Goal: Task Accomplishment & Management: Manage account settings

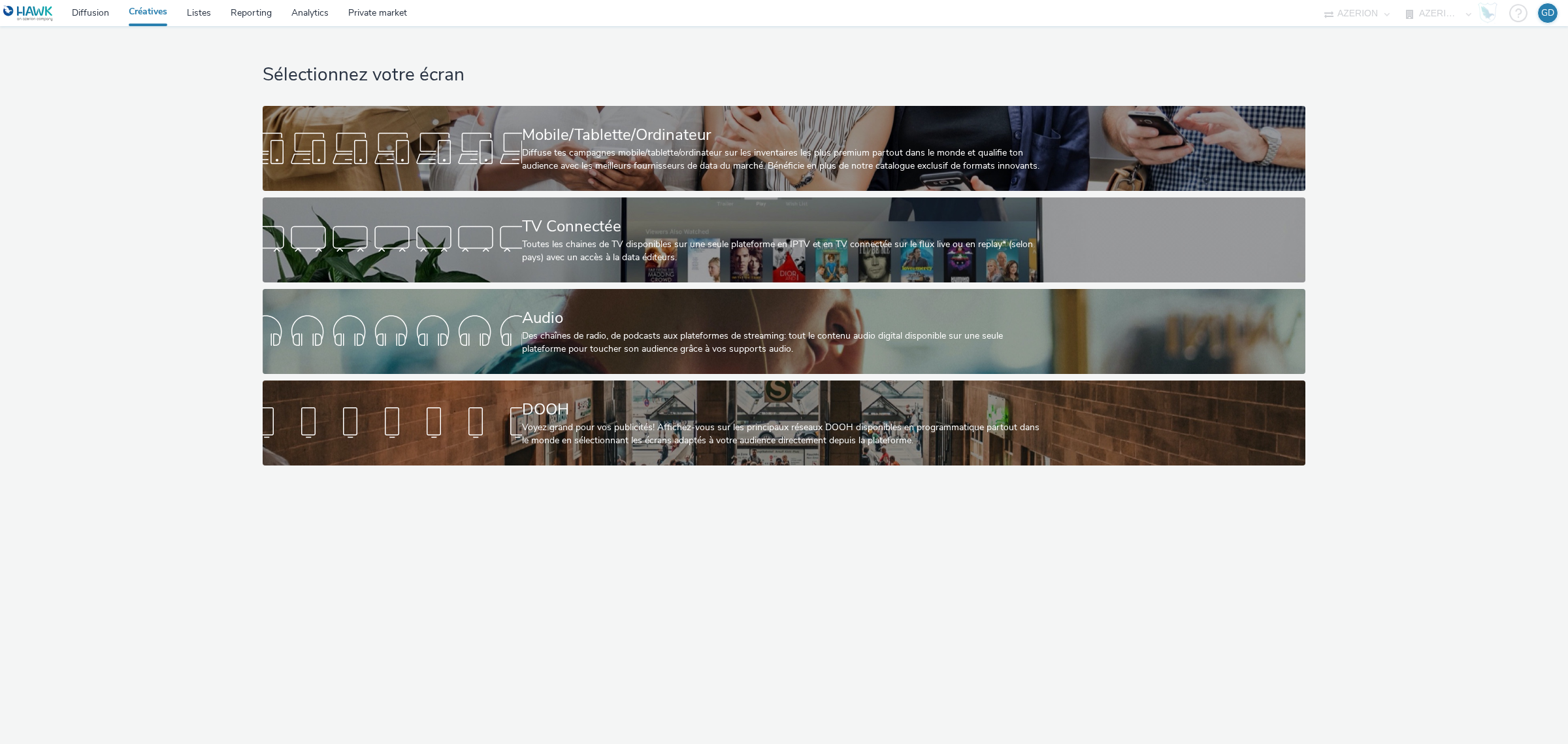
click at [145, 21] on link "Créatives" at bounding box center [148, 13] width 58 height 26
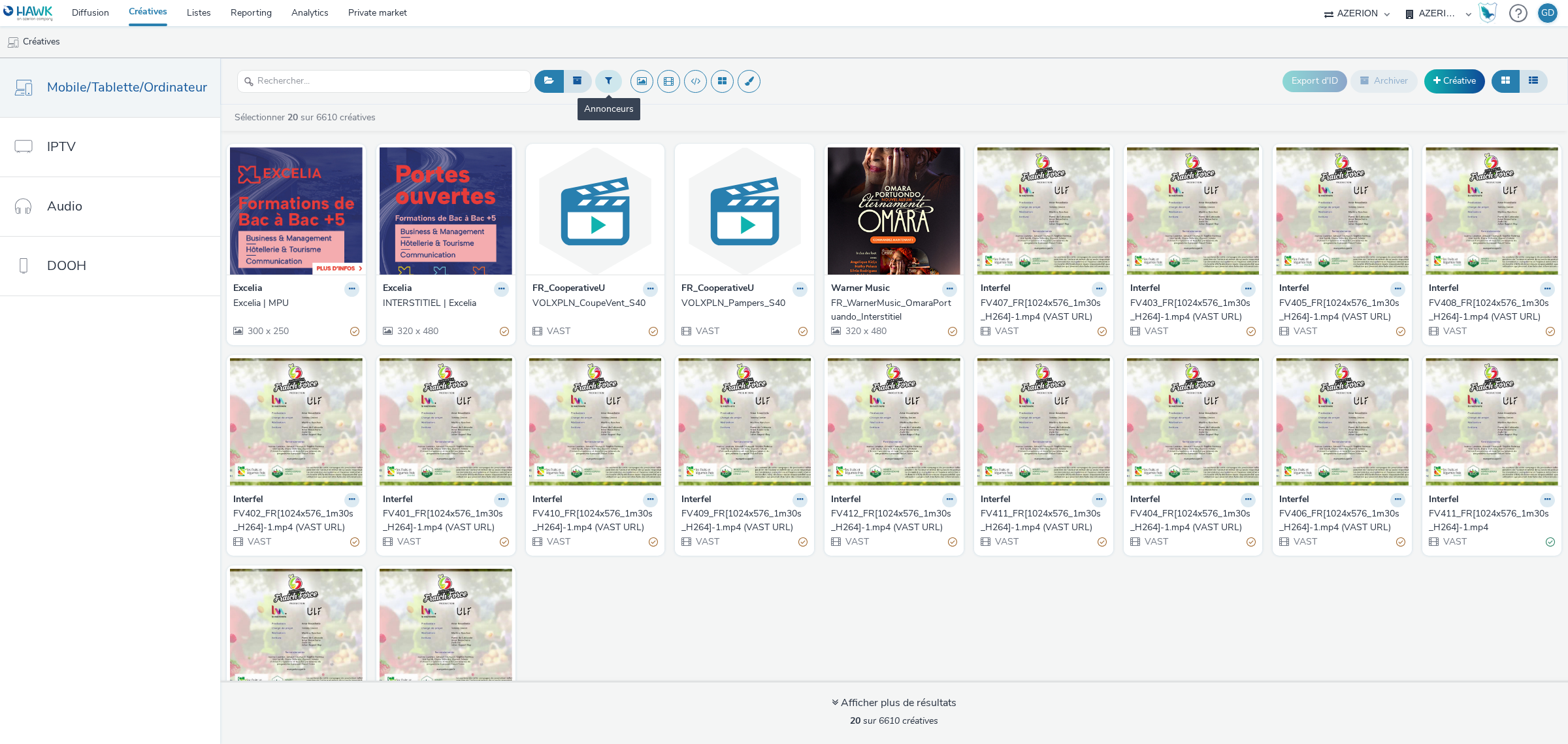
click at [610, 81] on button at bounding box center [608, 81] width 27 height 22
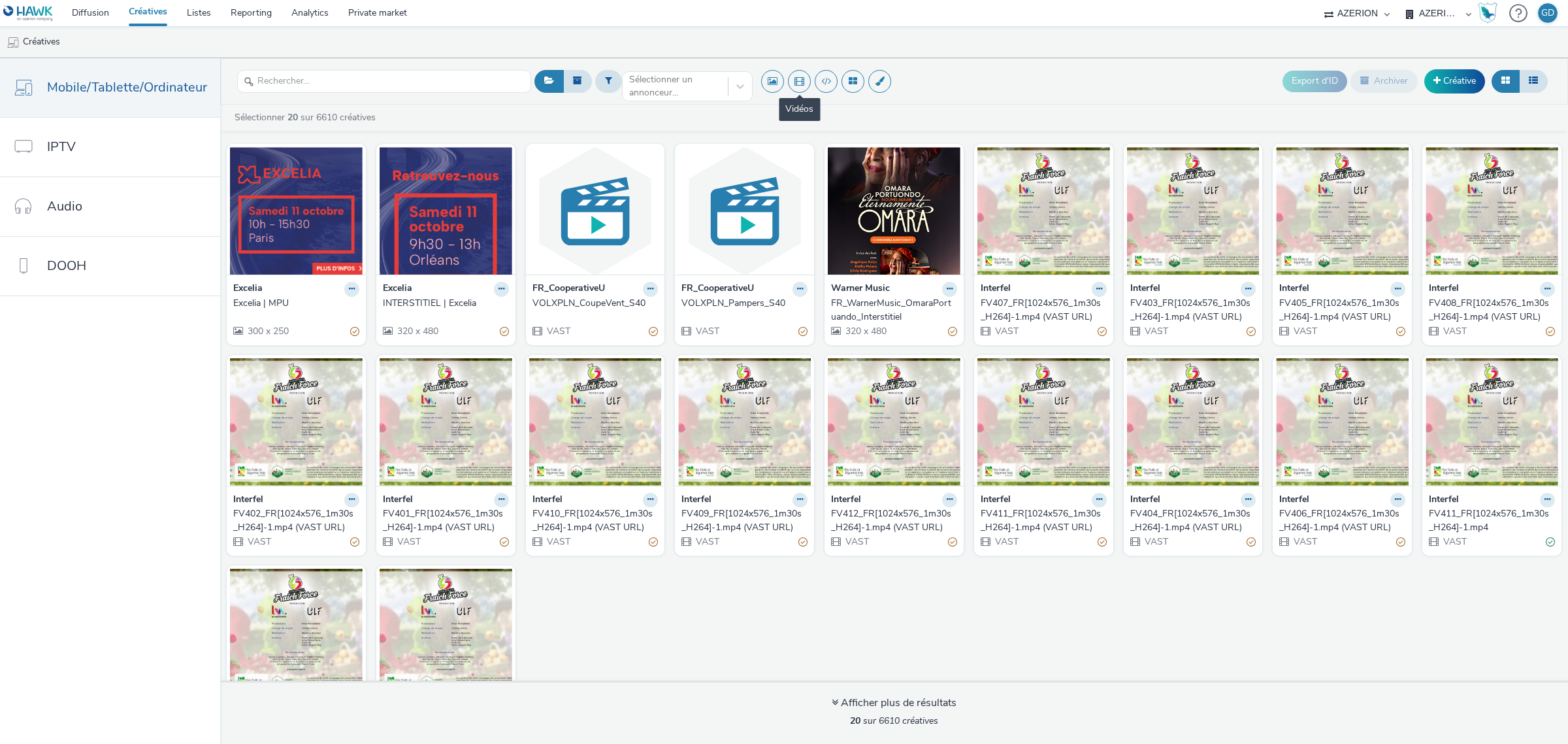
click at [786, 78] on span at bounding box center [799, 81] width 27 height 23
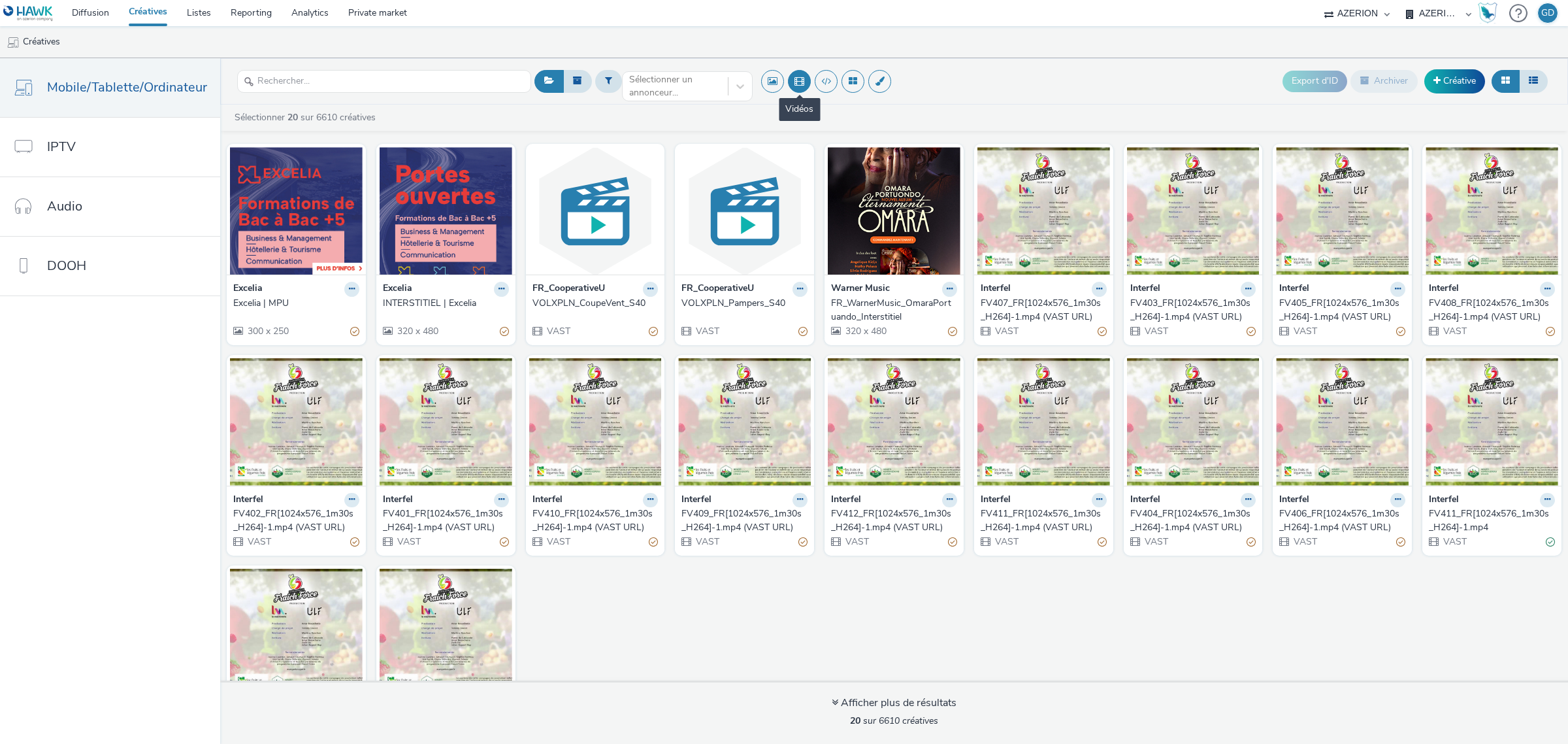
click at [797, 78] on button at bounding box center [800, 81] width 23 height 23
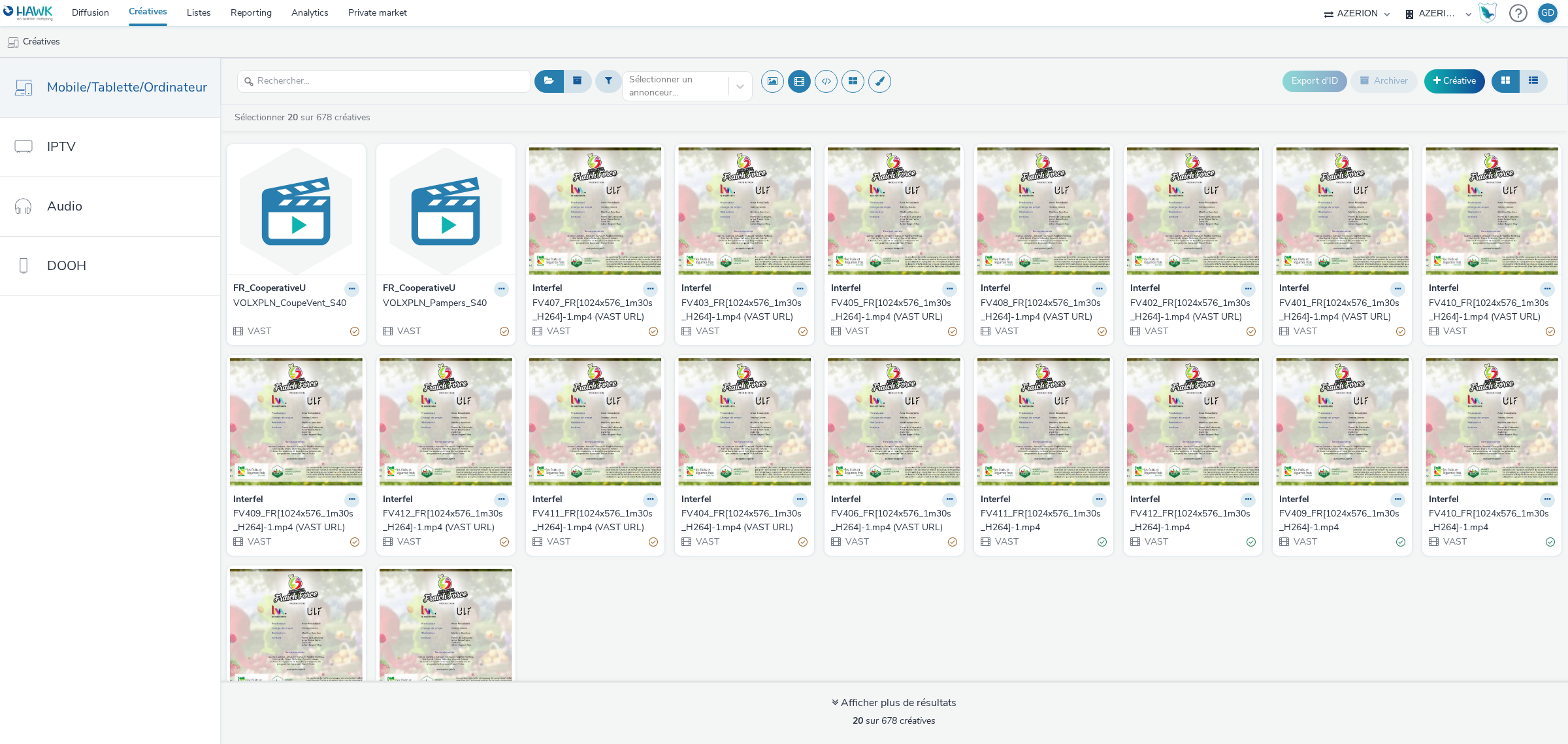
click at [665, 67] on div "Sélectionner un annonceur..." at bounding box center [674, 81] width 158 height 32
click at [660, 83] on div at bounding box center [676, 85] width 92 height 16
type input "coo"
click at [686, 142] on span "FR_CooperativeU" at bounding box center [665, 149] width 71 height 13
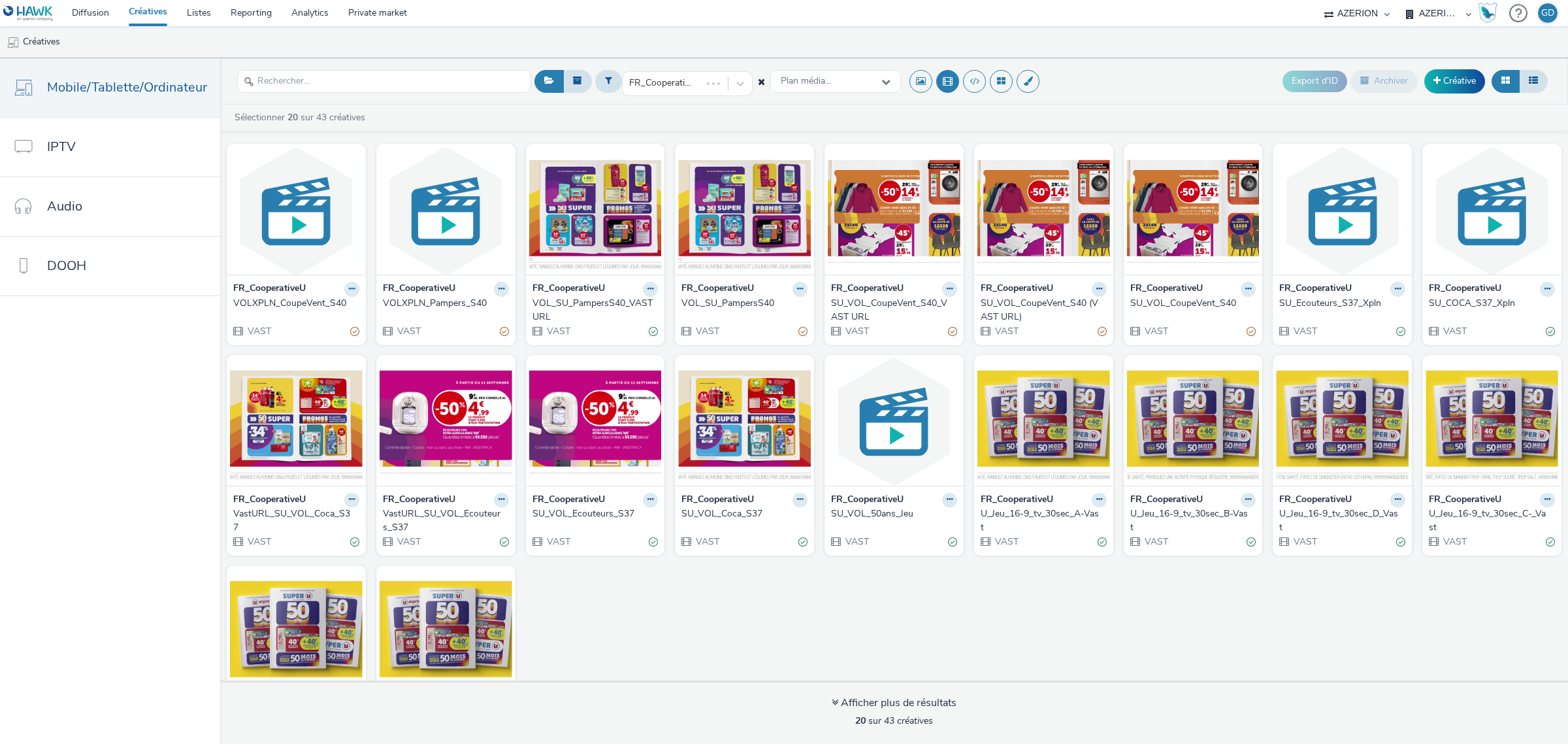
click at [881, 515] on div "SU_VOL_50ans_Jeu" at bounding box center [891, 514] width 121 height 13
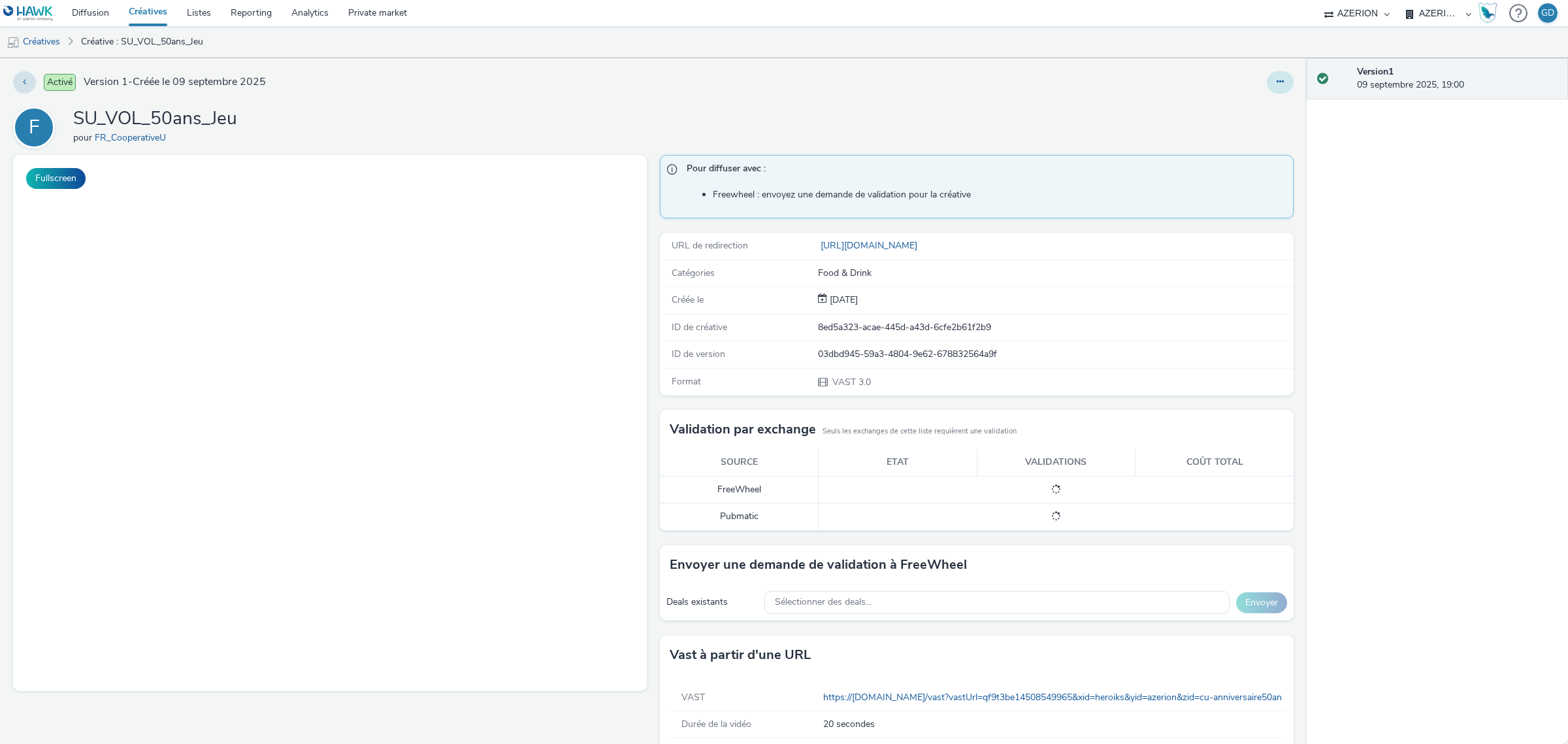
click at [1268, 75] on button at bounding box center [1280, 82] width 27 height 22
click at [1254, 107] on link "Modifier" at bounding box center [1244, 109] width 98 height 26
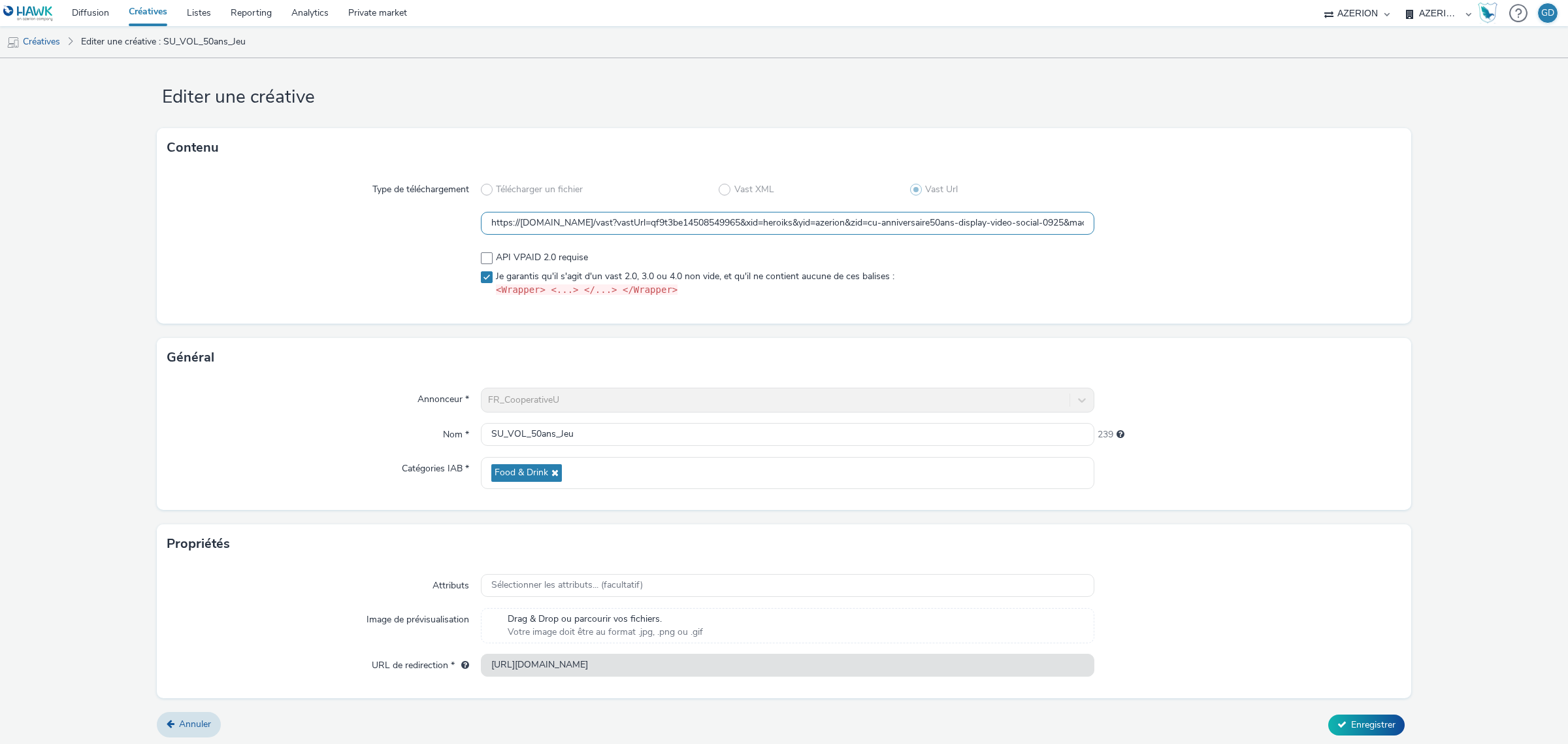
scroll to position [12, 0]
click at [57, 39] on link "Créatives" at bounding box center [33, 42] width 67 height 31
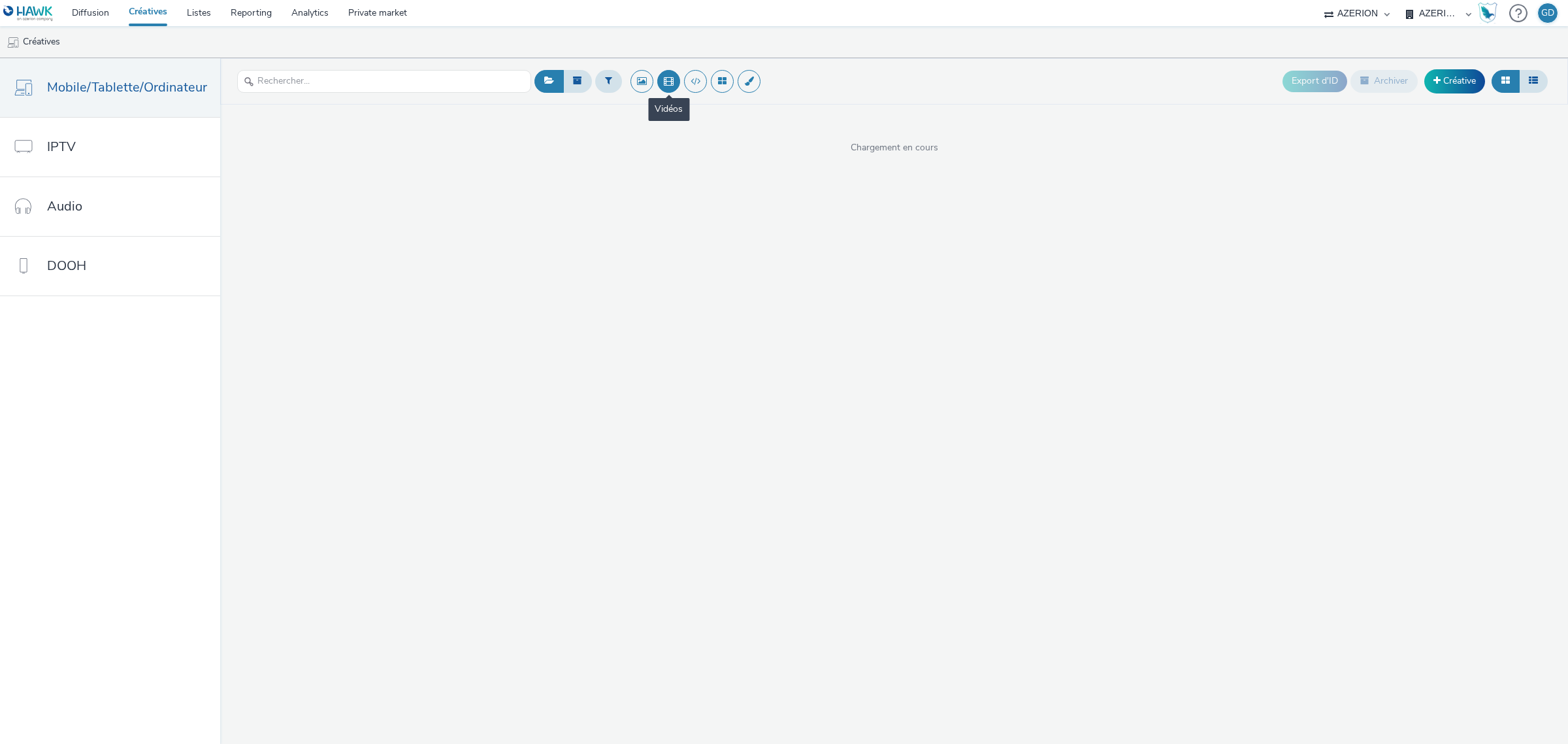
click at [670, 86] on button at bounding box center [669, 81] width 23 height 23
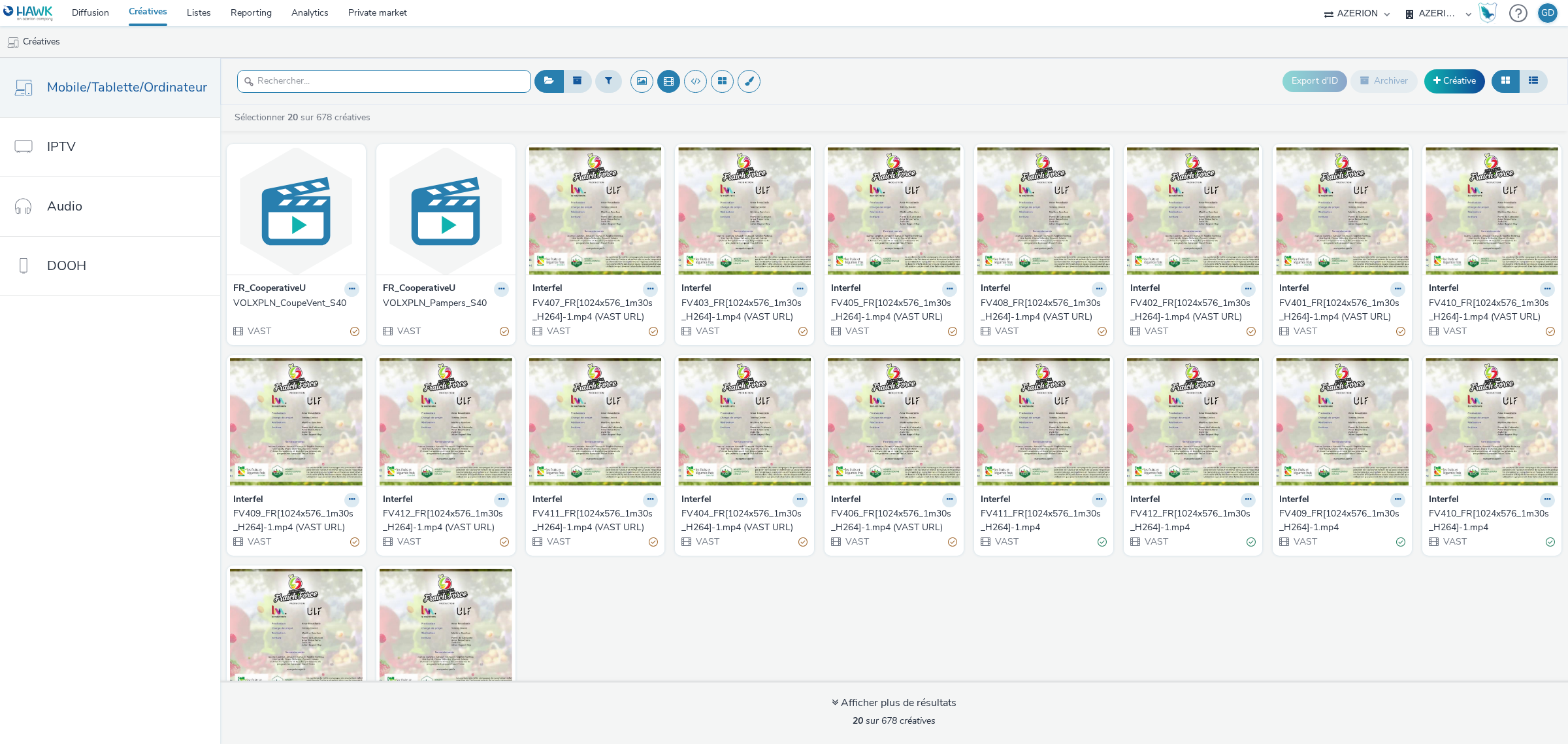
click at [429, 76] on input "text" at bounding box center [385, 81] width 294 height 23
click at [599, 79] on button at bounding box center [608, 81] width 27 height 22
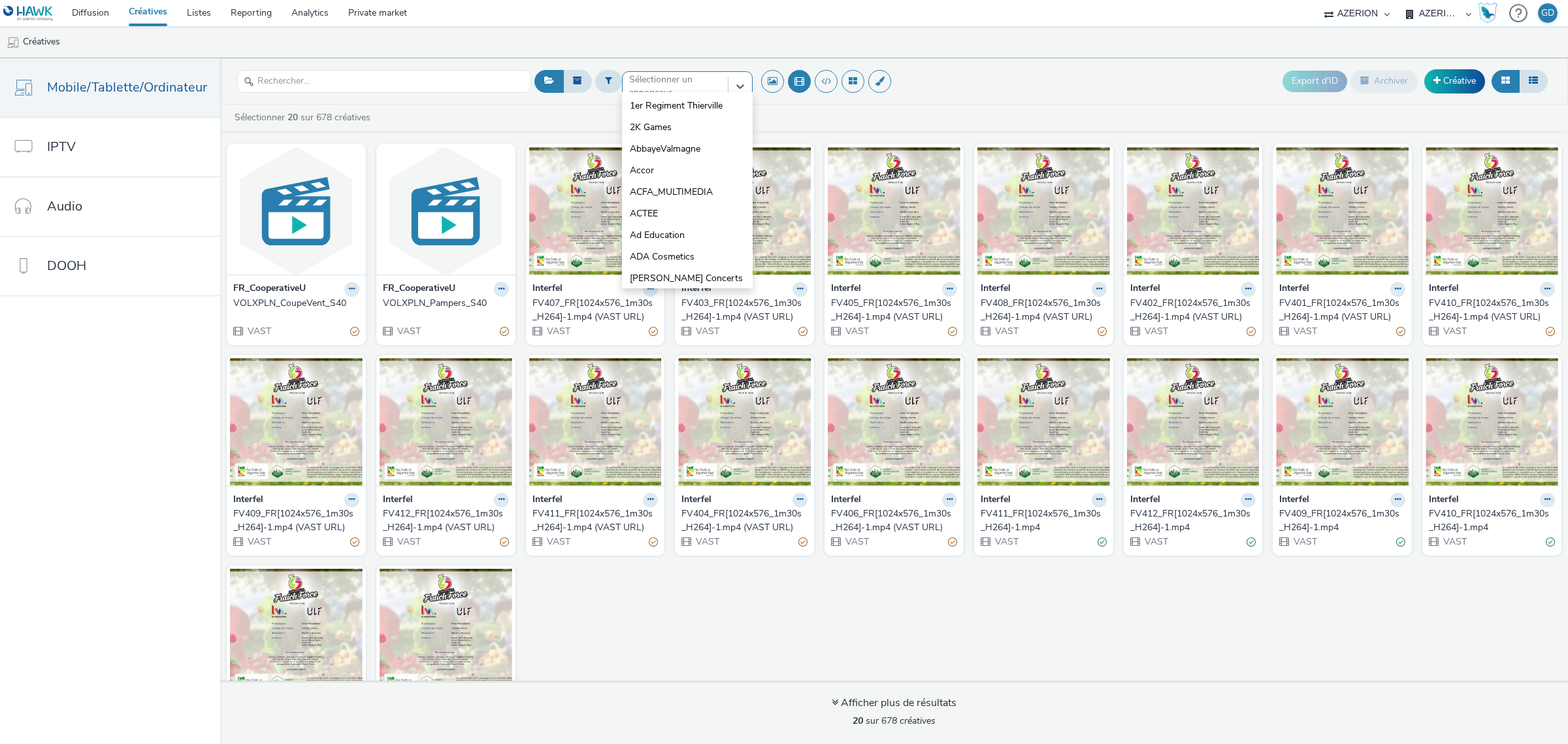
click at [662, 83] on div at bounding box center [676, 85] width 92 height 16
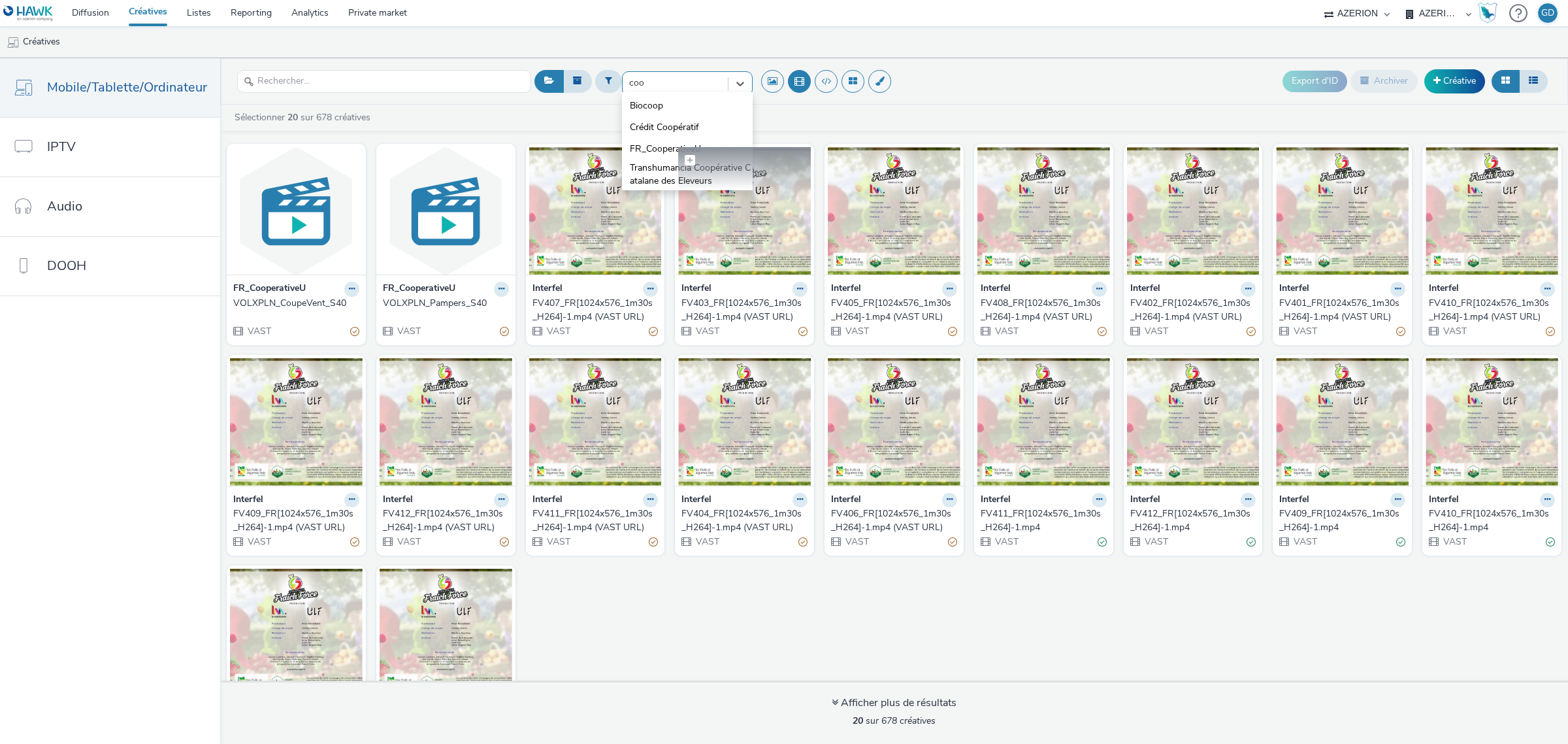
type input "coo"
click at [678, 148] on label at bounding box center [744, 159] width 132 height 25
click at [687, 158] on span at bounding box center [690, 160] width 12 height 12
checkbox input "false"
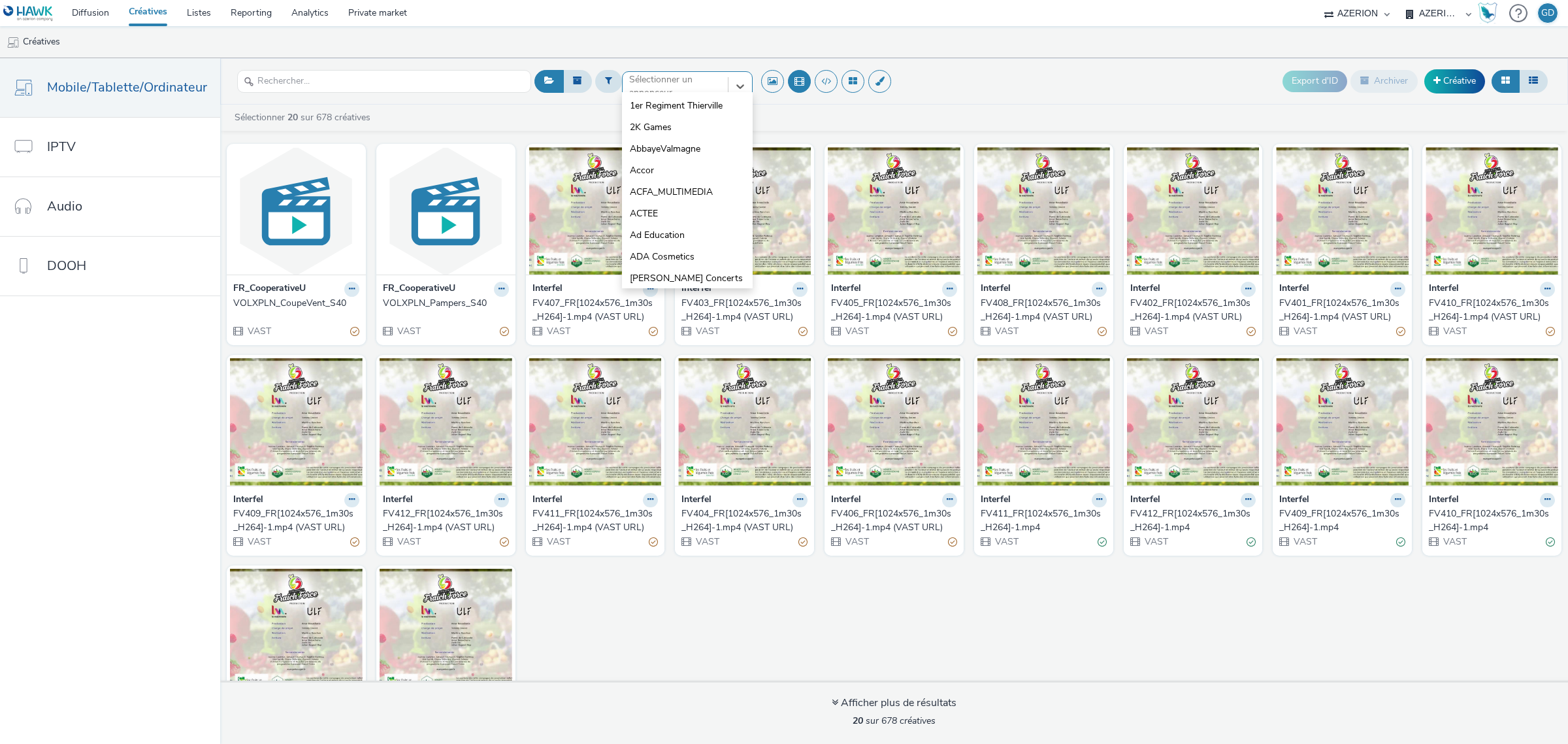
click at [658, 76] on div "Sélectionner un annonceur..." at bounding box center [676, 86] width 92 height 27
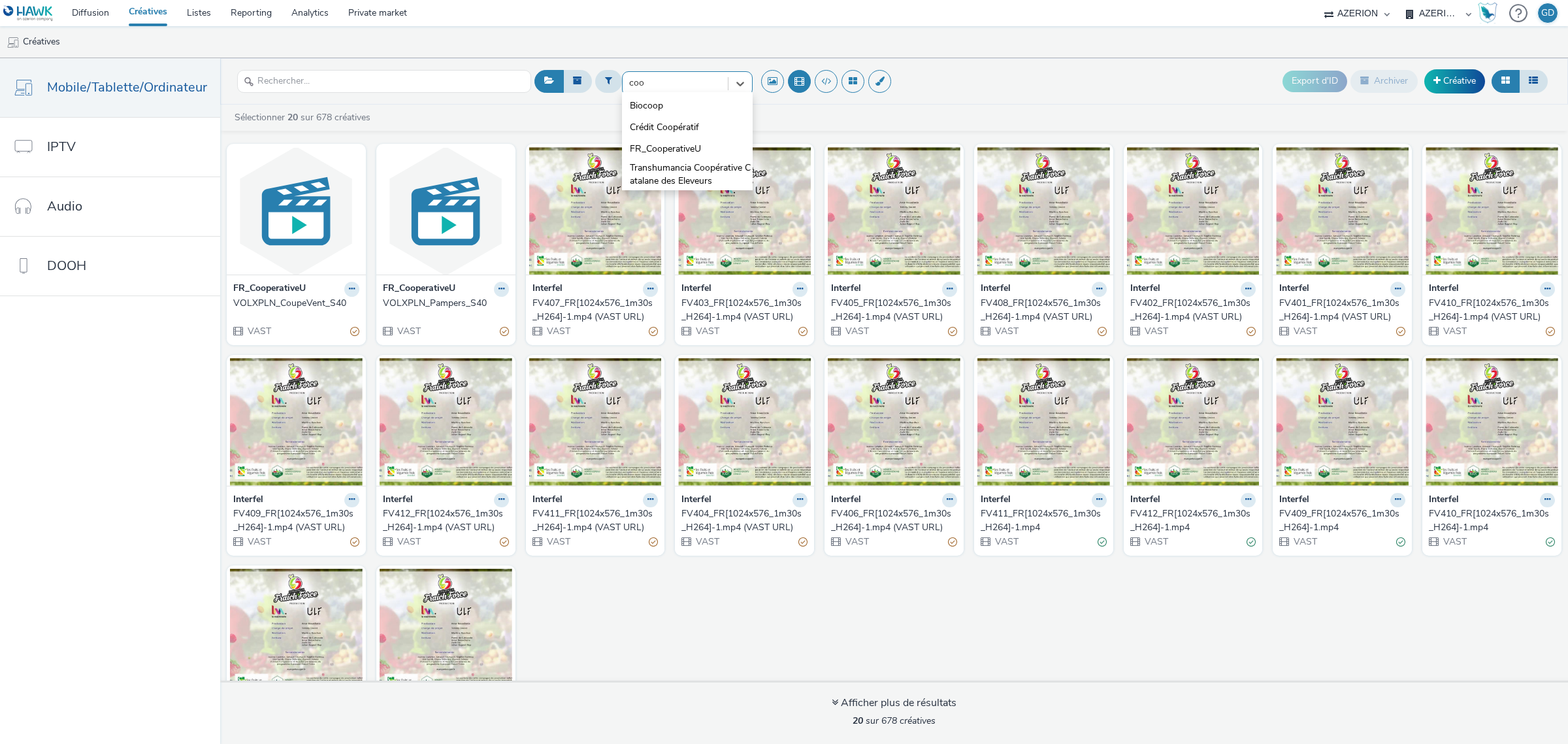
type input "coop"
click at [690, 149] on span "FR_CooperativeU" at bounding box center [665, 149] width 71 height 13
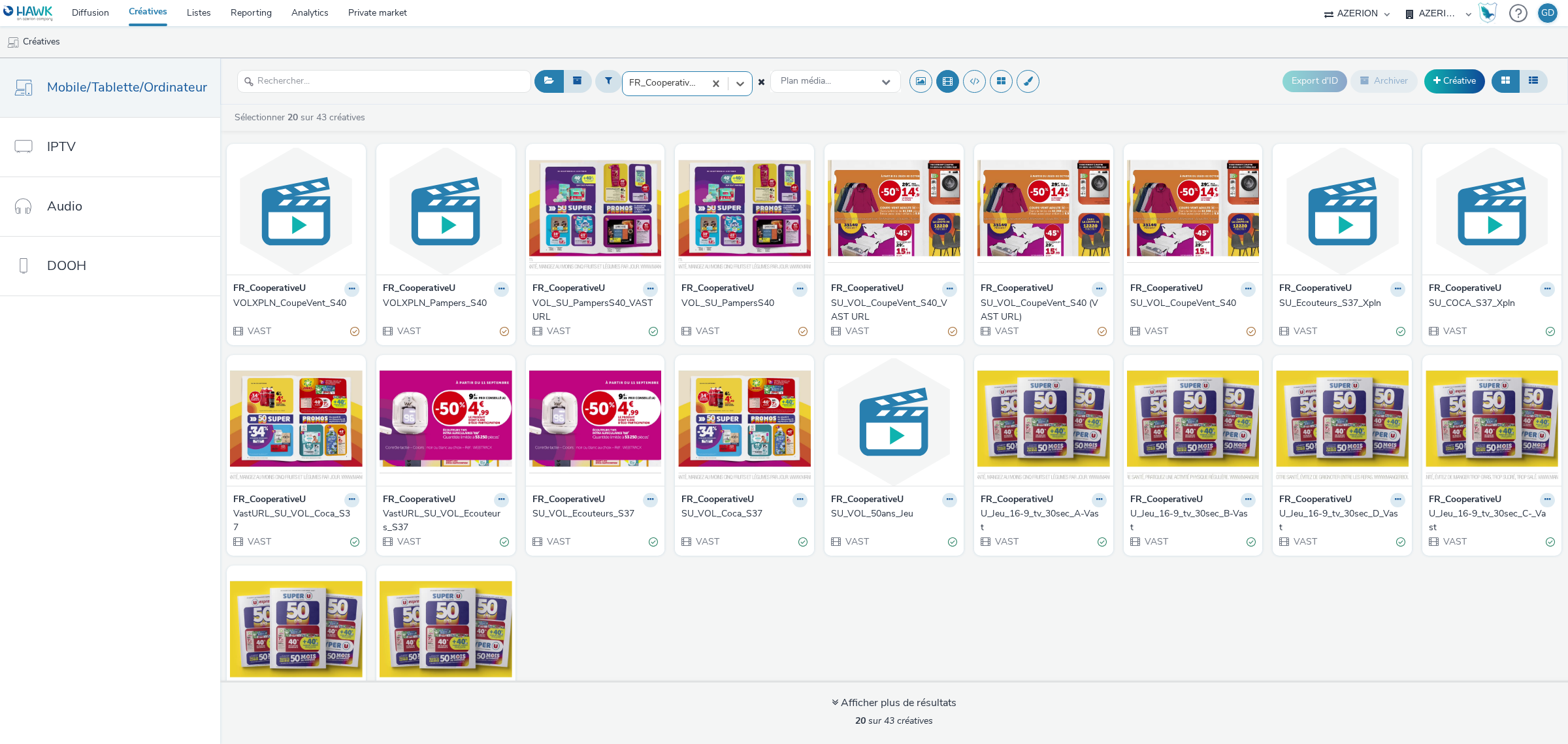
click at [1152, 302] on div "SU_VOL_CoupeVent_S40" at bounding box center [1190, 303] width 121 height 13
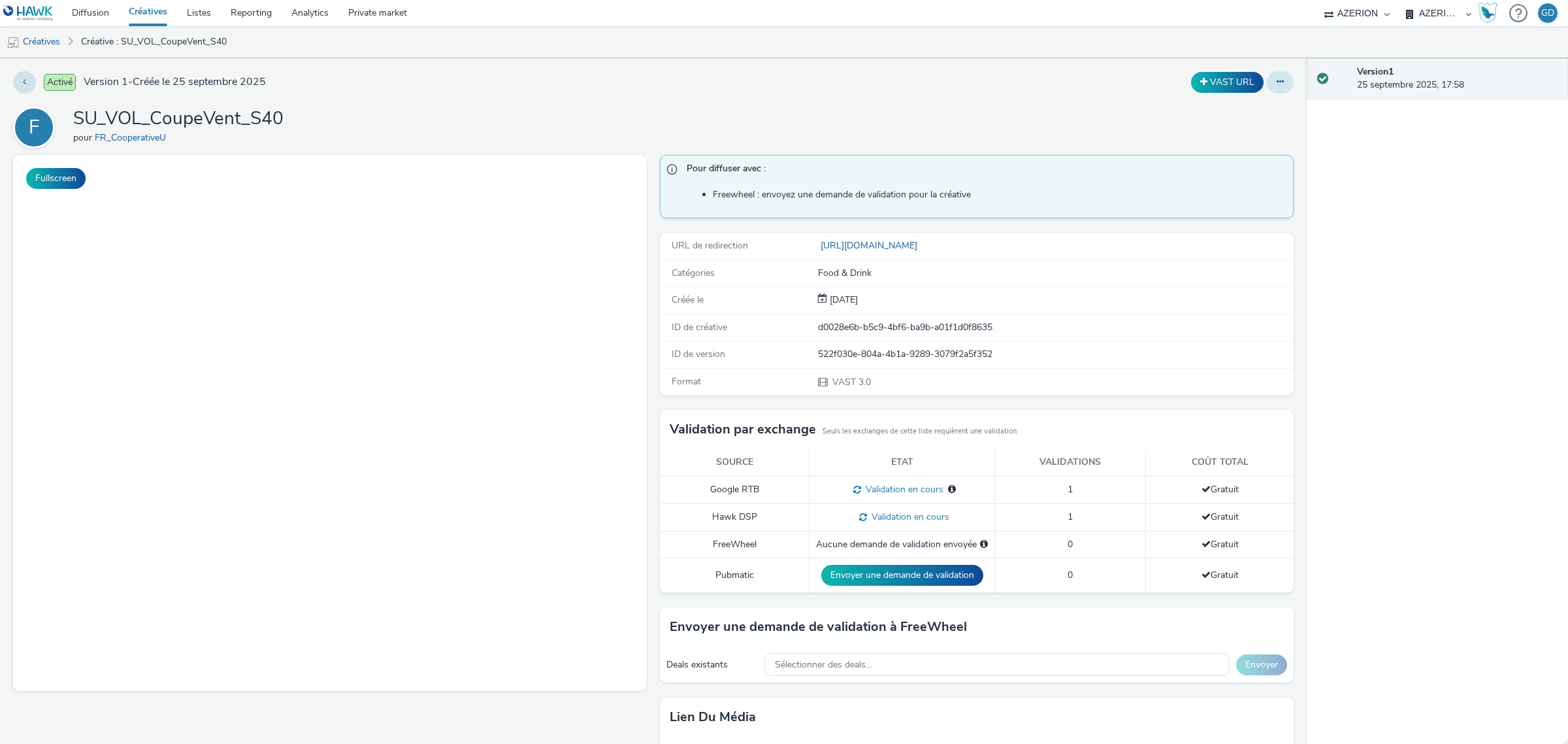
click at [1267, 79] on button at bounding box center [1280, 82] width 27 height 22
click at [1233, 104] on link "Modifier" at bounding box center [1244, 109] width 98 height 26
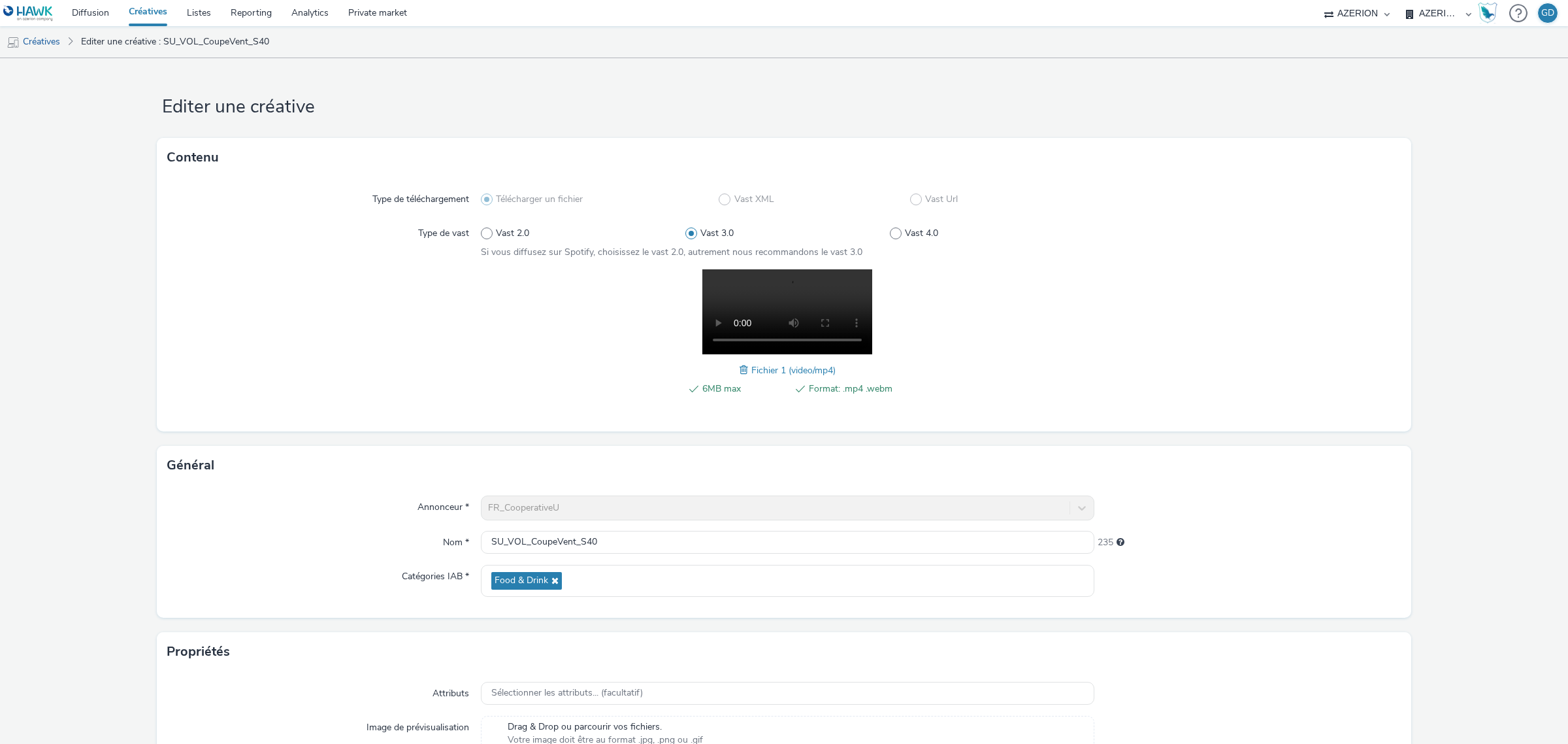
scroll to position [136, 0]
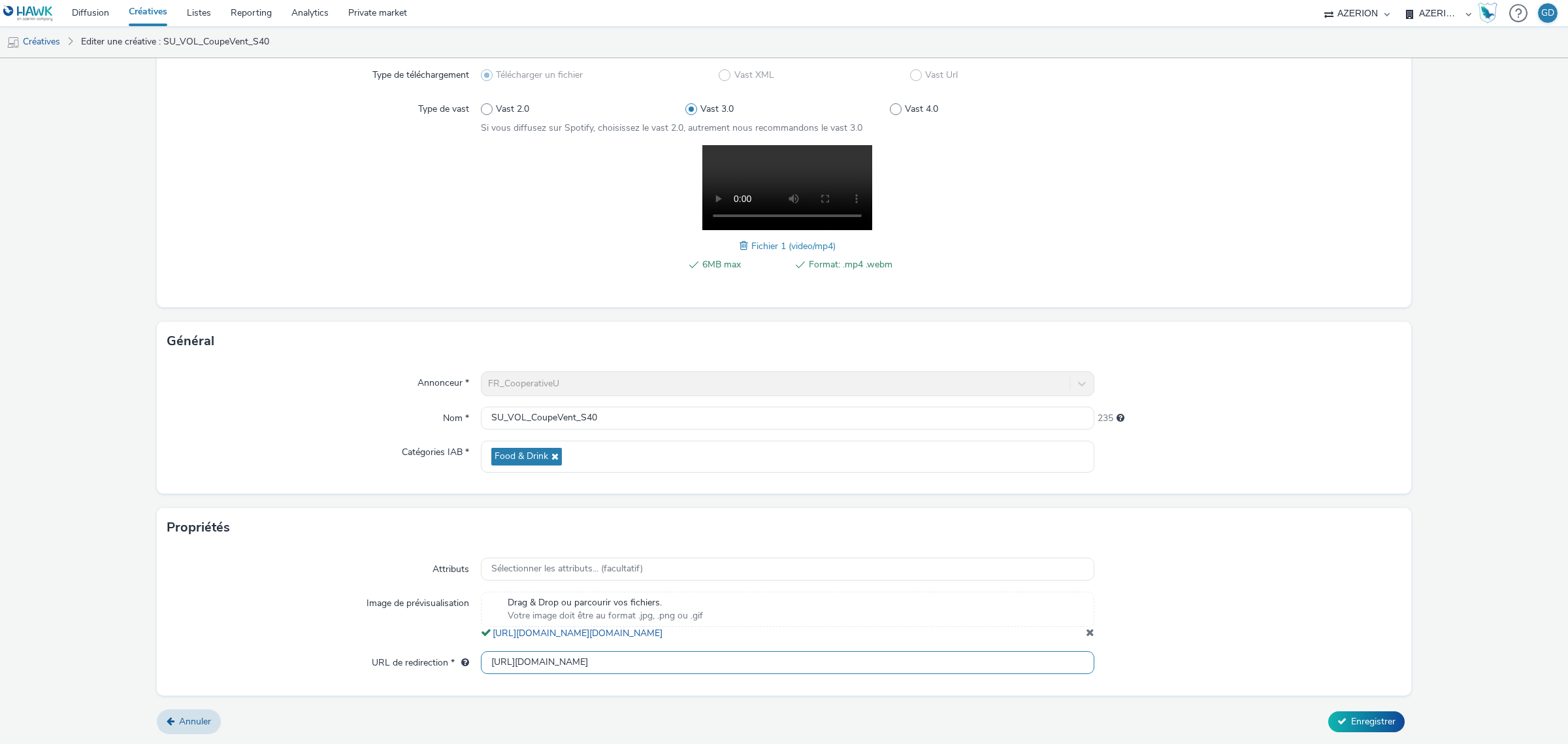
drag, startPoint x: 617, startPoint y: 674, endPoint x: 608, endPoint y: 671, distance: 9.5
click at [608, 671] on input "[URL][DOMAIN_NAME]" at bounding box center [787, 663] width 614 height 23
drag, startPoint x: 614, startPoint y: 668, endPoint x: 422, endPoint y: 654, distance: 192.5
click at [422, 654] on div "URL de redirection * [URL][DOMAIN_NAME]" at bounding box center [784, 663] width 1234 height 24
click at [621, 674] on input "[URL][DOMAIN_NAME]" at bounding box center [787, 663] width 614 height 23
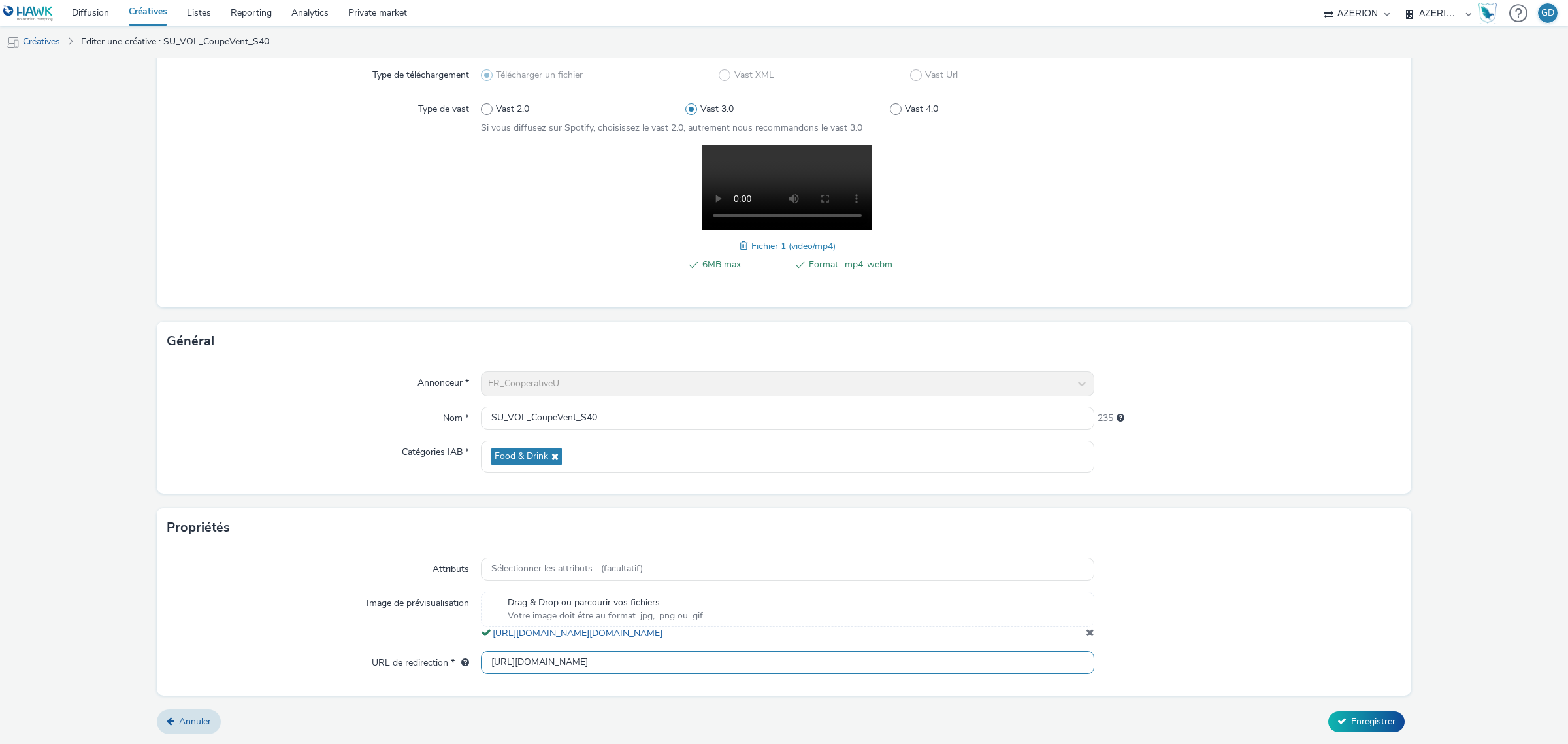
drag, startPoint x: 625, startPoint y: 670, endPoint x: 397, endPoint y: 654, distance: 228.6
click at [399, 655] on div "URL de redirection * [URL][DOMAIN_NAME]" at bounding box center [784, 663] width 1234 height 24
paste input "[DOMAIN_NAME][URL]"
type input "[URL][DOMAIN_NAME]"
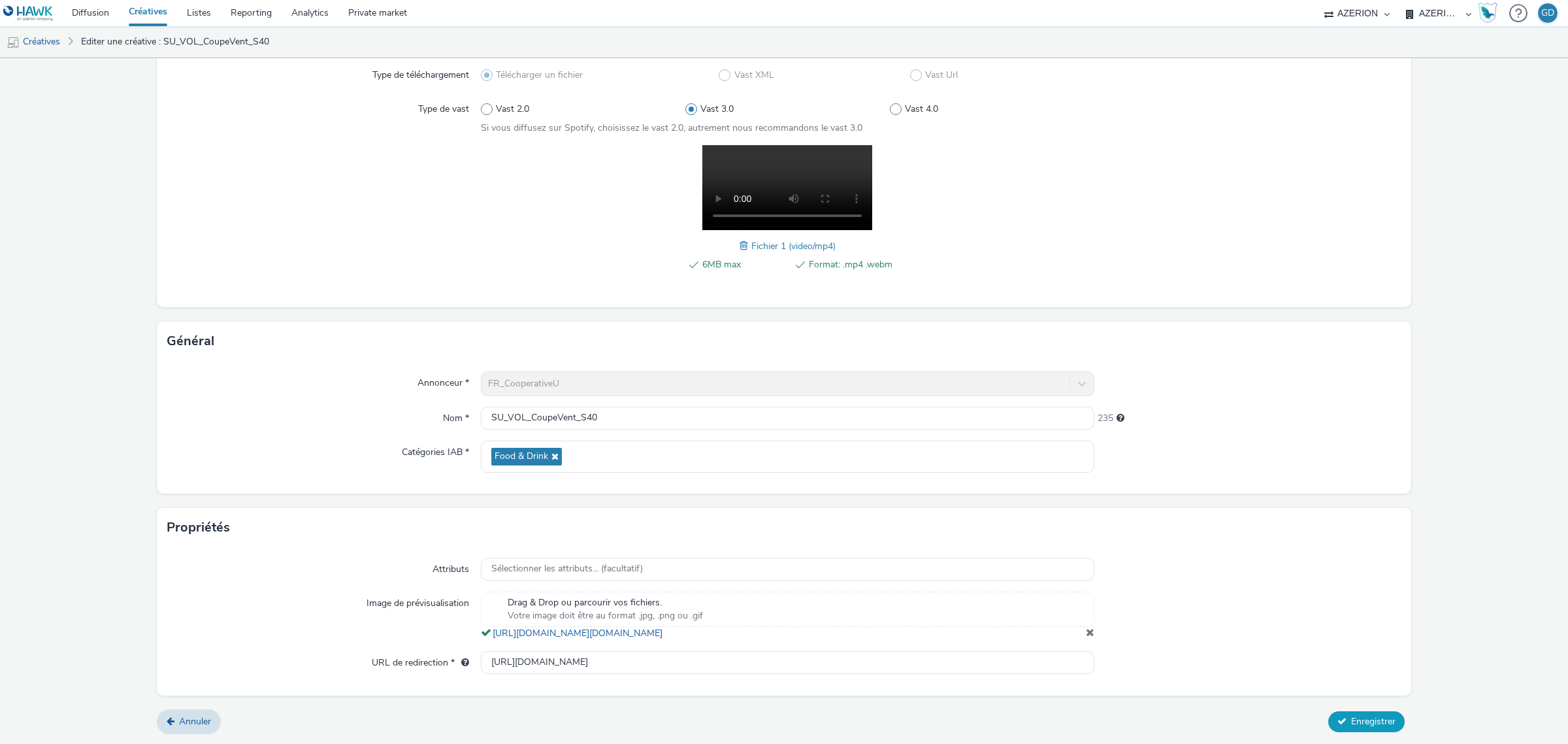
scroll to position [0, 0]
click at [1354, 719] on span "Enregistrer" at bounding box center [1373, 721] width 44 height 12
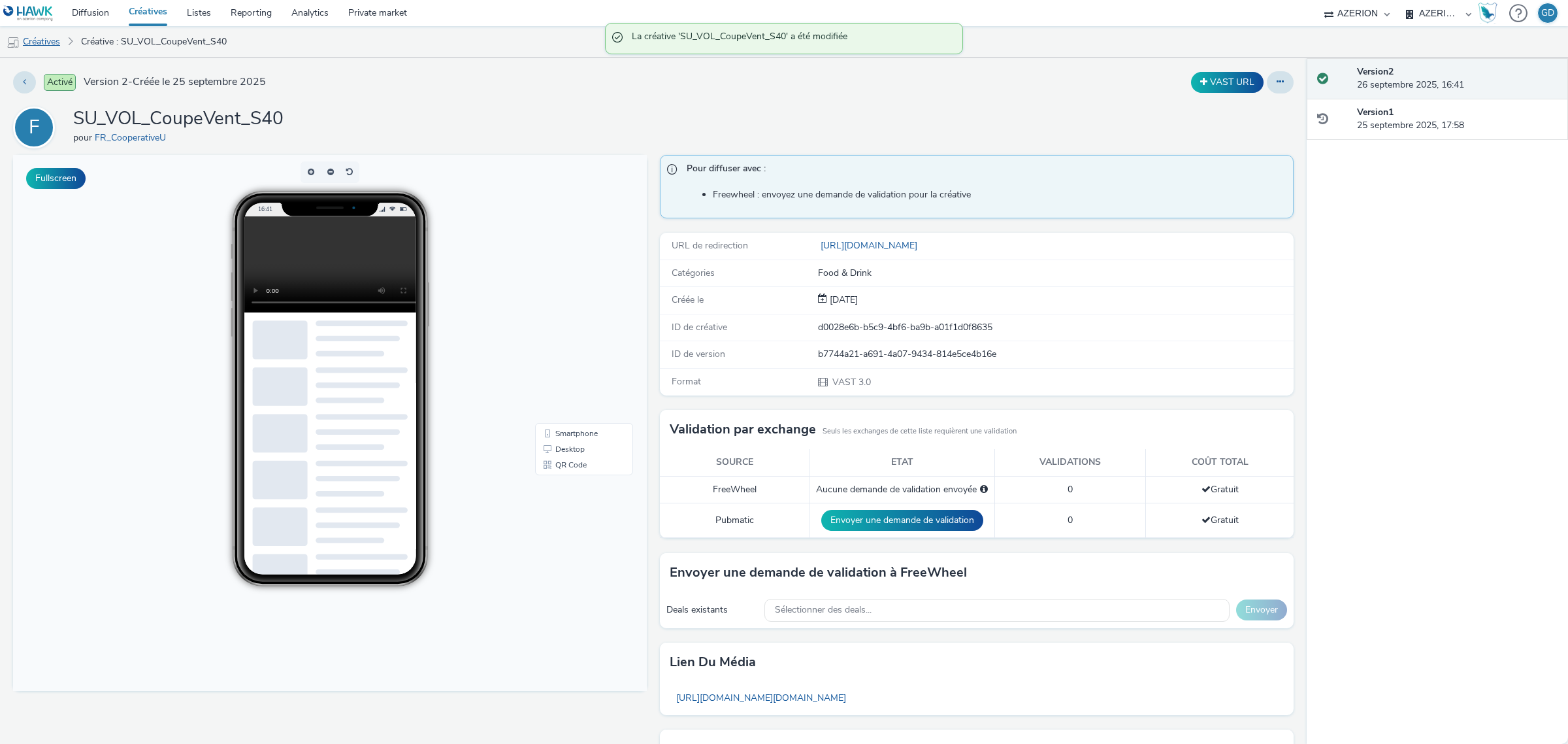
click at [44, 40] on link "Créatives" at bounding box center [33, 42] width 67 height 31
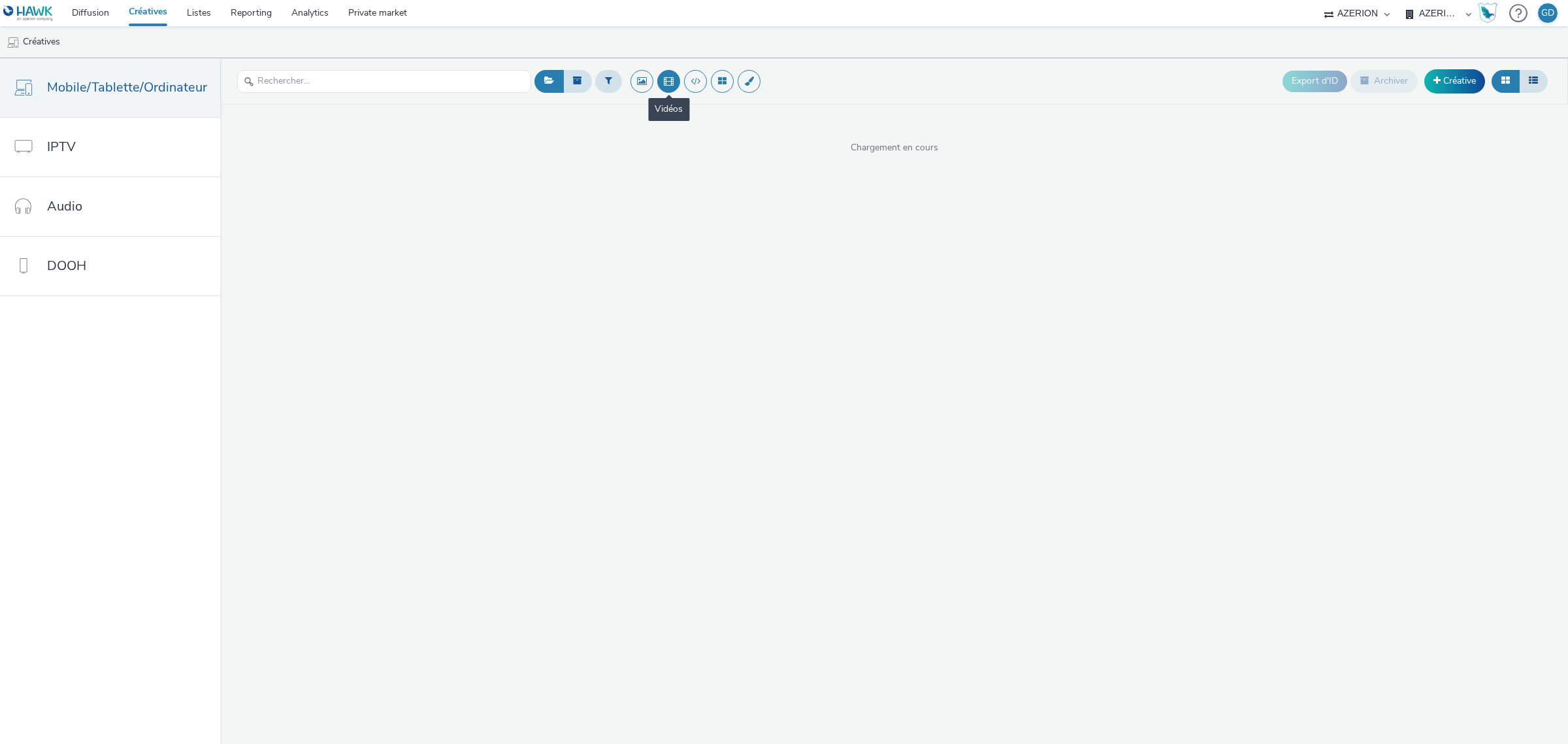
click at [663, 84] on button at bounding box center [669, 81] width 23 height 23
click at [599, 86] on button at bounding box center [608, 81] width 27 height 22
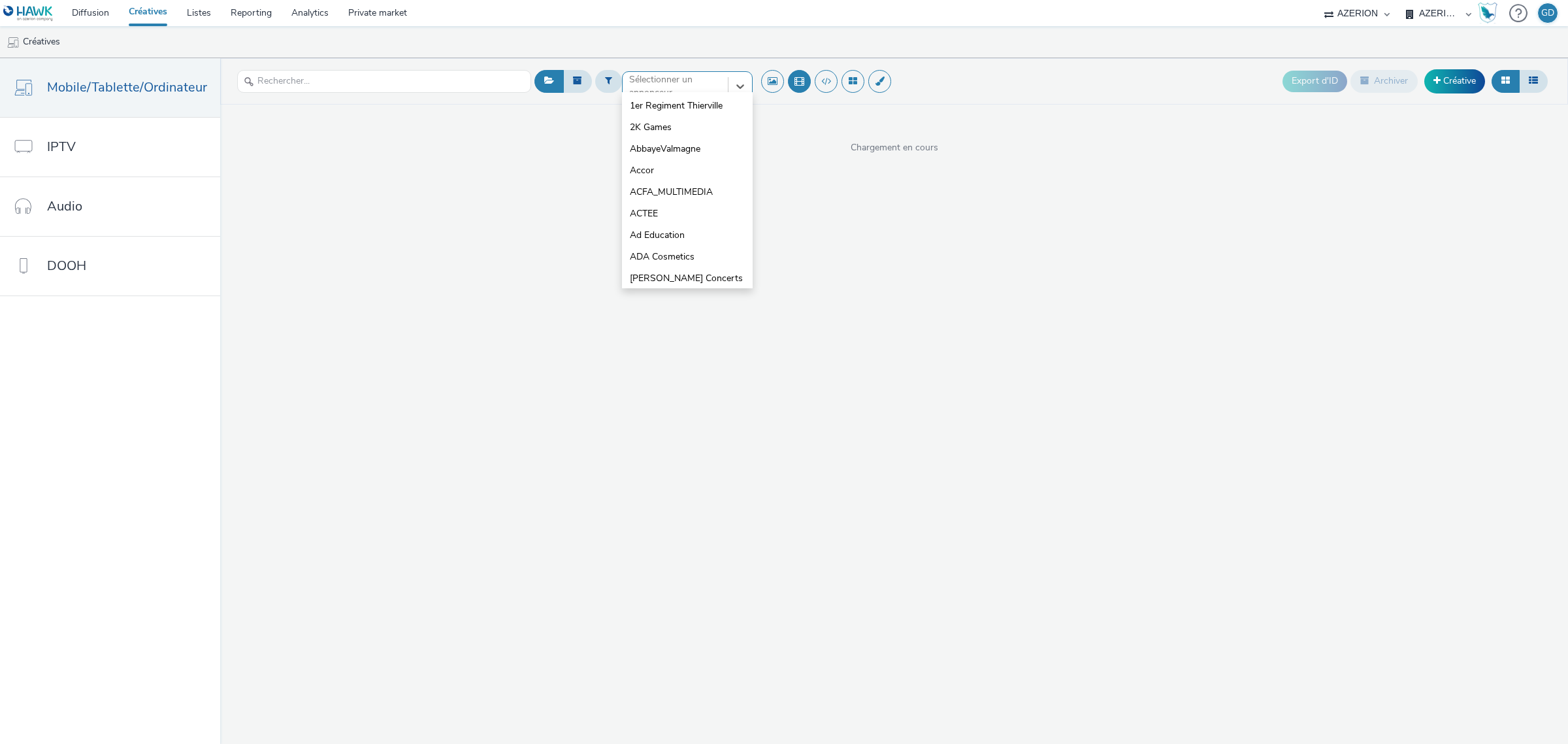
click at [651, 92] on div "option 1er Regiment Thierville focused, 1 of 10. 10 results available. Use Up a…" at bounding box center [687, 81] width 131 height 21
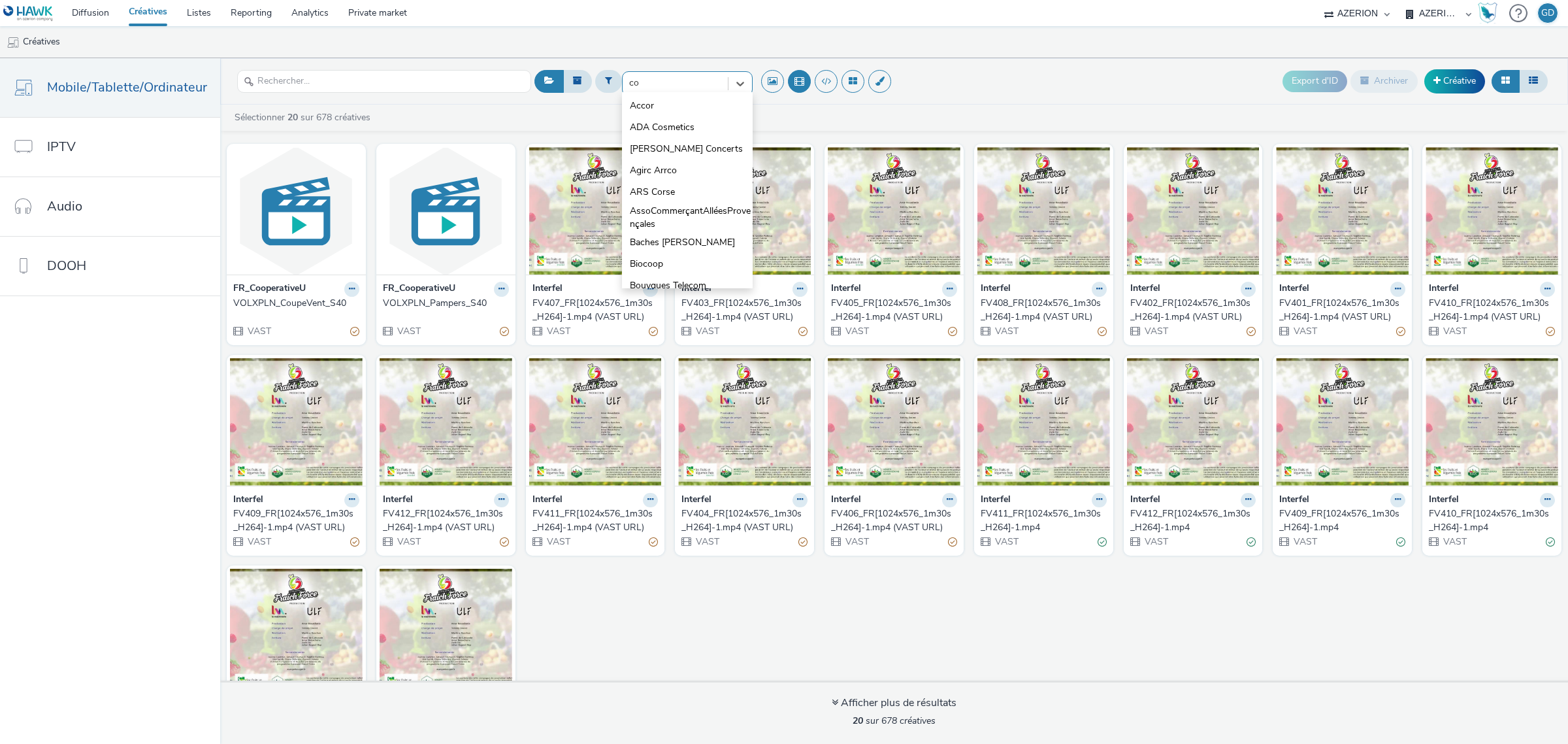
type input "coo"
click at [667, 148] on span "FR_CooperativeU" at bounding box center [665, 149] width 71 height 13
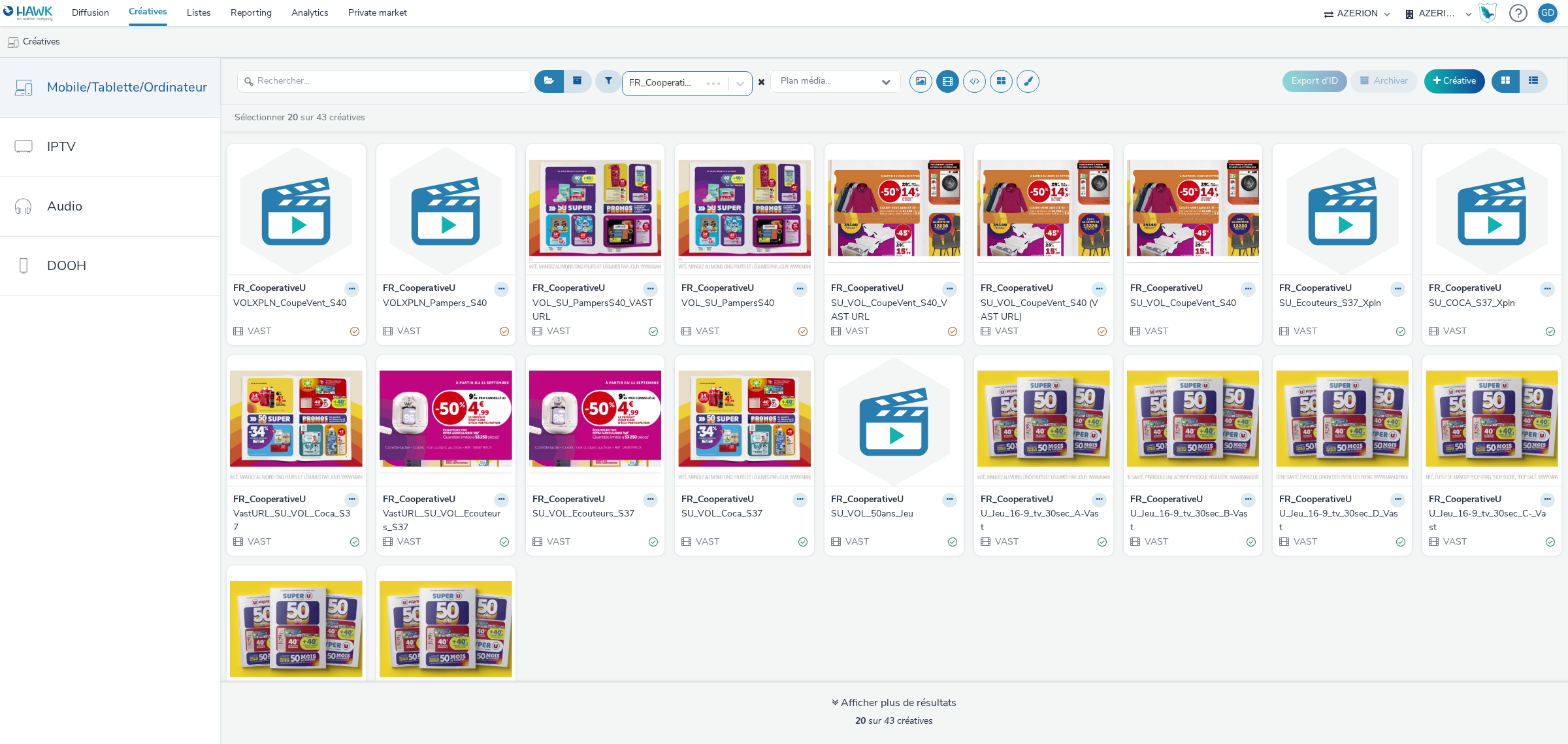
click at [1092, 291] on button at bounding box center [1100, 289] width 15 height 15
click at [1063, 390] on link "Archiver" at bounding box center [1058, 390] width 98 height 26
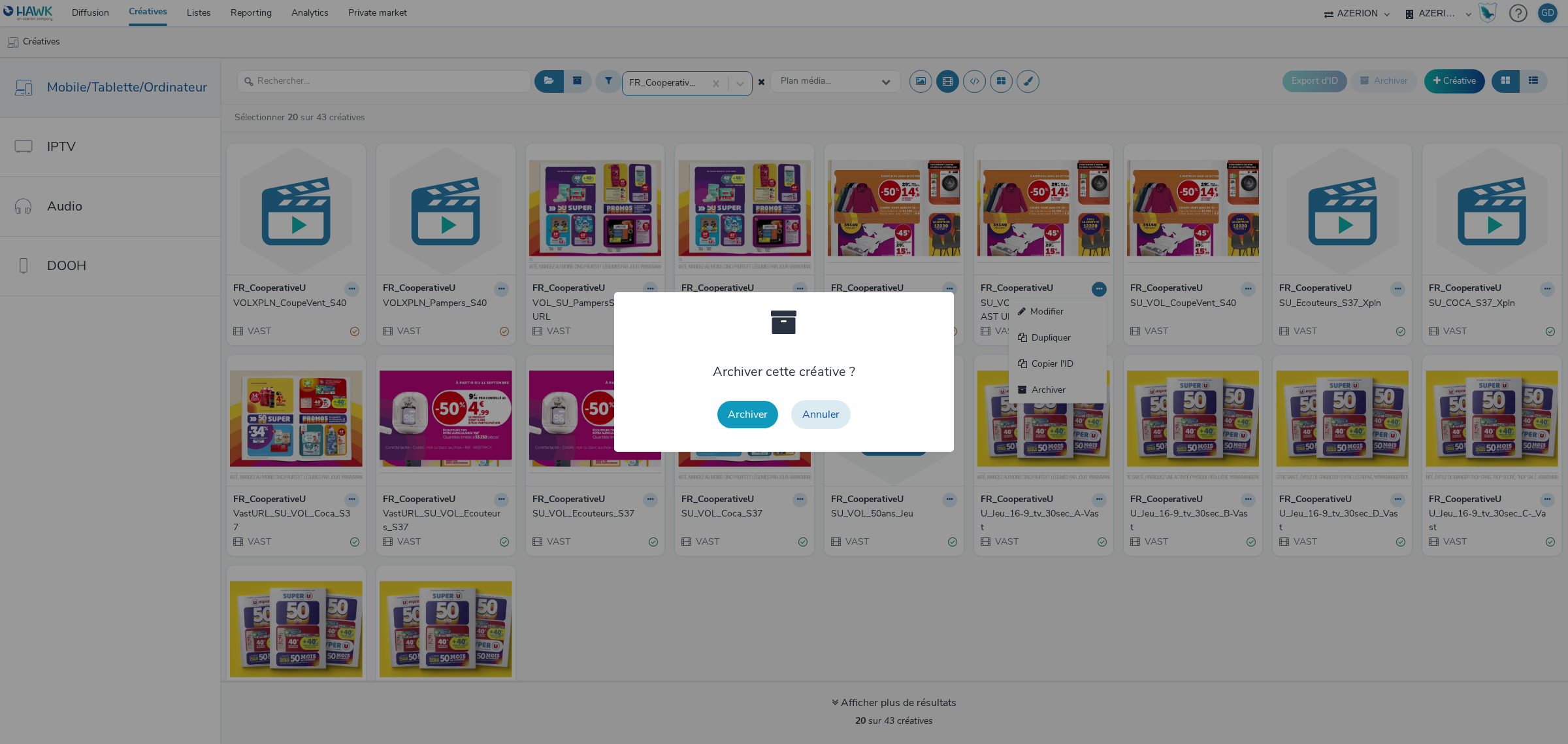
click at [758, 412] on button "Archiver" at bounding box center [748, 414] width 61 height 27
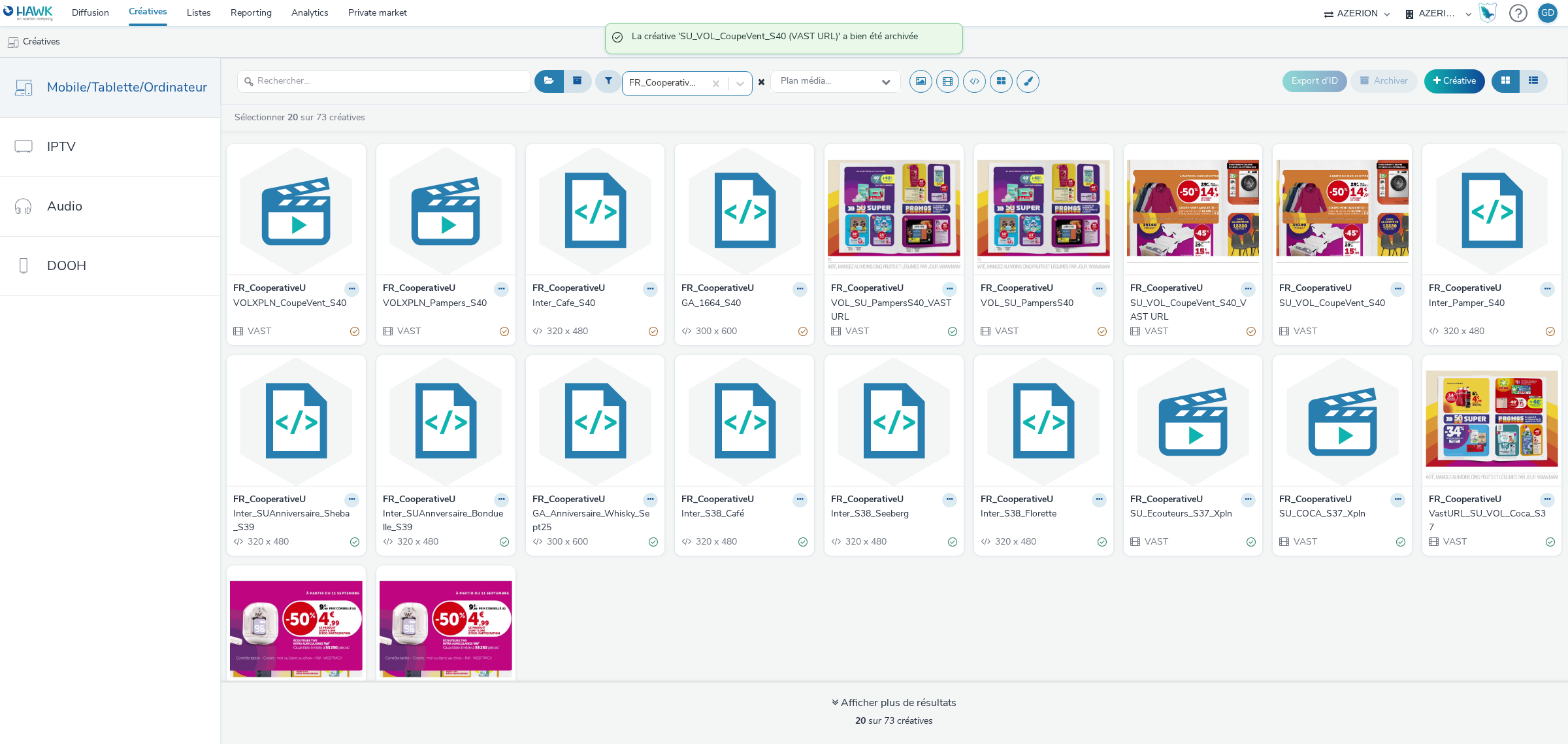
click at [946, 289] on button at bounding box center [949, 289] width 15 height 15
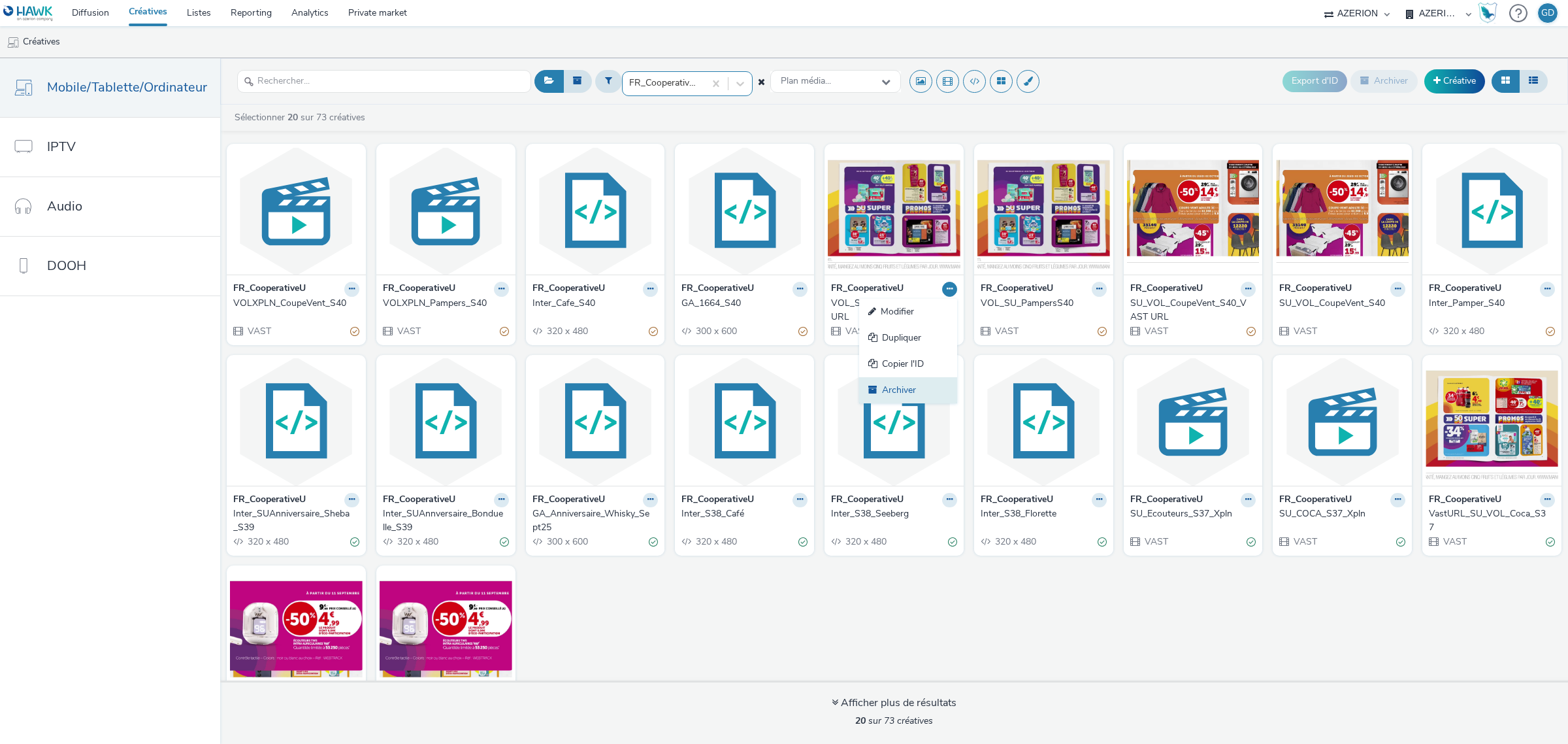
click at [899, 390] on link "Archiver" at bounding box center [907, 390] width 98 height 26
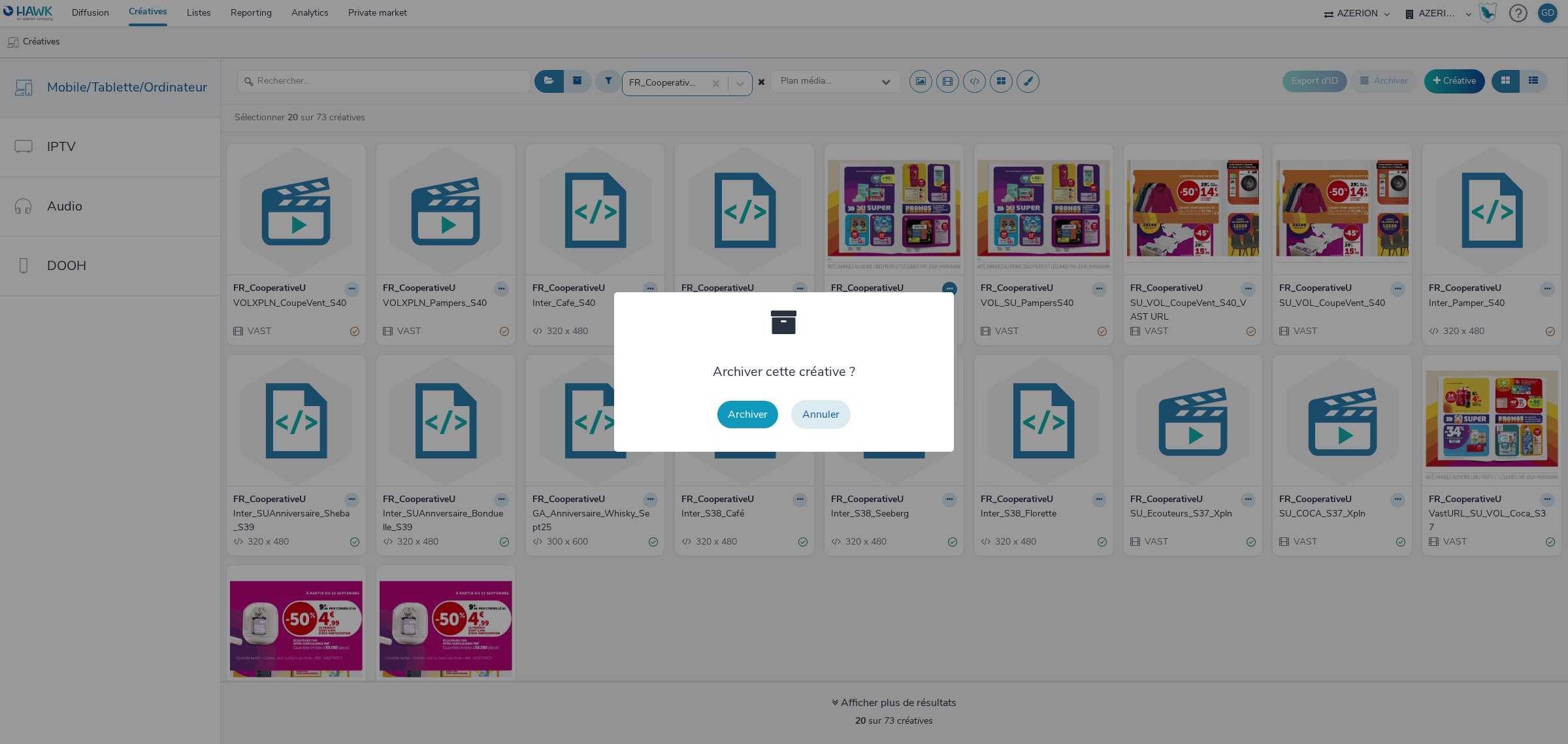
click at [741, 416] on button "Archiver" at bounding box center [748, 414] width 61 height 27
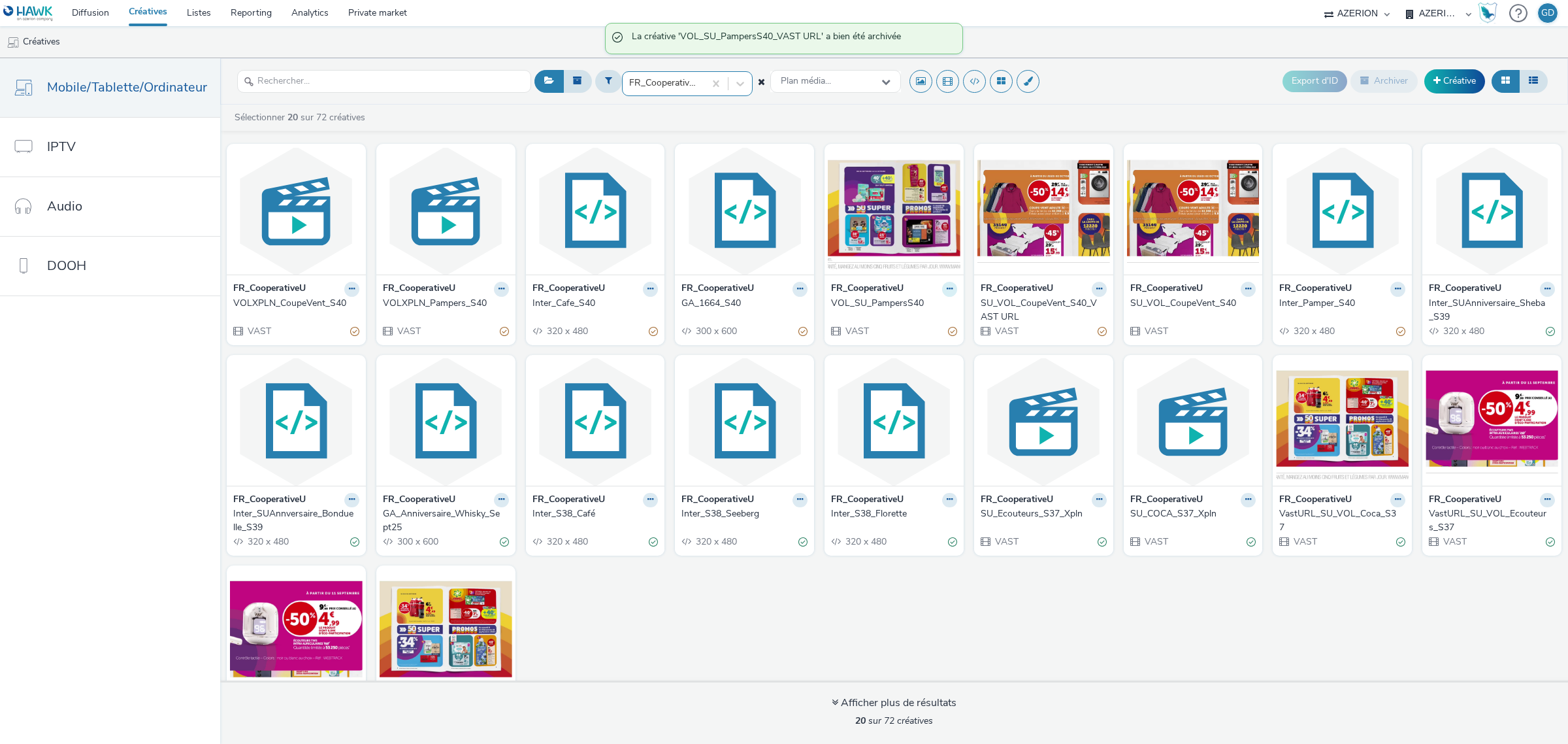
click at [946, 289] on button at bounding box center [949, 289] width 15 height 15
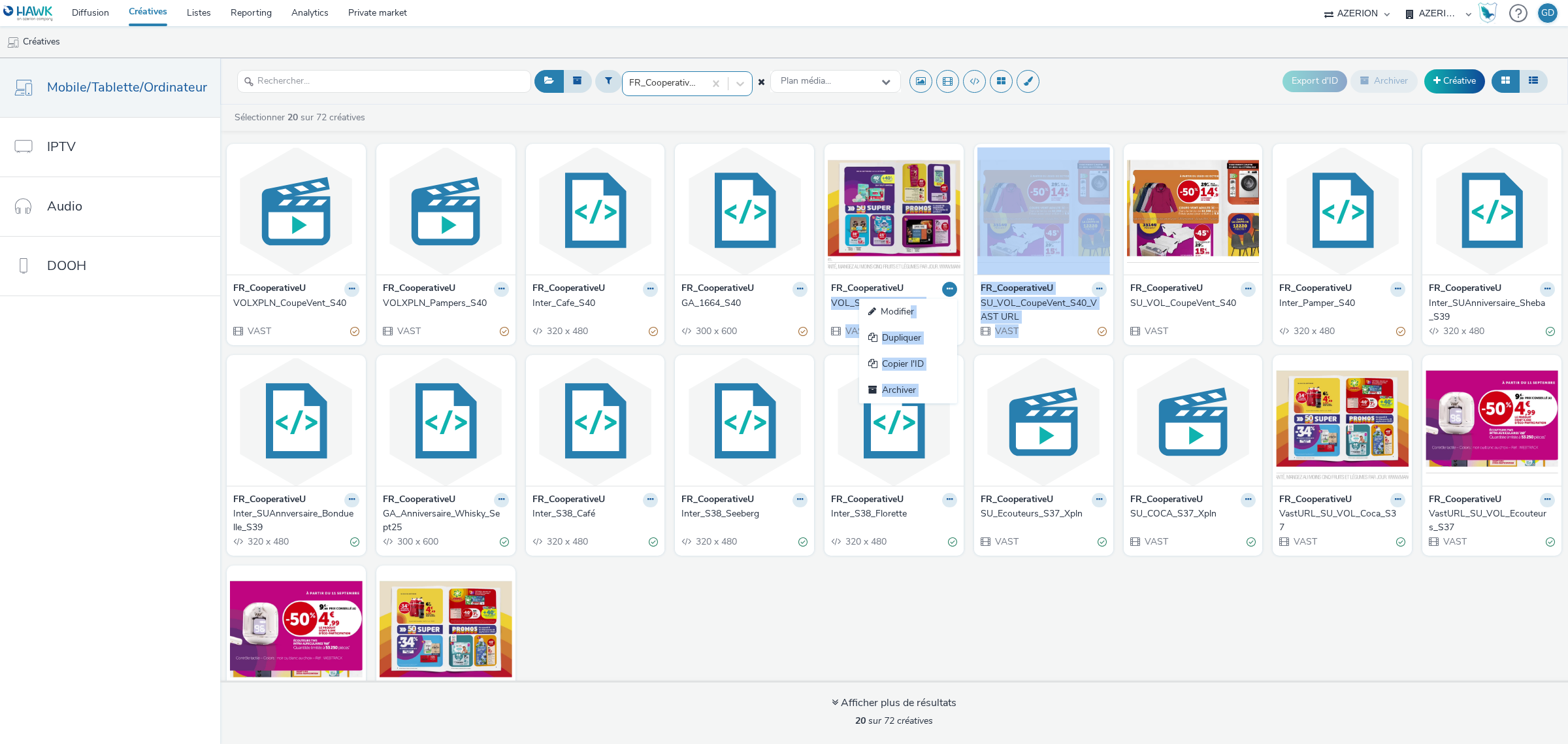
drag, startPoint x: 902, startPoint y: 311, endPoint x: 1053, endPoint y: 330, distance: 152.2
click at [1044, 330] on div "FR_CooperativeU VOLXPLN_CoupeVent_S40 VAST FR_CooperativeU VOLXPLN_Pampers_S40 …" at bounding box center [894, 447] width 1348 height 621
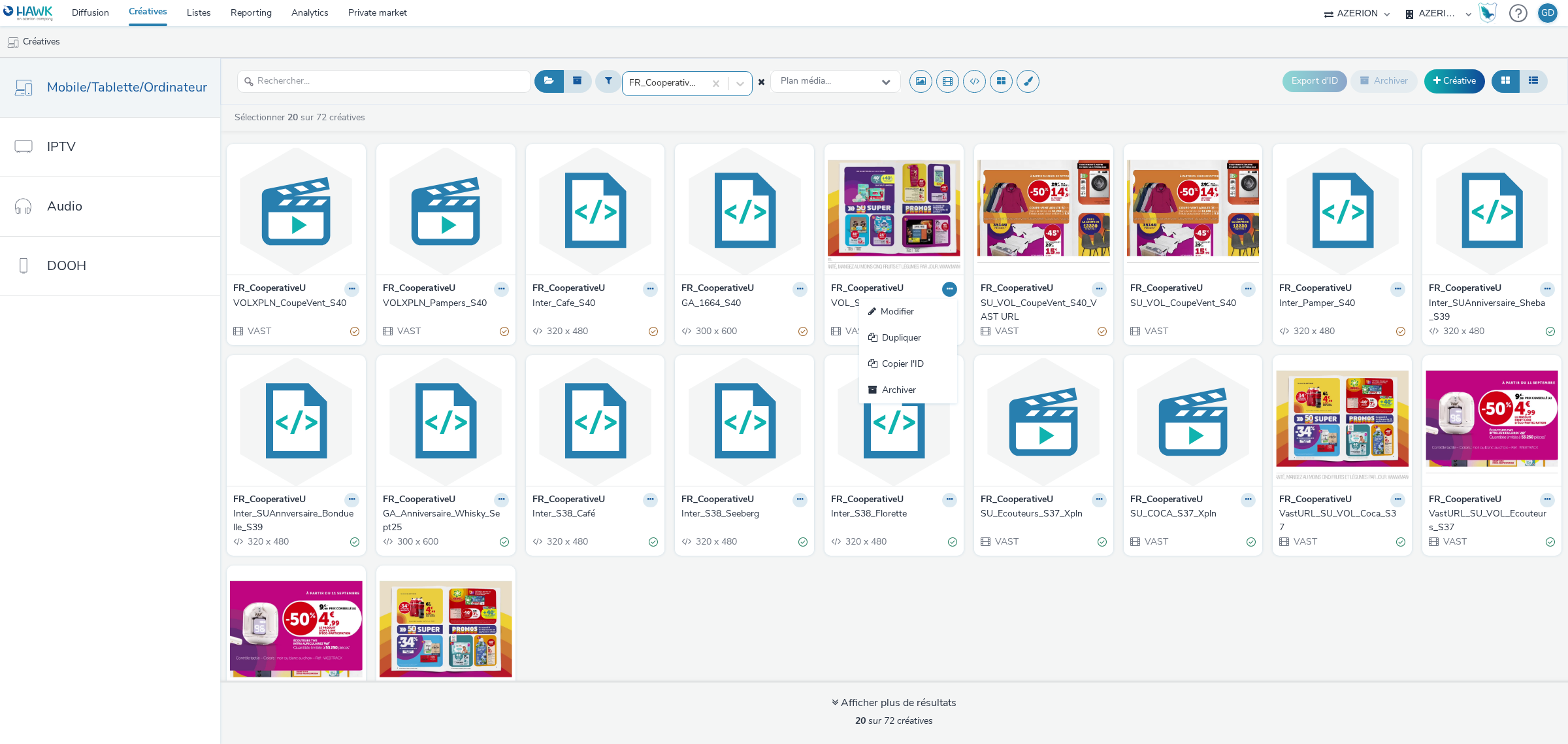
click at [1053, 330] on div "VAST" at bounding box center [1043, 330] width 126 height 14
click at [1092, 289] on button at bounding box center [1100, 289] width 15 height 15
click at [1040, 390] on link "Archiver" at bounding box center [1058, 390] width 98 height 26
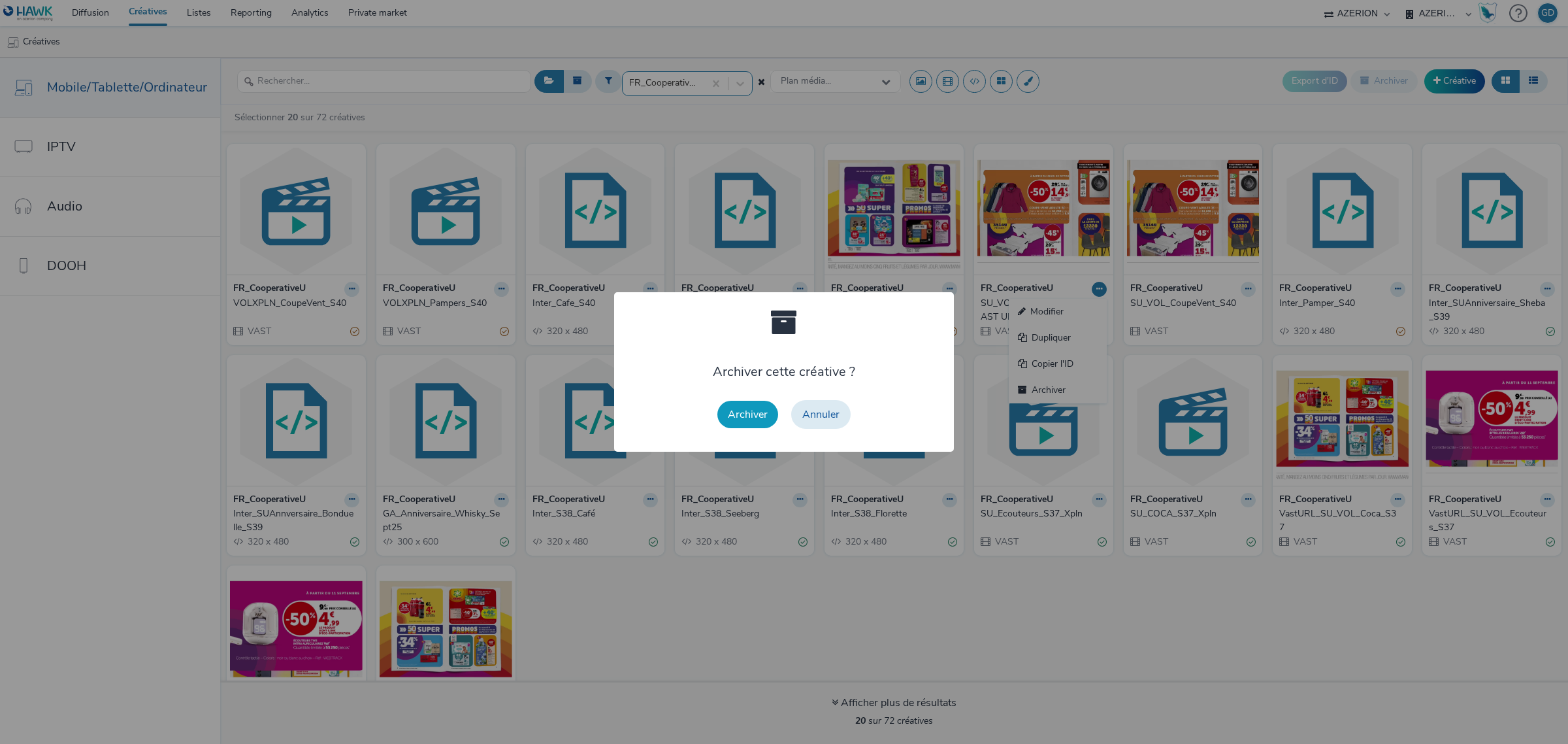
click at [749, 417] on button "Archiver" at bounding box center [748, 414] width 61 height 27
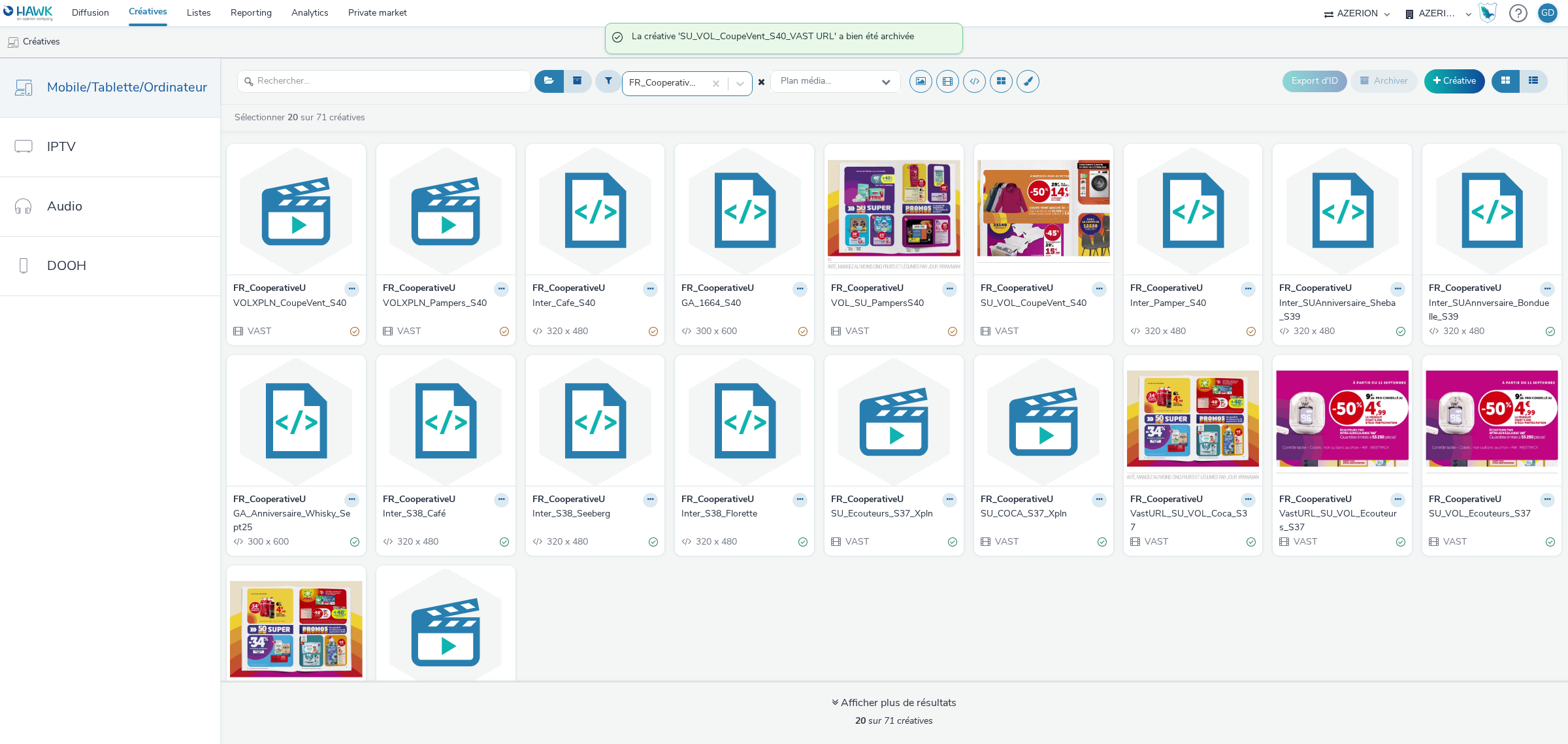
click at [952, 289] on div "FR_CooperativeU VOL_SU_PampersS40 VAST" at bounding box center [893, 309] width 139 height 70
click at [945, 291] on button at bounding box center [949, 289] width 15 height 15
click at [915, 315] on link "Modifier" at bounding box center [907, 312] width 98 height 26
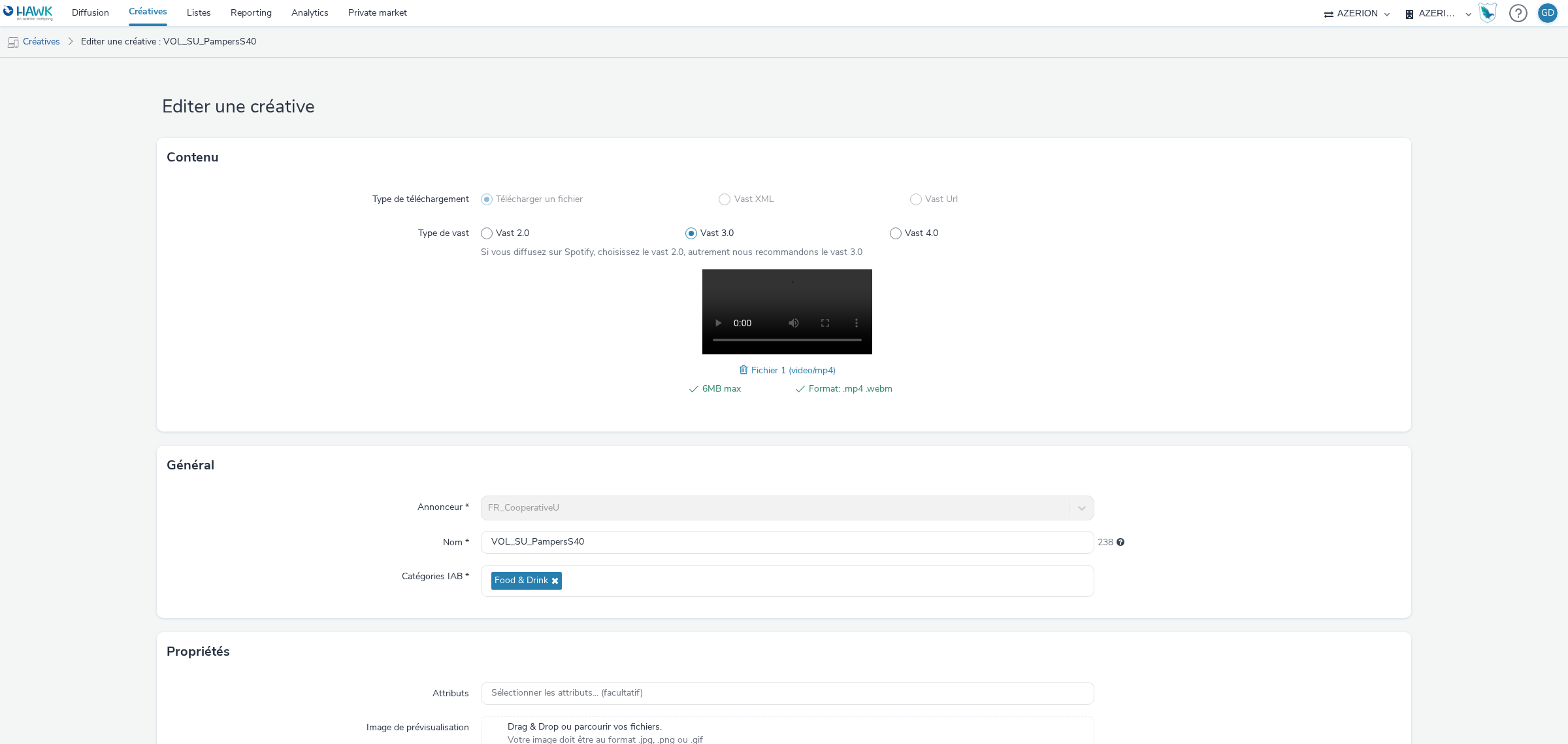
scroll to position [136, 0]
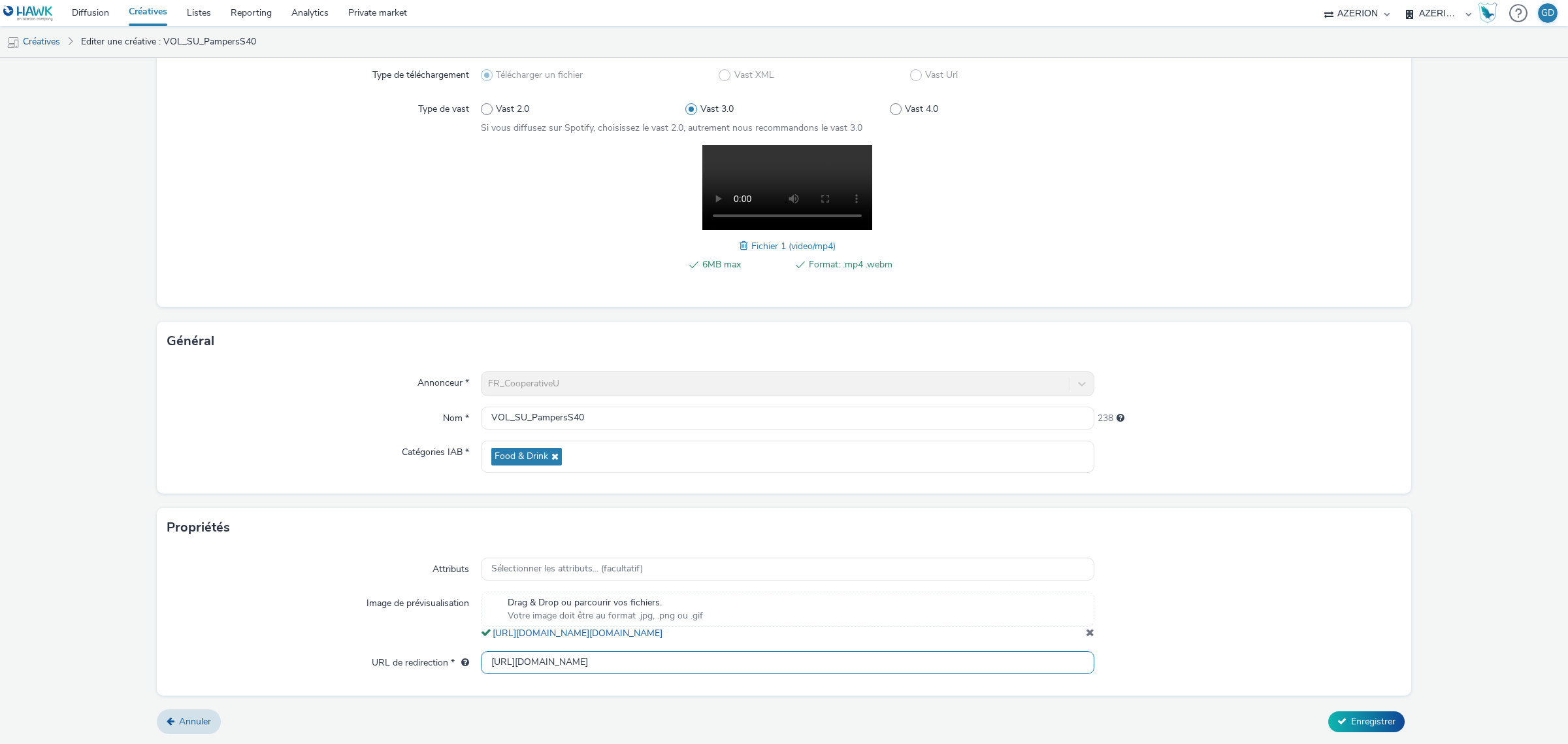
click at [627, 668] on input "[URL][DOMAIN_NAME]" at bounding box center [787, 663] width 614 height 23
paste input "[DOMAIN_NAME][URL]"
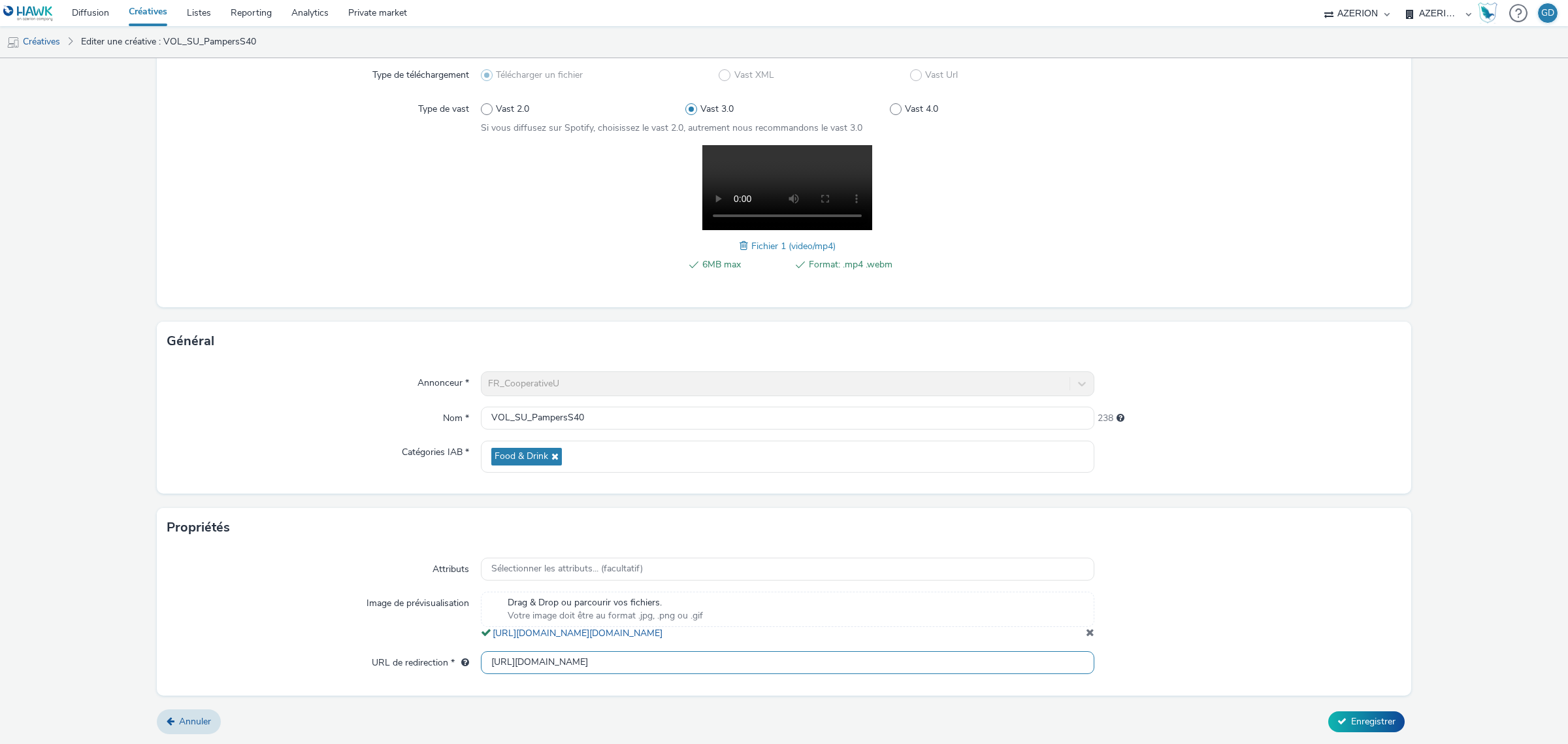
type input "[URL][DOMAIN_NAME]"
click at [1460, 559] on form "Editer une créative Contenu Type de téléchargement Télécharger un fichier Vast …" at bounding box center [784, 339] width 1568 height 810
click at [1351, 718] on span "Enregistrer" at bounding box center [1373, 721] width 44 height 12
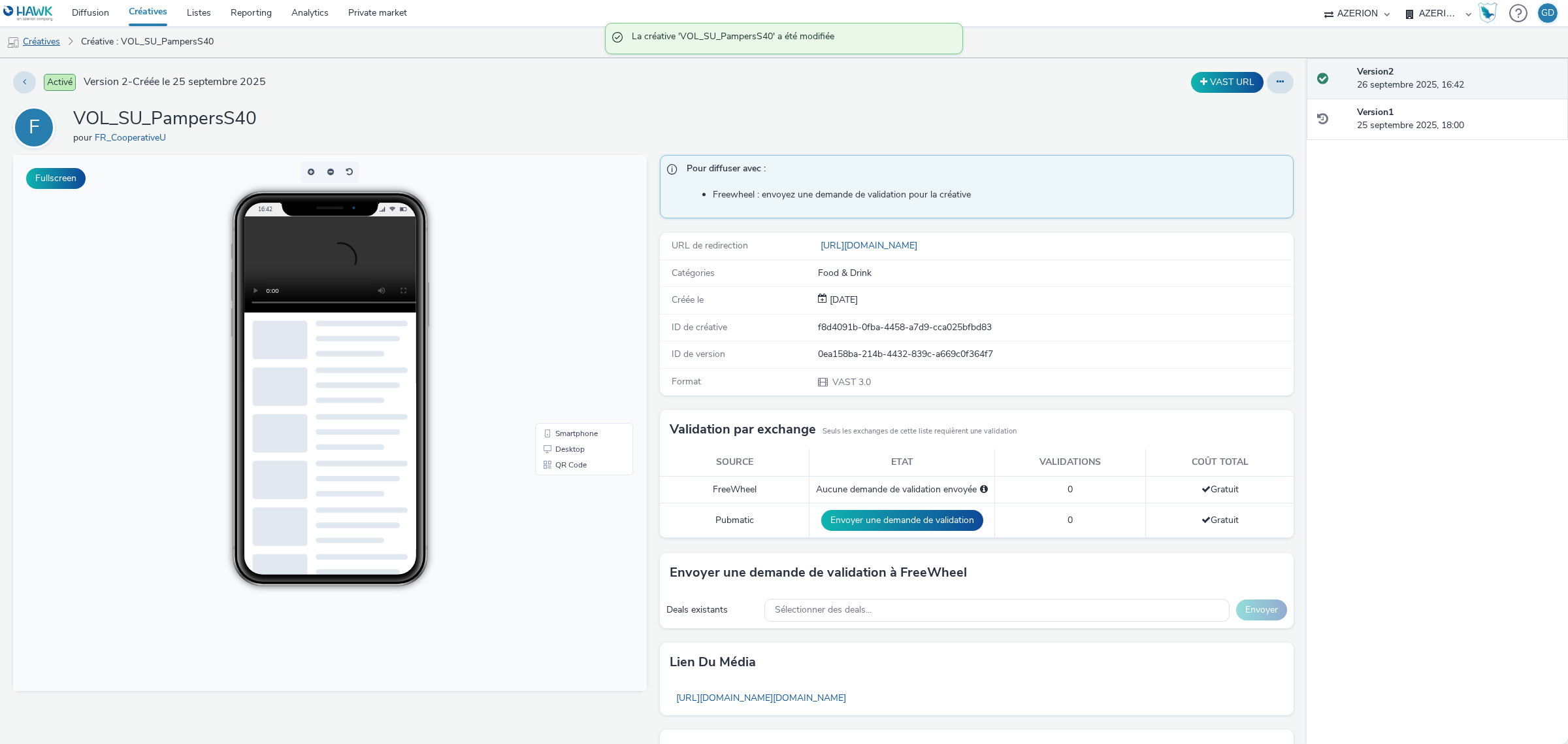
click at [43, 46] on link "Créatives" at bounding box center [33, 42] width 67 height 31
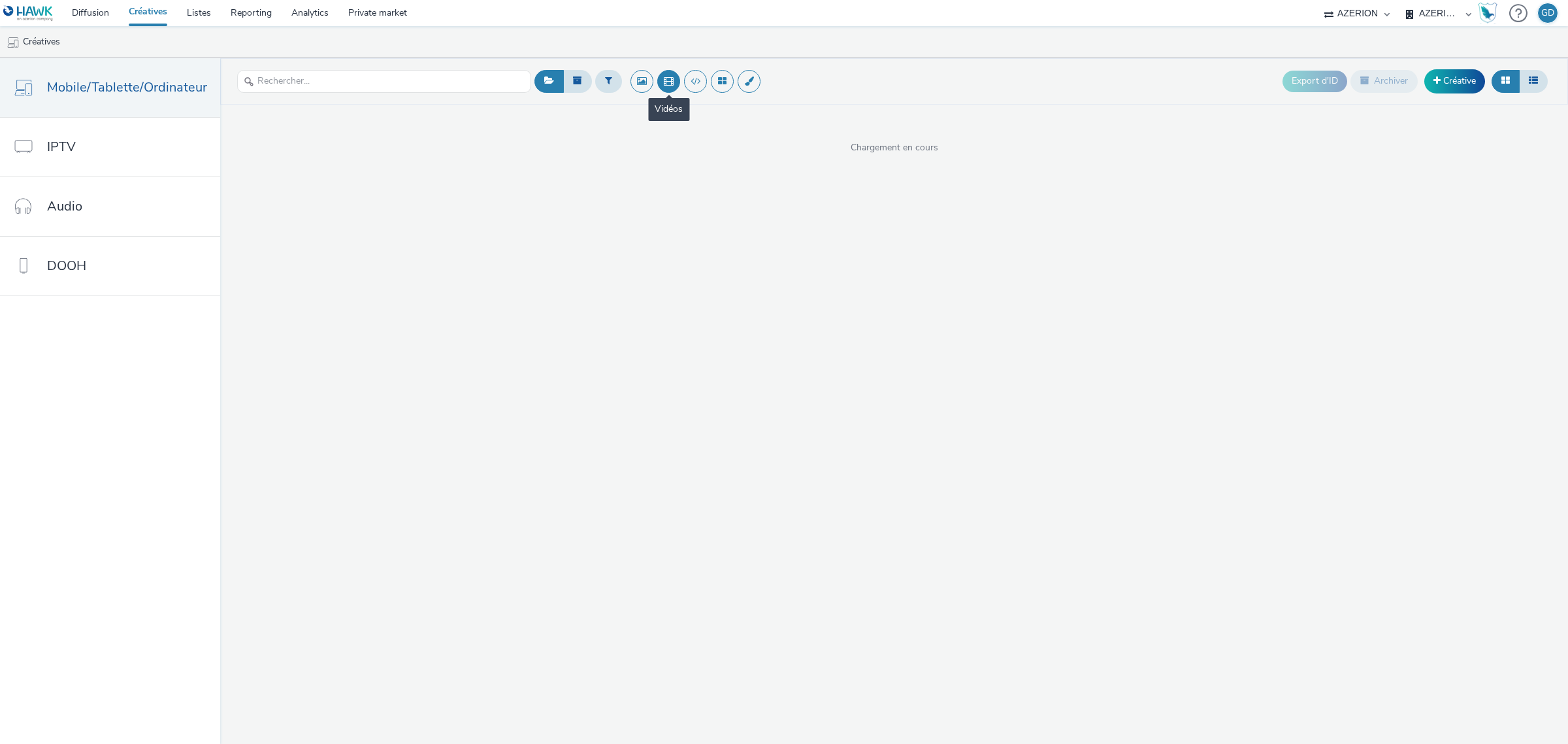
click at [662, 78] on button at bounding box center [669, 81] width 23 height 23
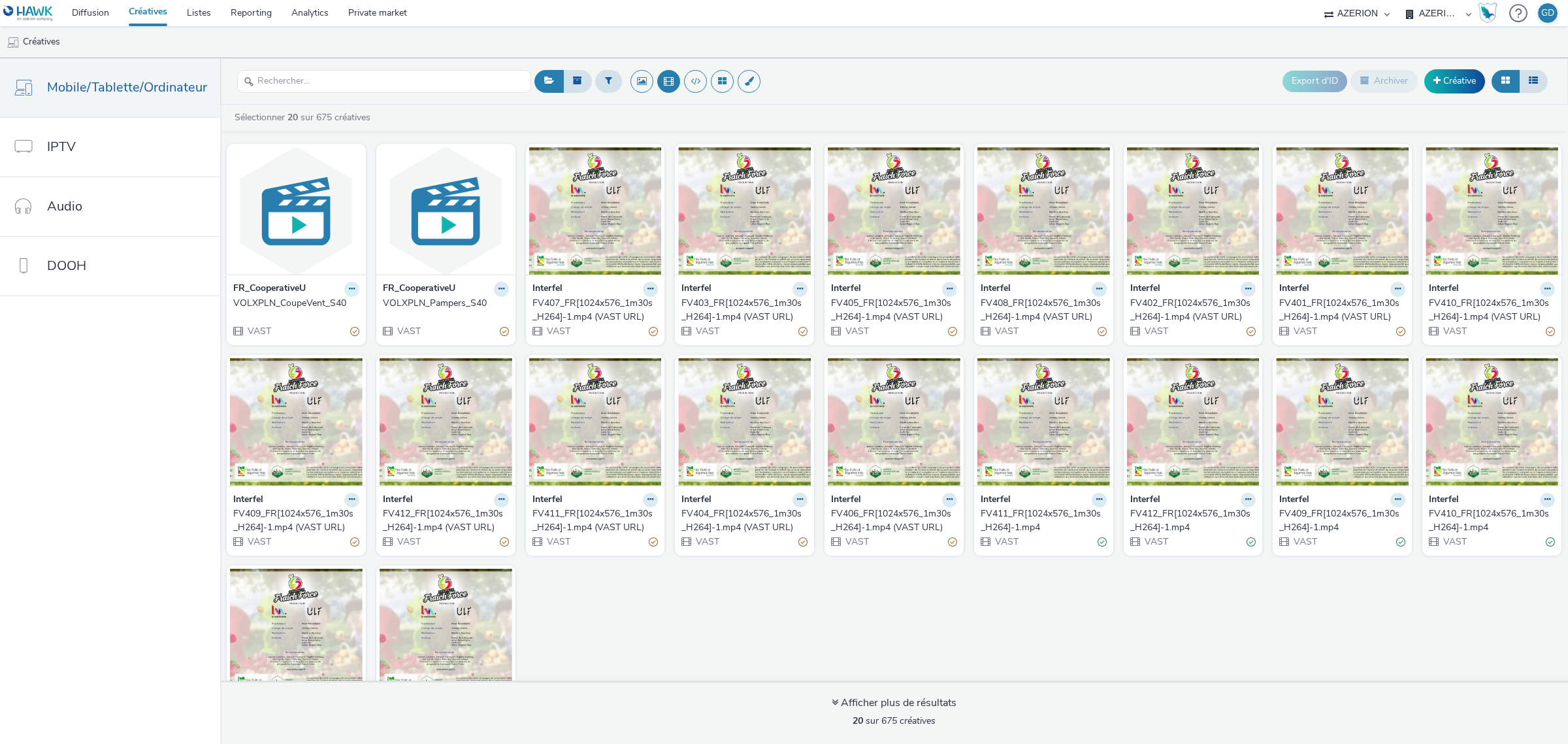
click at [349, 291] on icon at bounding box center [352, 289] width 6 height 8
click at [318, 387] on link "Archiver" at bounding box center [310, 390] width 98 height 26
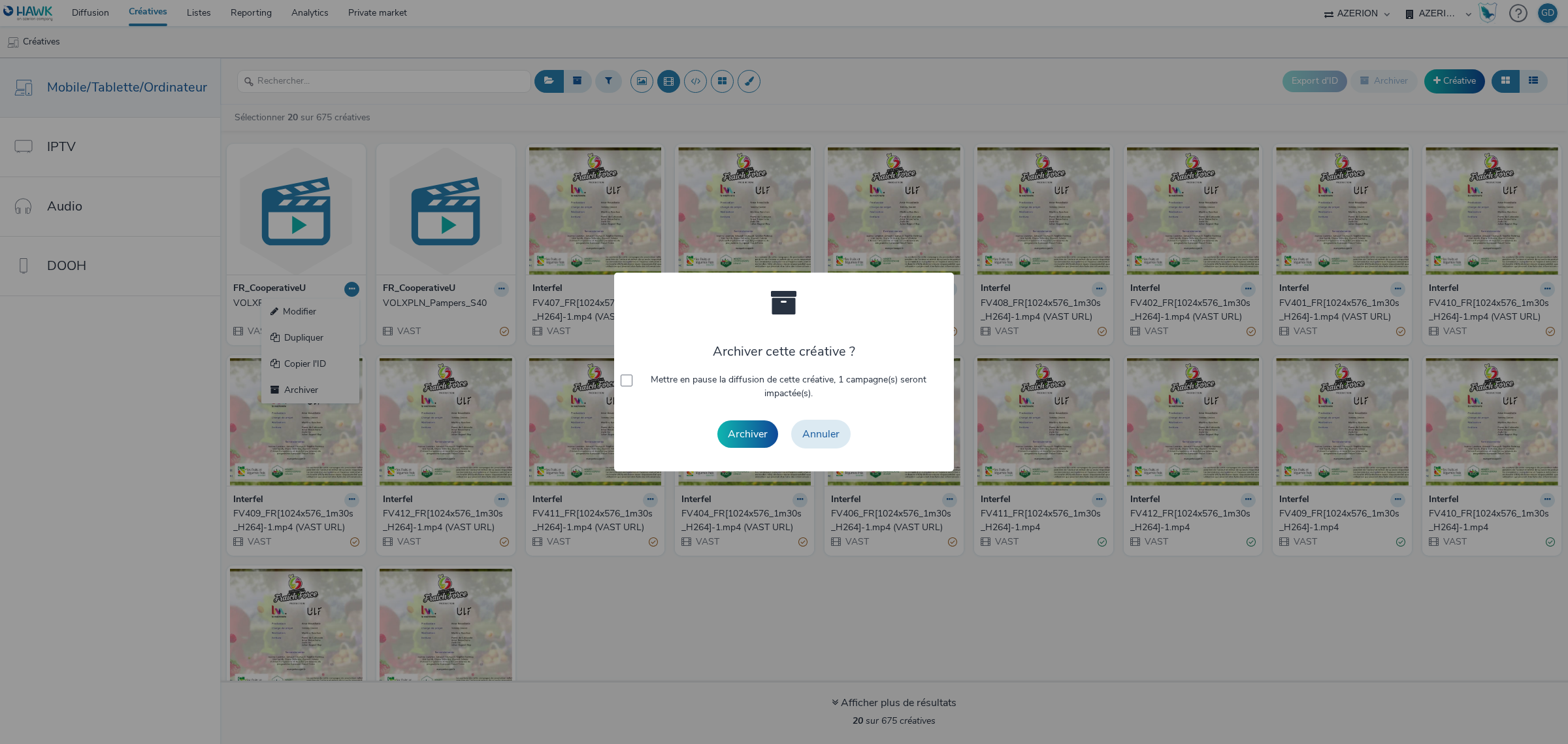
click at [754, 439] on button "Archiver" at bounding box center [748, 433] width 61 height 27
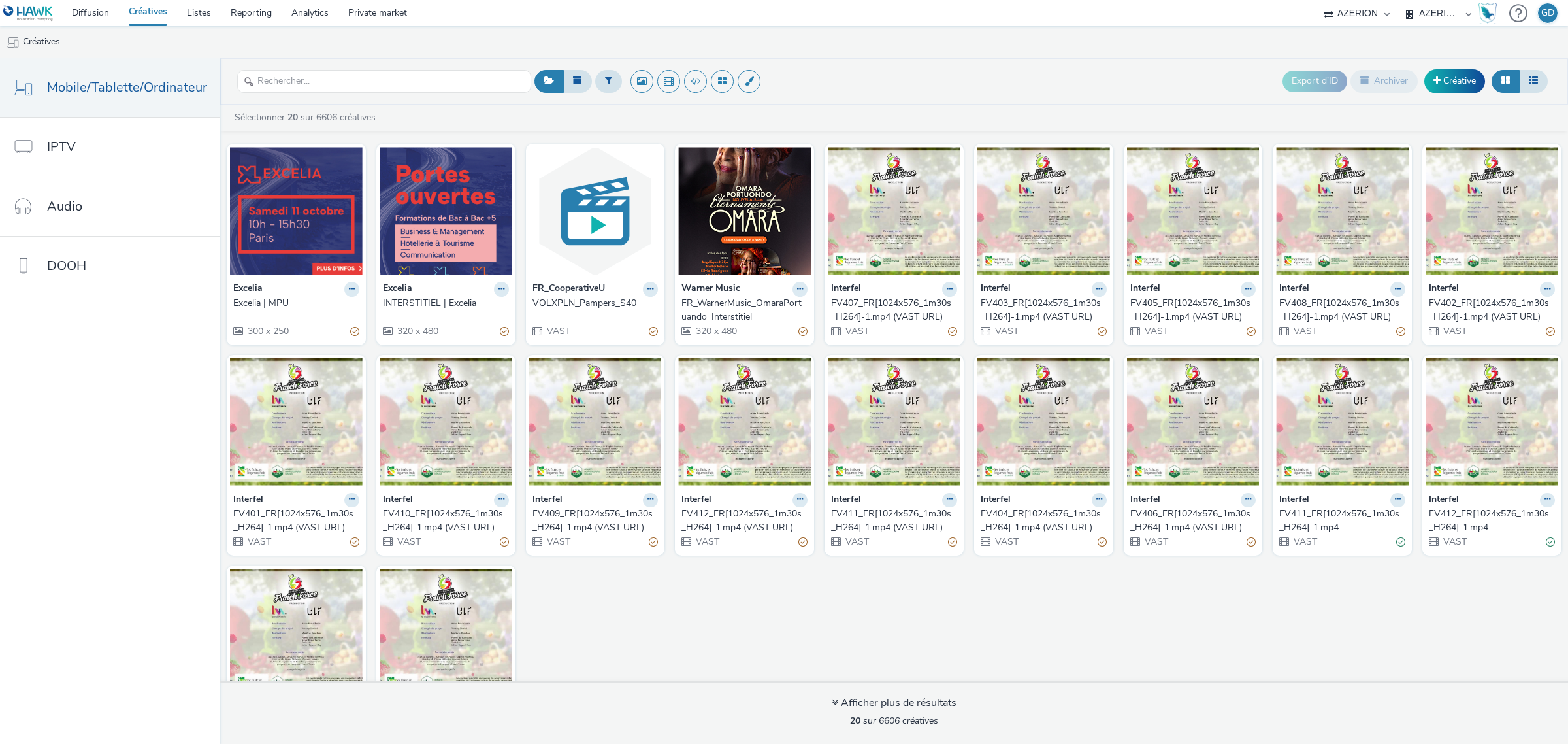
click at [627, 283] on div "FR_CooperativeU" at bounding box center [595, 289] width 126 height 15
click at [648, 289] on icon at bounding box center [650, 289] width 6 height 8
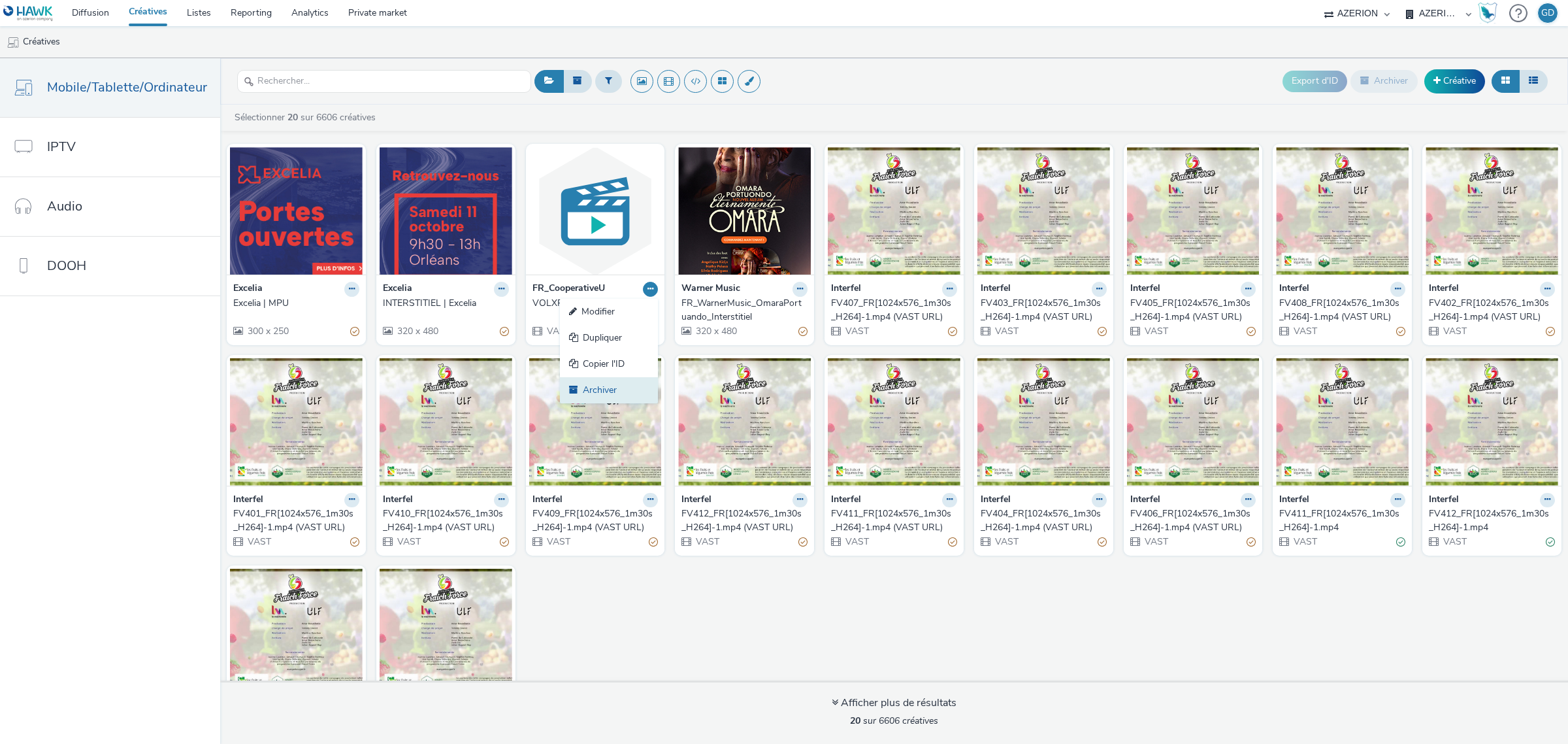
click at [605, 384] on link "Archiver" at bounding box center [608, 390] width 98 height 26
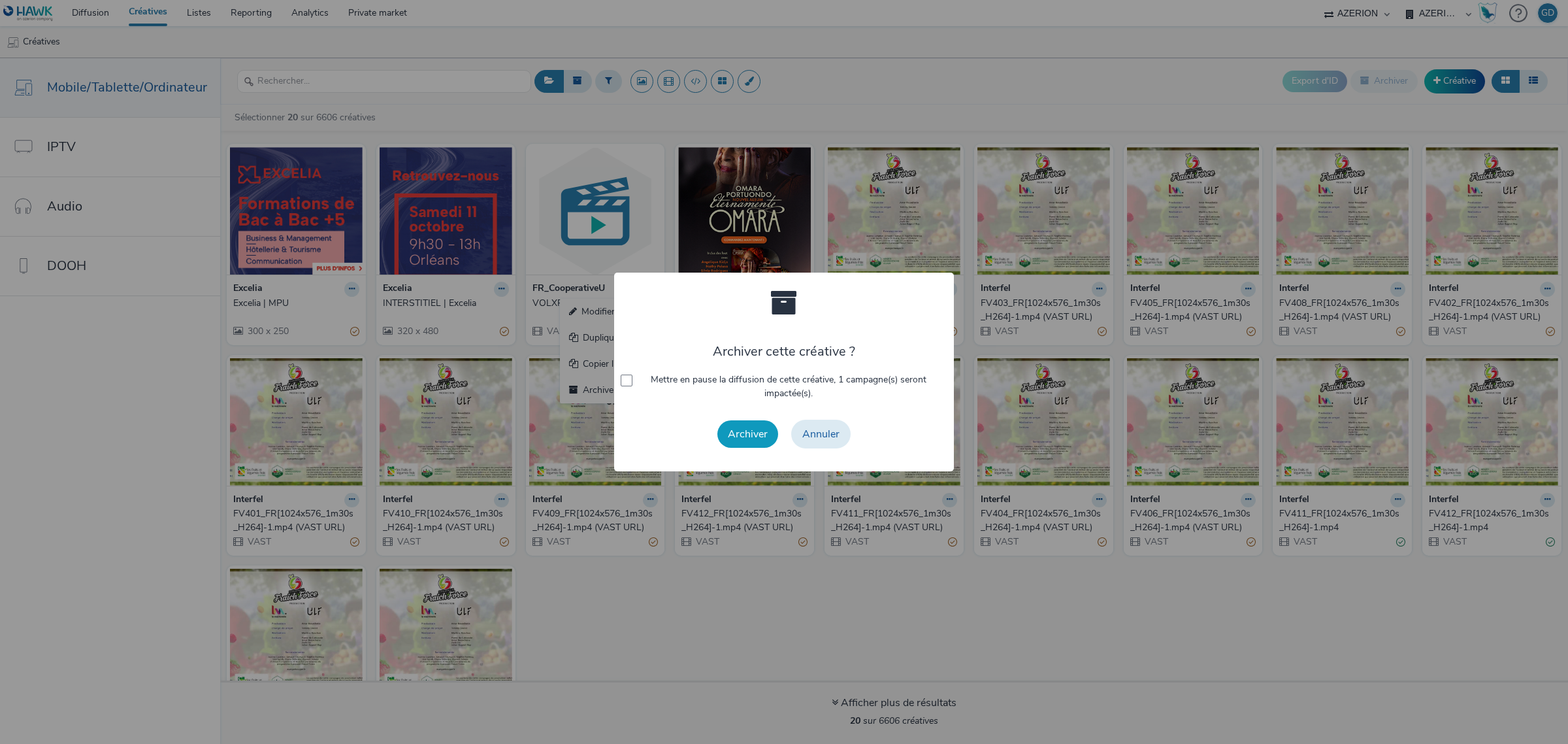
click at [748, 430] on button "Archiver" at bounding box center [748, 433] width 61 height 27
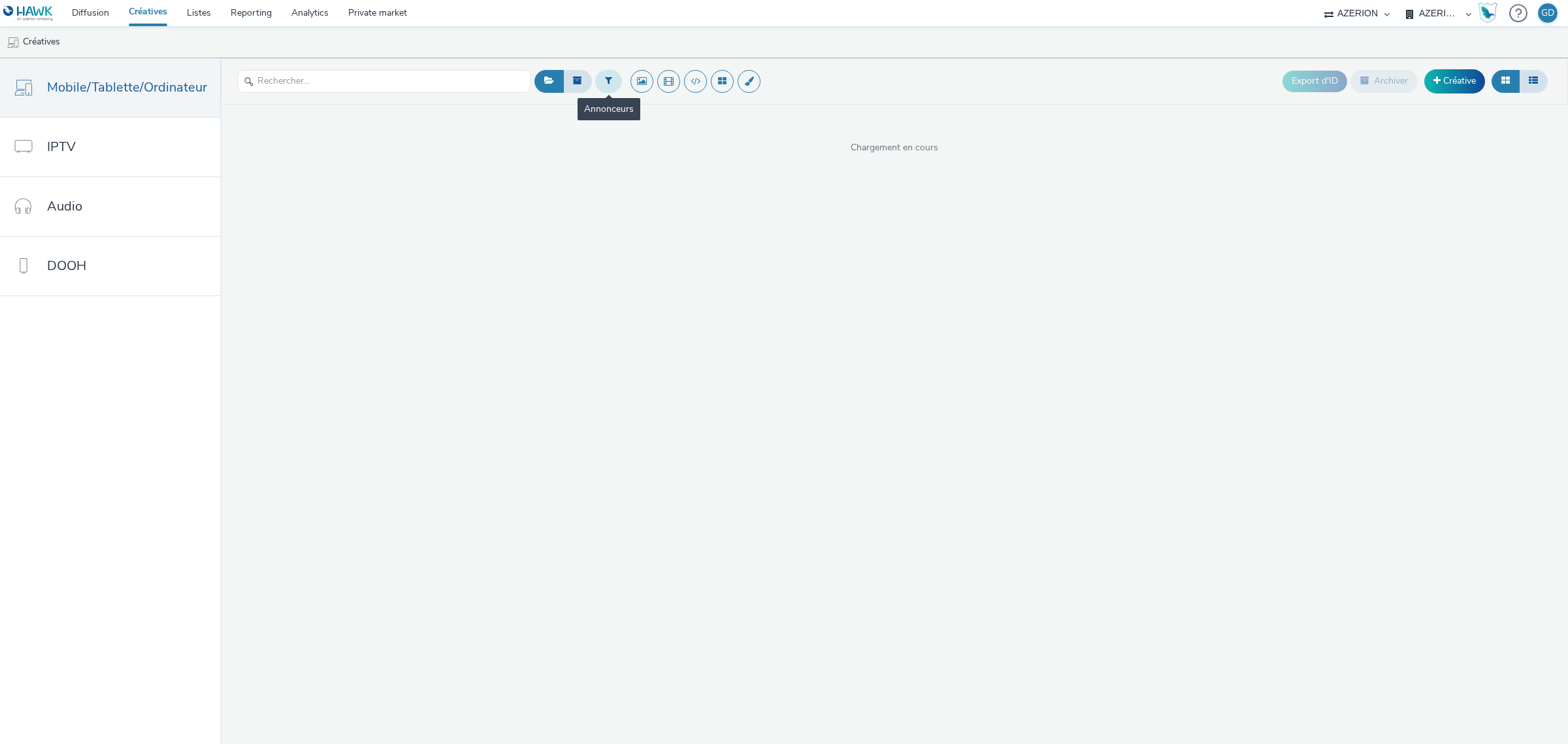
click at [599, 89] on button at bounding box center [608, 81] width 27 height 22
click at [808, 81] on button at bounding box center [800, 81] width 23 height 23
click at [798, 81] on button at bounding box center [800, 81] width 23 height 23
click at [789, 78] on button at bounding box center [800, 81] width 23 height 23
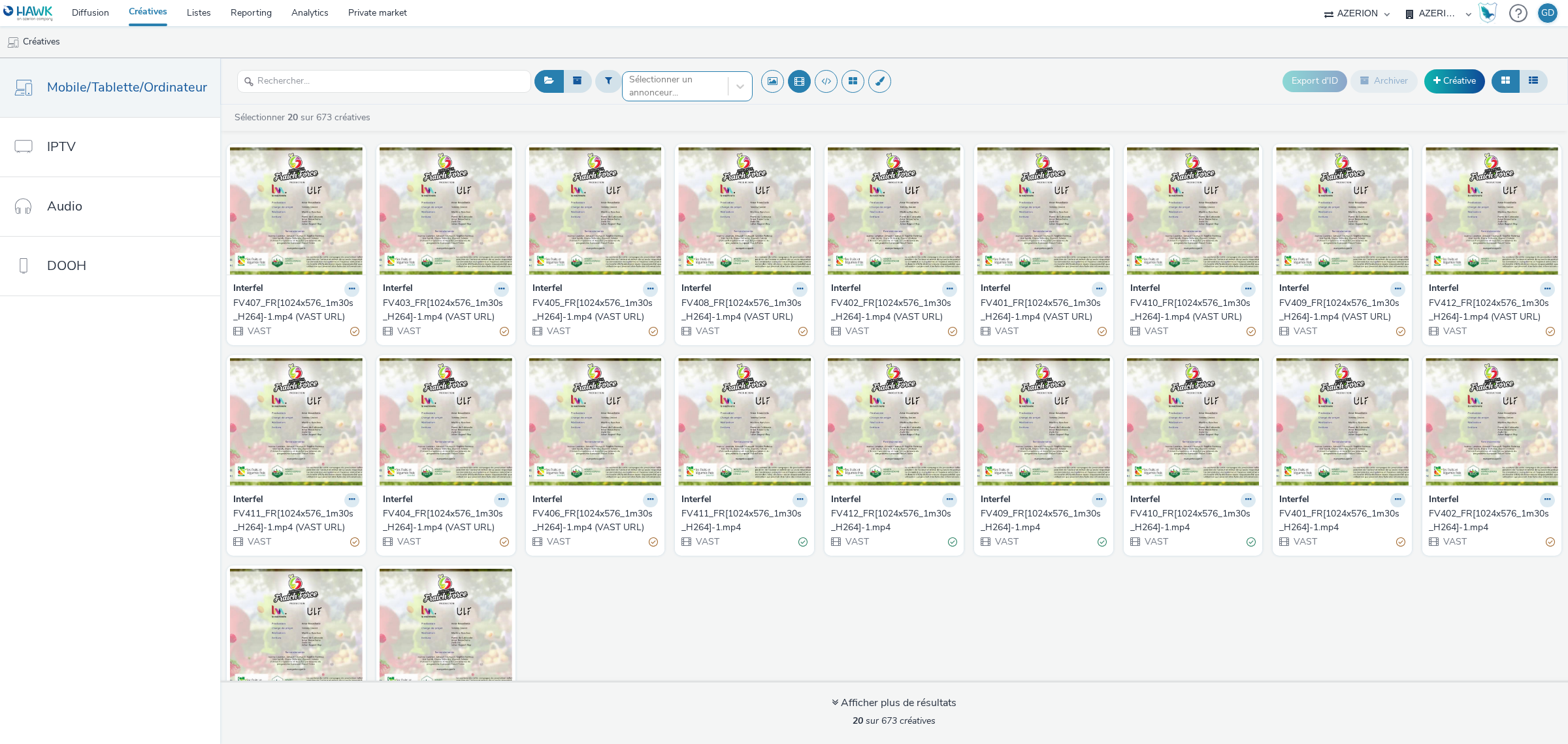
click at [693, 92] on div "Sélectionner un annonceur..." at bounding box center [687, 81] width 131 height 21
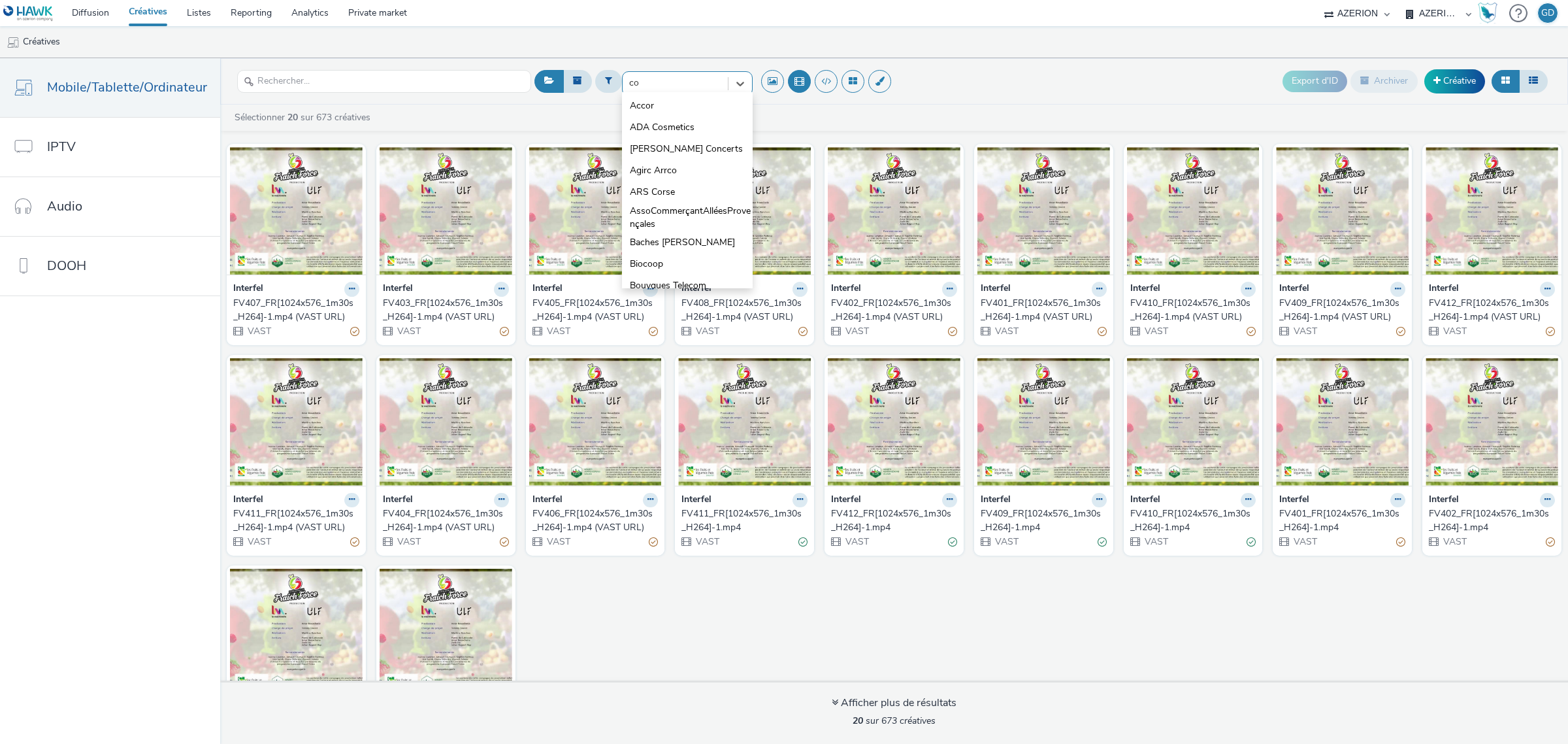
type input "coo"
click at [707, 150] on li "FR_CooperativeU" at bounding box center [687, 149] width 131 height 21
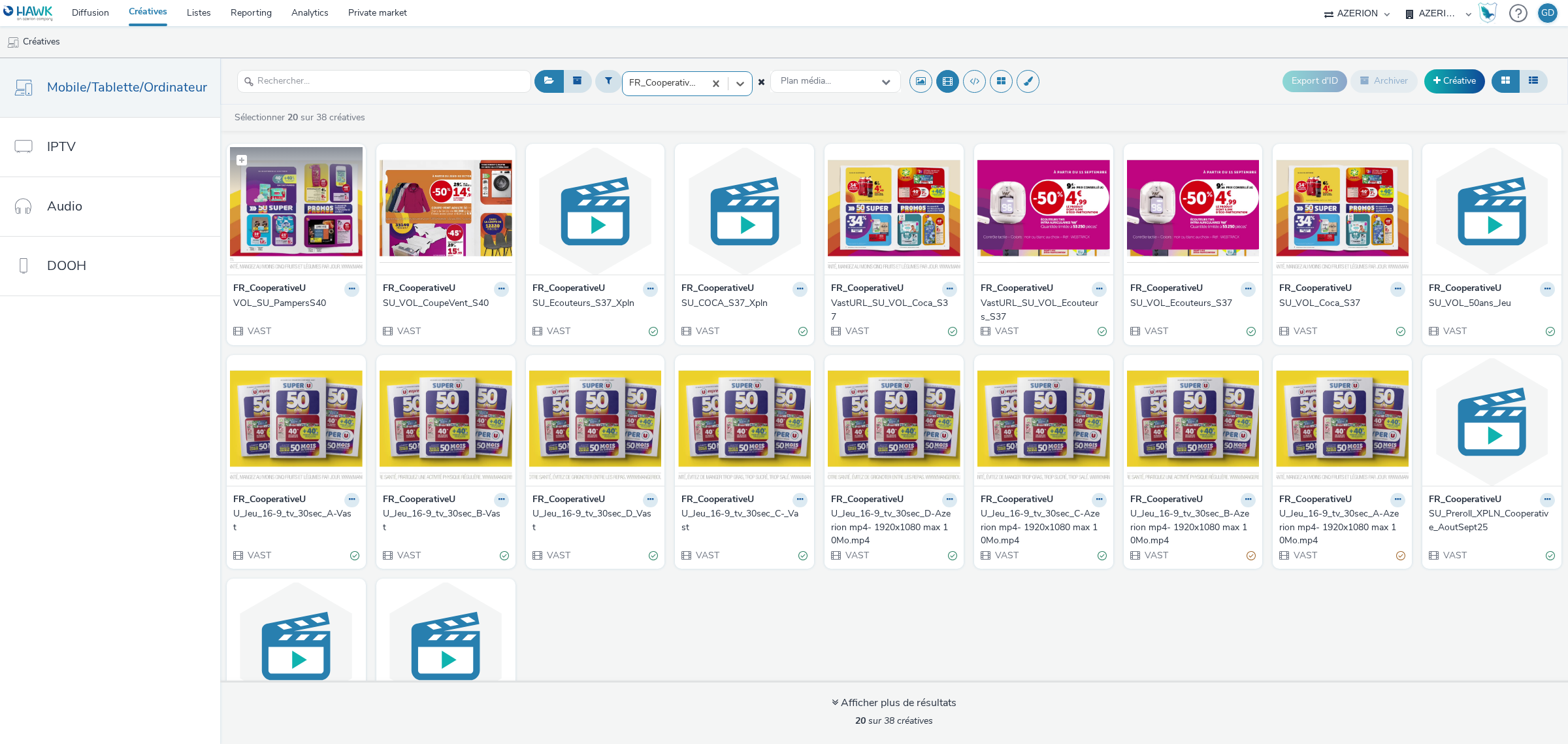
click at [338, 211] on img at bounding box center [296, 210] width 132 height 127
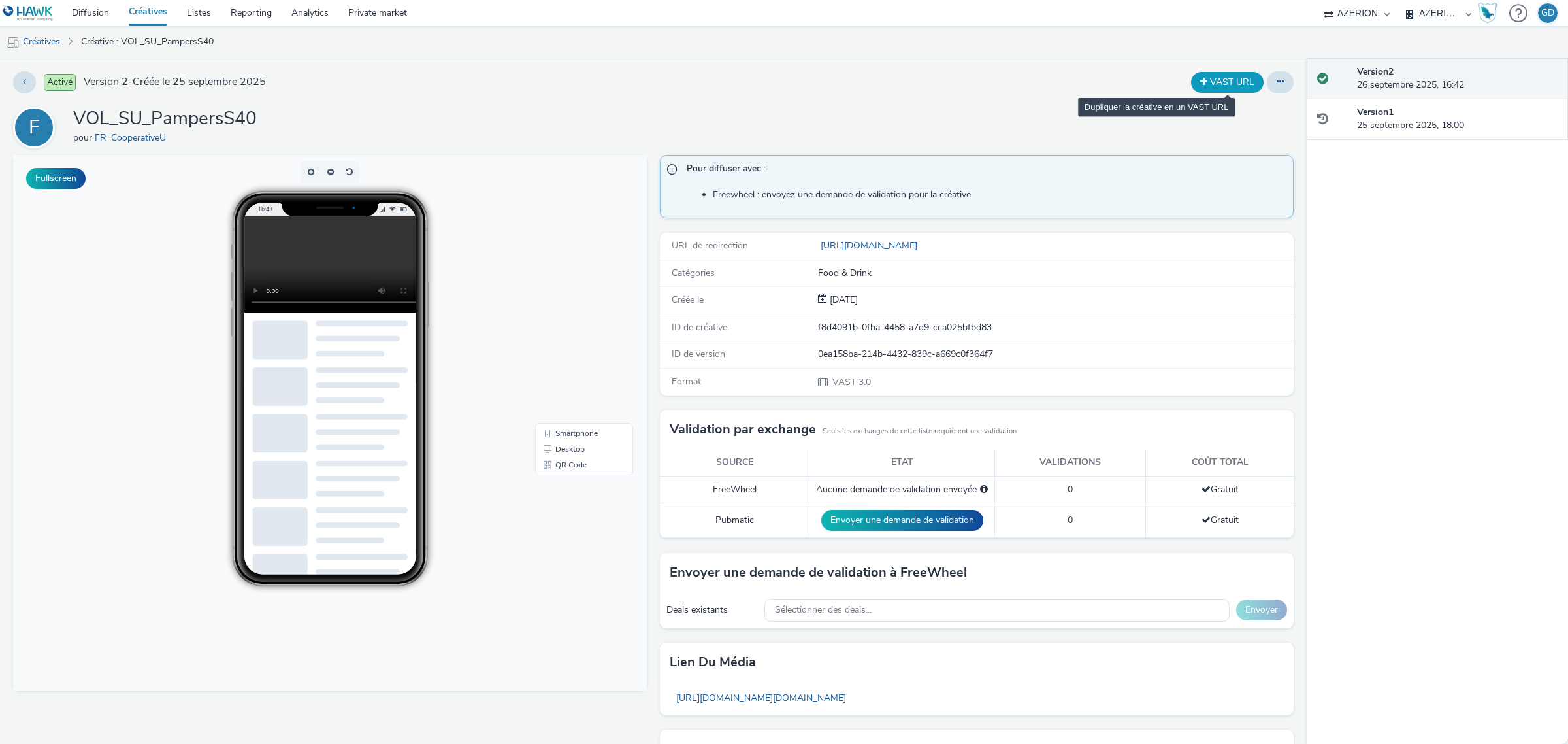
click at [1226, 77] on button "VAST URL" at bounding box center [1227, 81] width 72 height 21
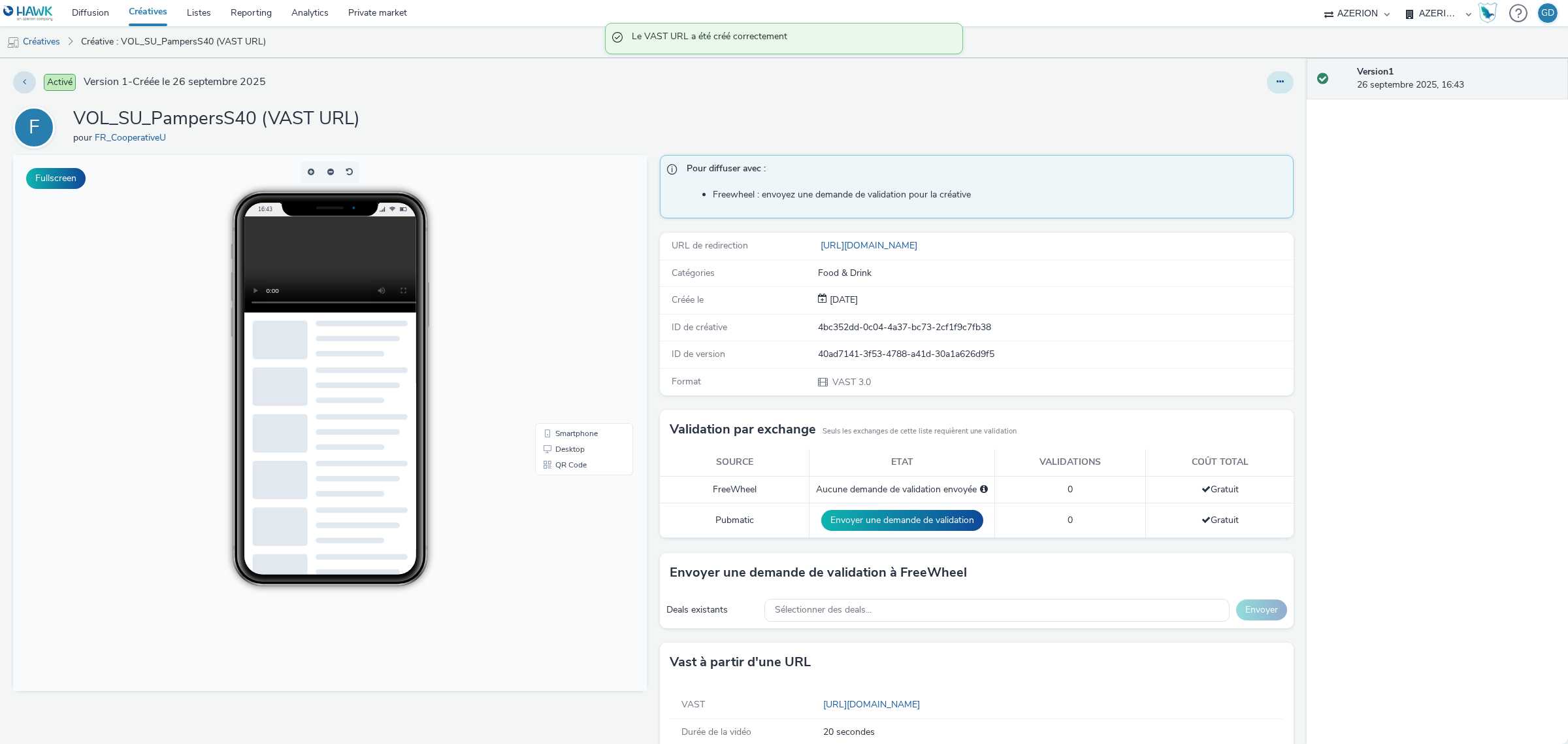
click at [1269, 92] on button at bounding box center [1280, 82] width 27 height 22
click at [1256, 112] on link "Modifier" at bounding box center [1244, 109] width 98 height 26
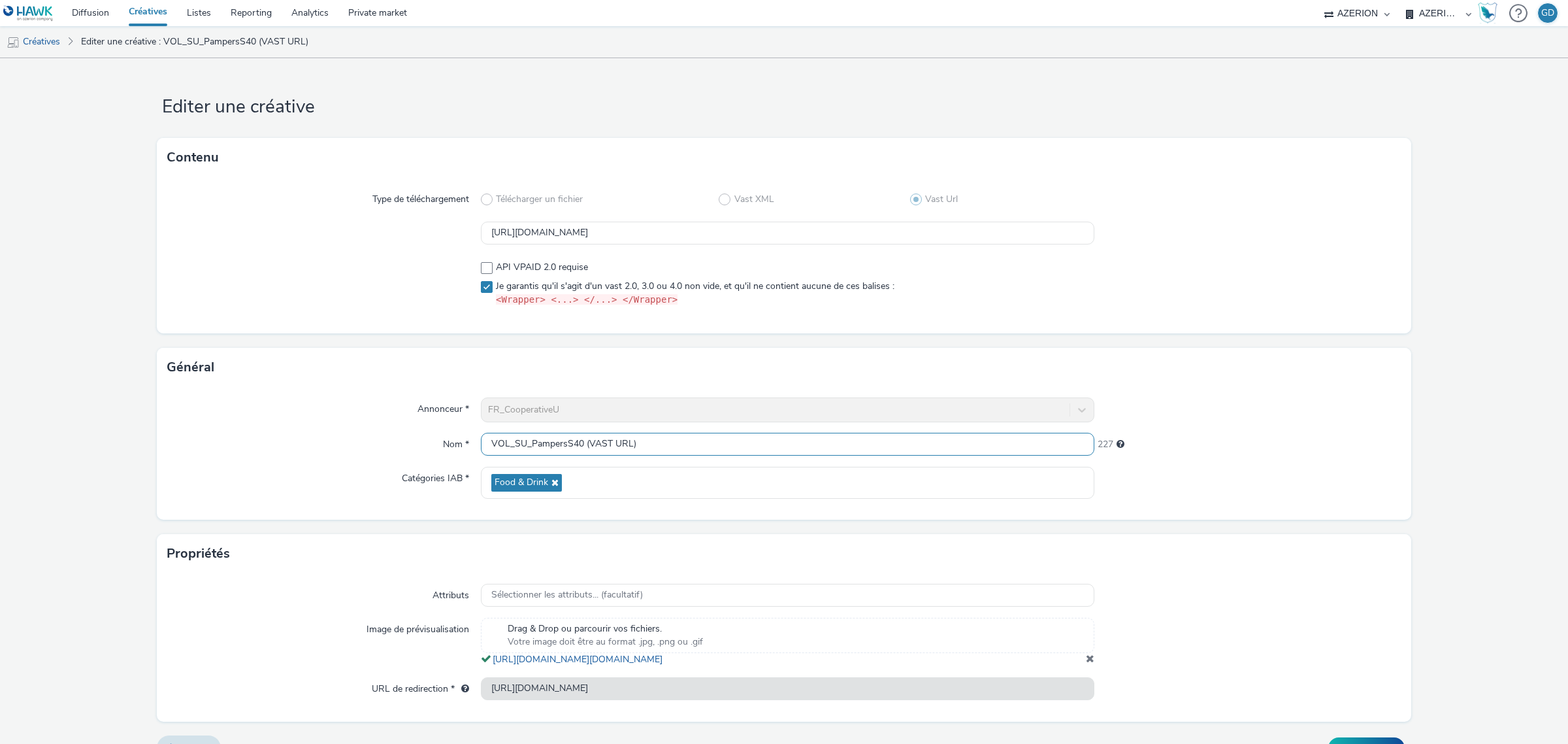
click at [585, 446] on input "VOL_SU_PampersS40 (VAST URL)" at bounding box center [787, 444] width 614 height 23
click at [639, 448] on input "VOL_SU_PampersS40_VAST URL)" at bounding box center [787, 444] width 614 height 23
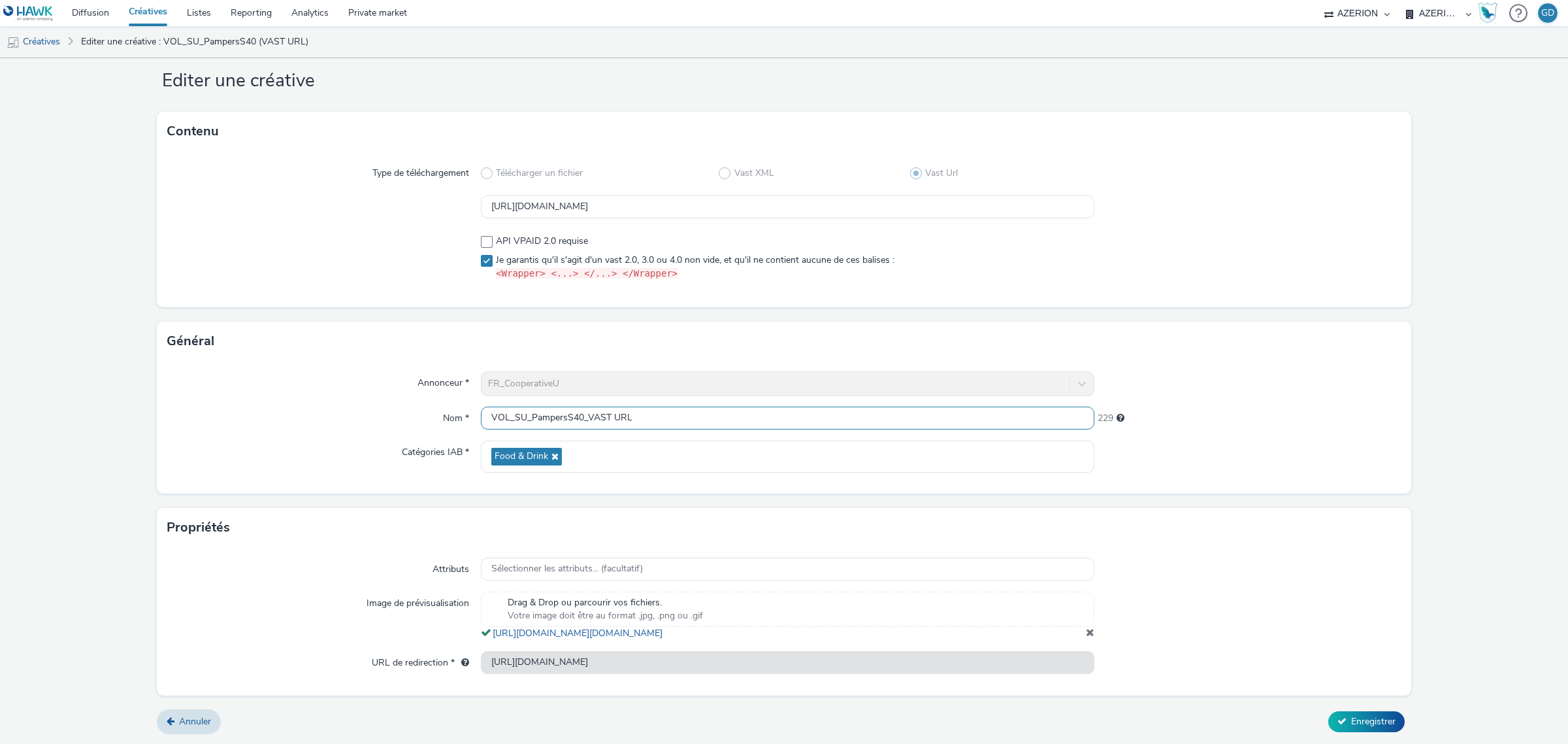
scroll to position [39, 0]
type input "VOL_SU_PampersS40_VAST URL"
click at [1351, 727] on span "Enregistrer" at bounding box center [1373, 721] width 44 height 12
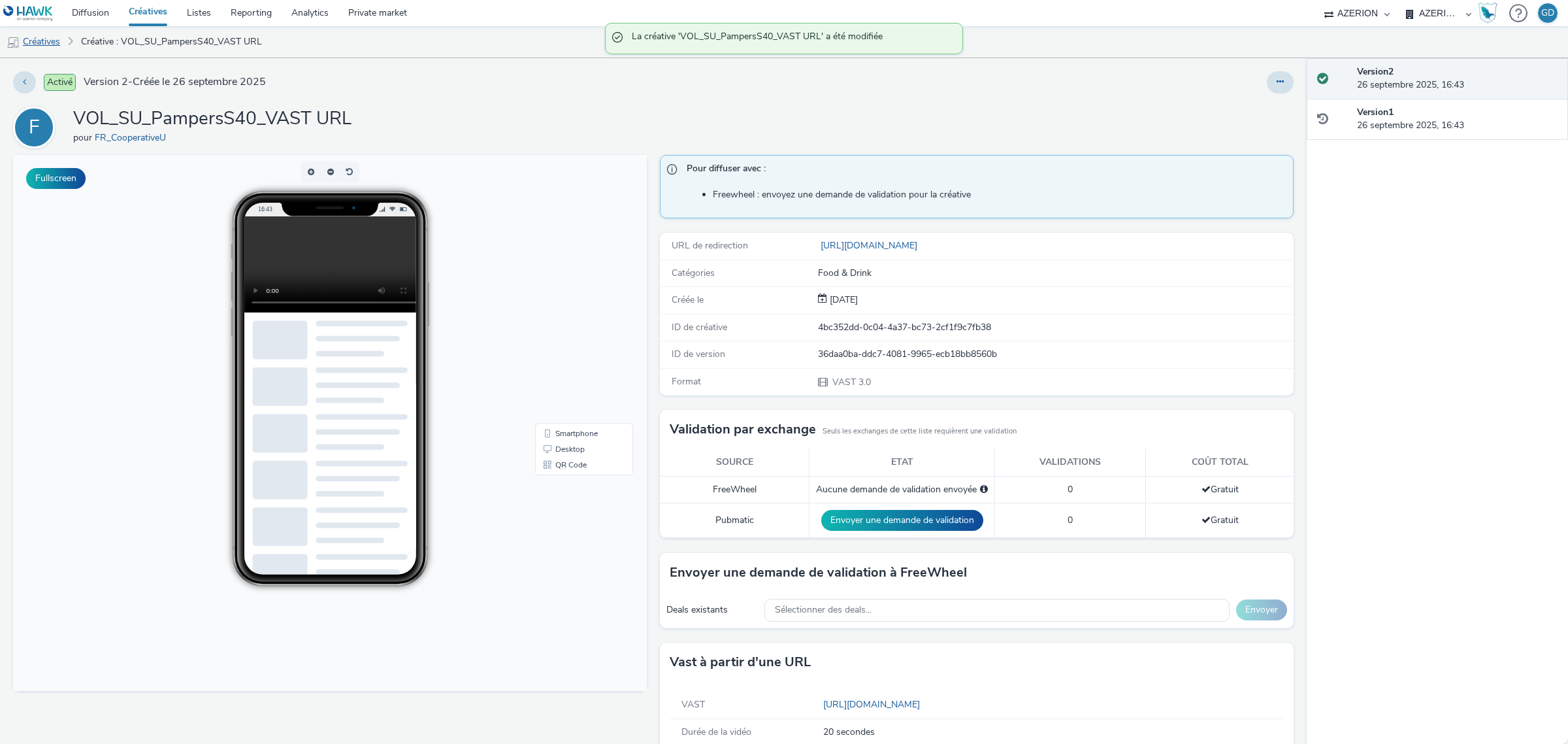
click at [44, 37] on link "Créatives" at bounding box center [33, 42] width 67 height 31
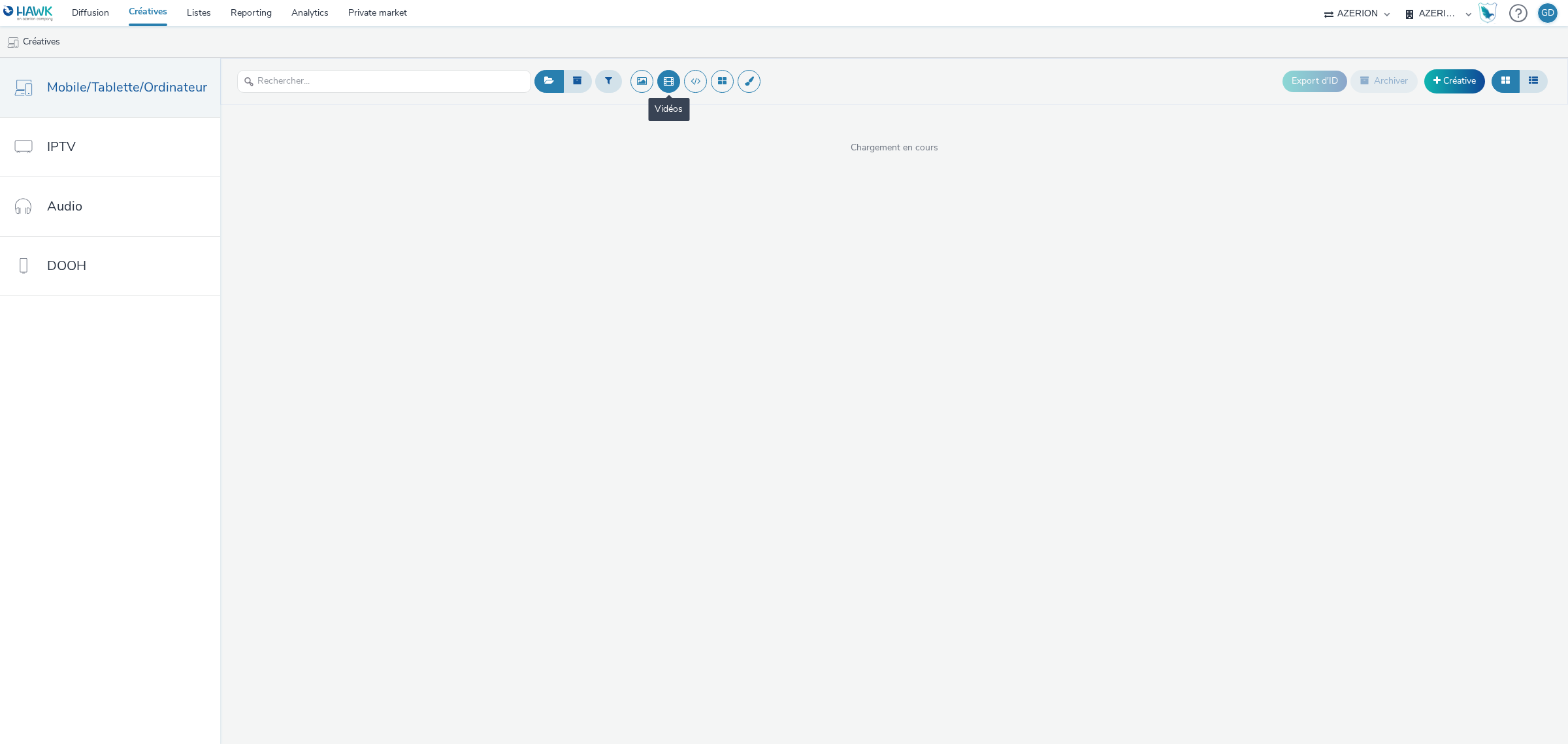
click at [663, 86] on button at bounding box center [669, 81] width 23 height 23
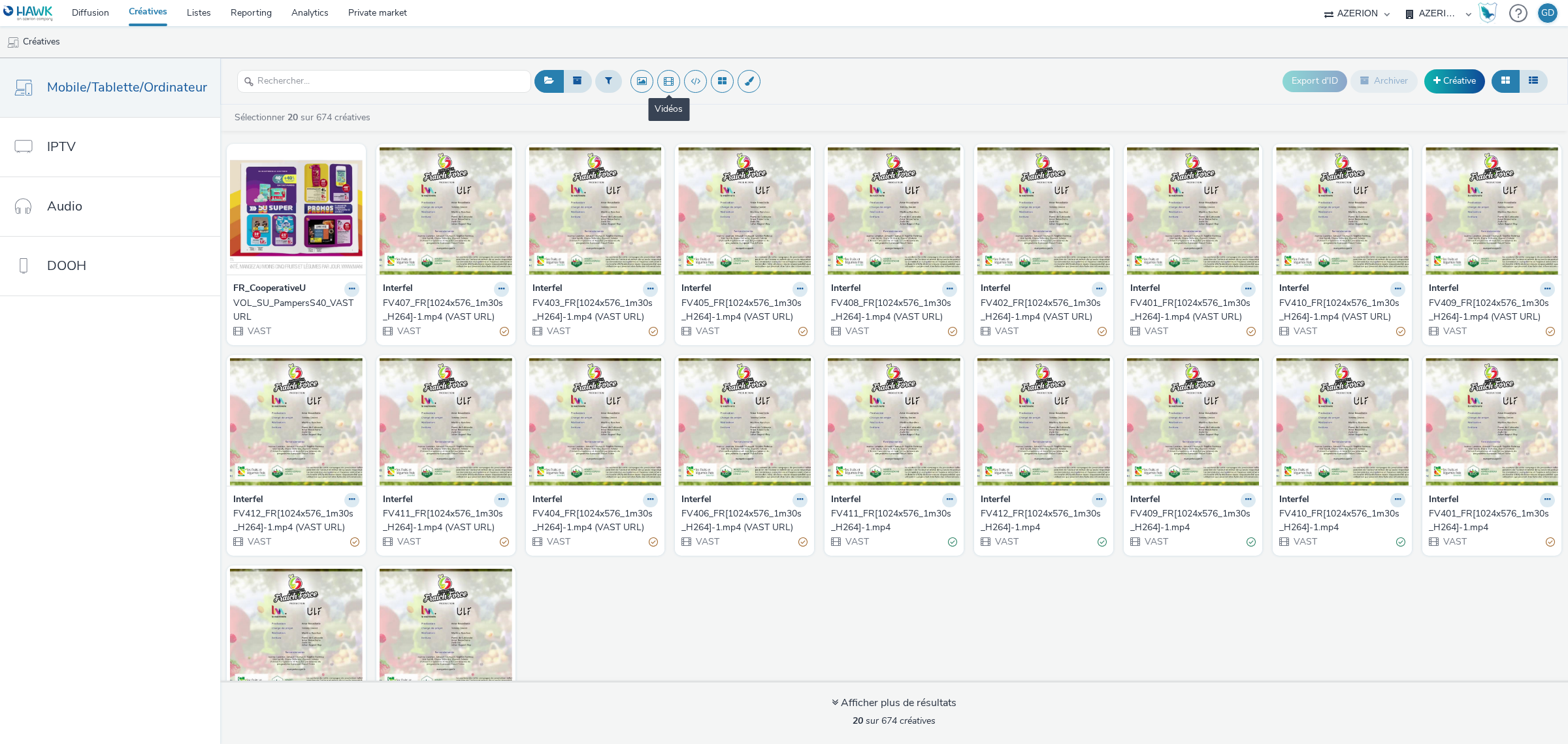
click at [658, 82] on button at bounding box center [669, 81] width 23 height 23
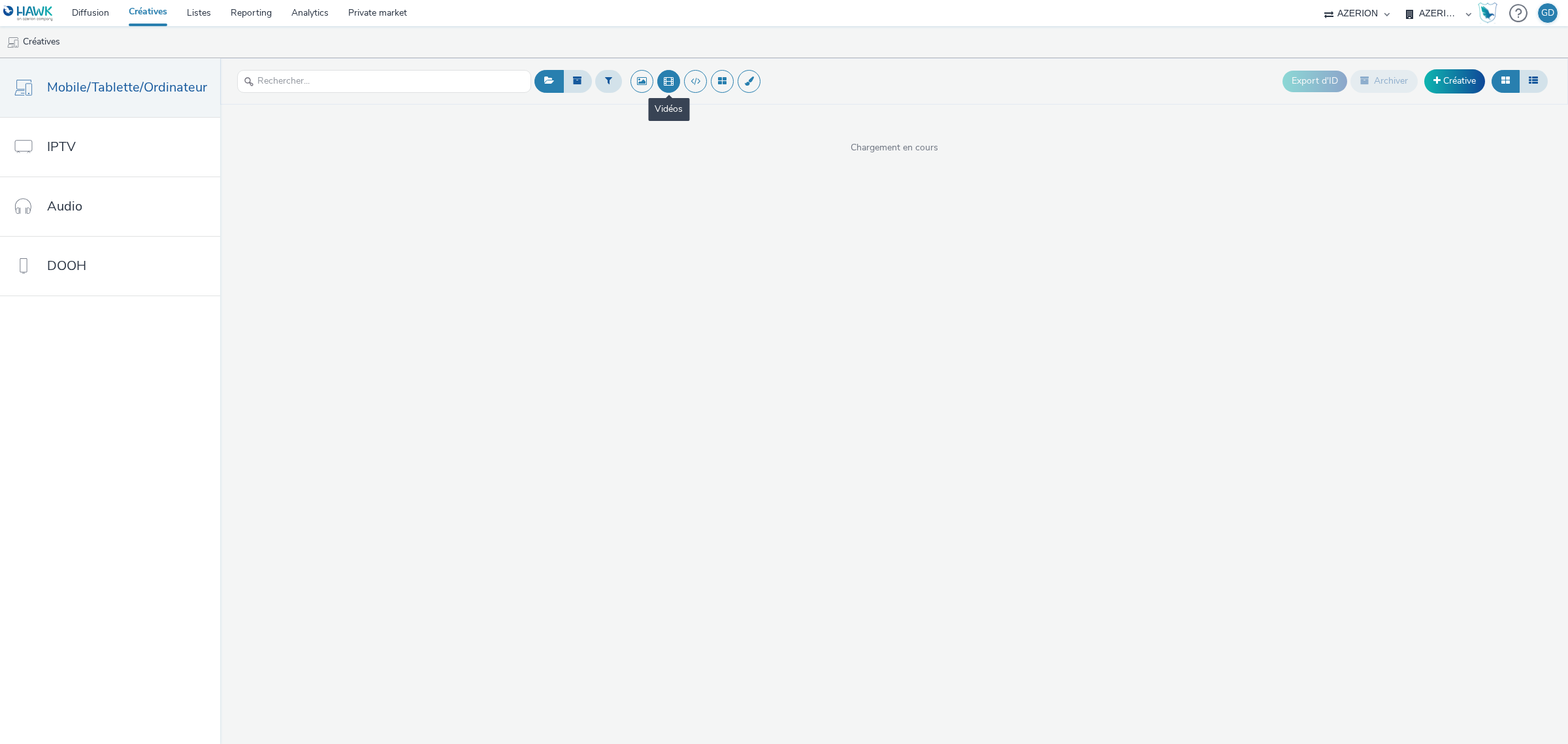
click at [663, 81] on button at bounding box center [669, 81] width 23 height 23
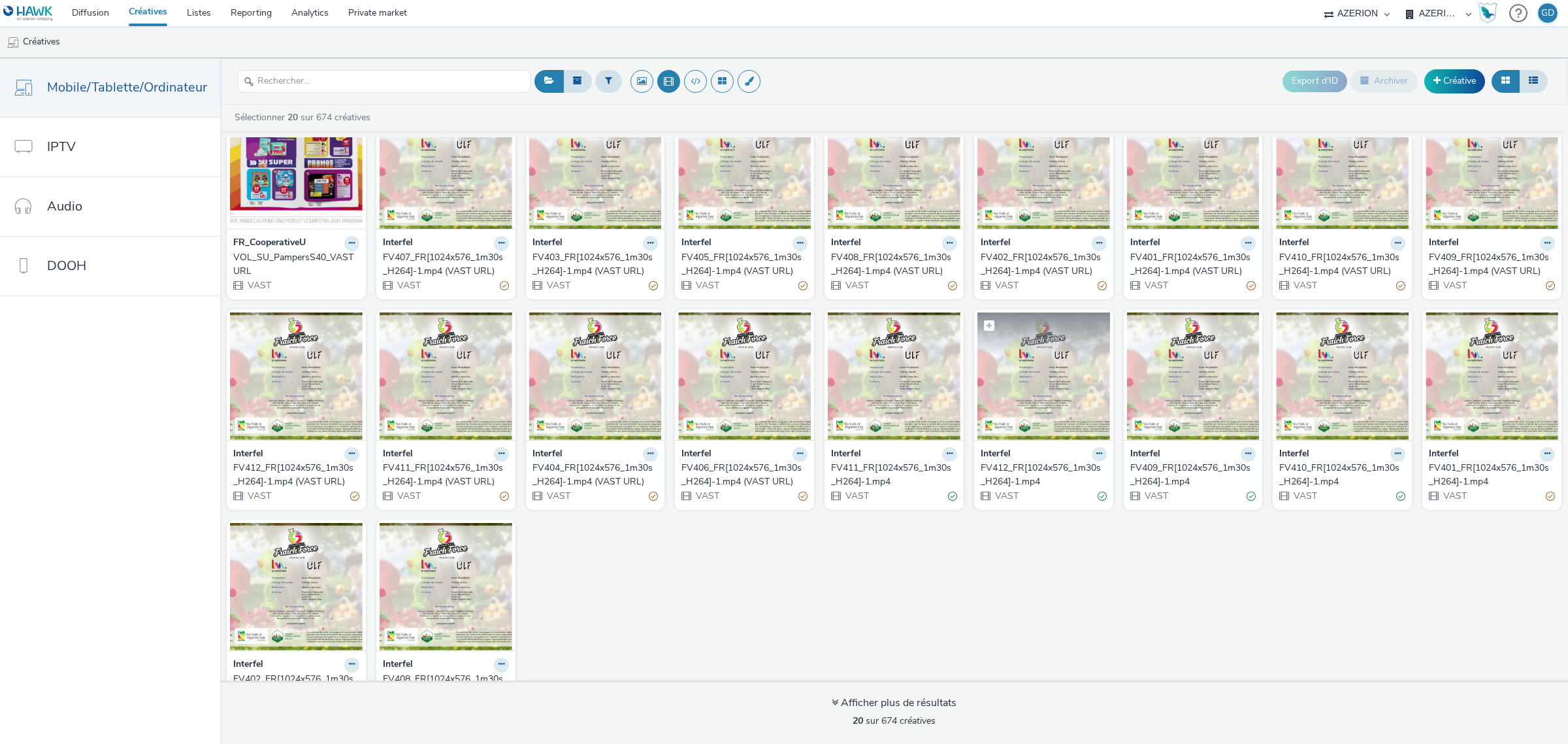
scroll to position [92, 0]
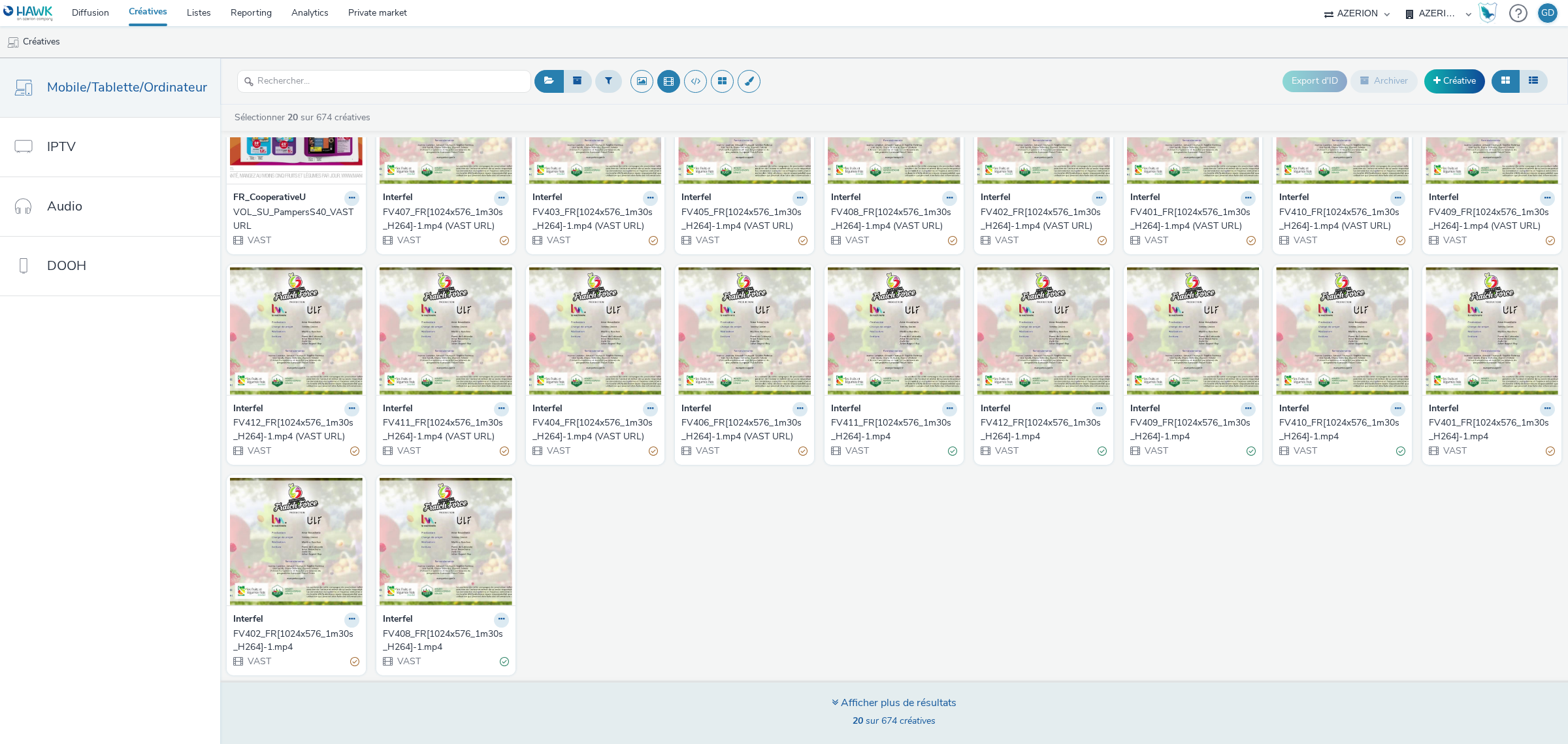
click at [904, 709] on div "Afficher plus de résultats" at bounding box center [894, 703] width 125 height 15
click at [881, 697] on div "Afficher plus de résultats" at bounding box center [894, 703] width 125 height 15
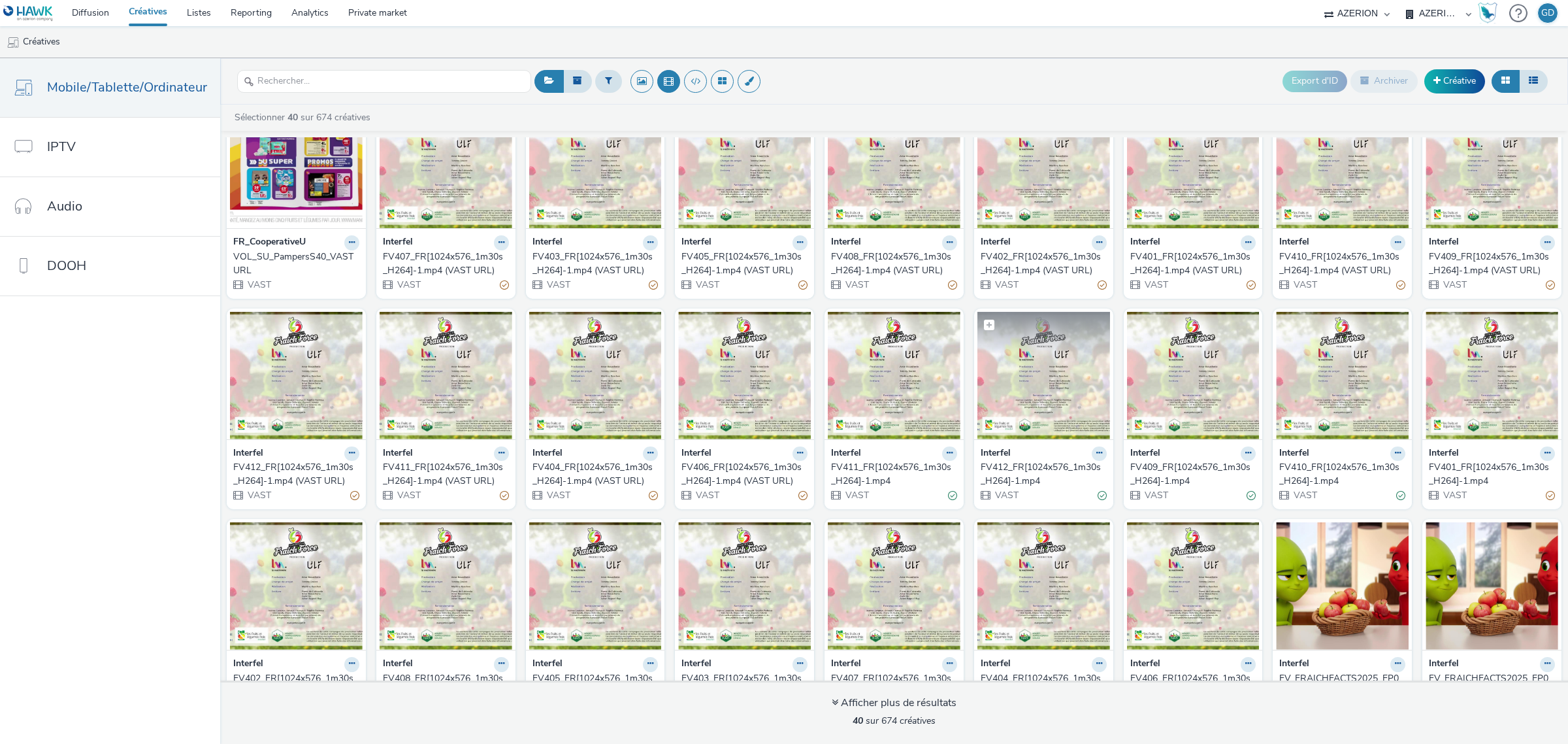
scroll to position [0, 0]
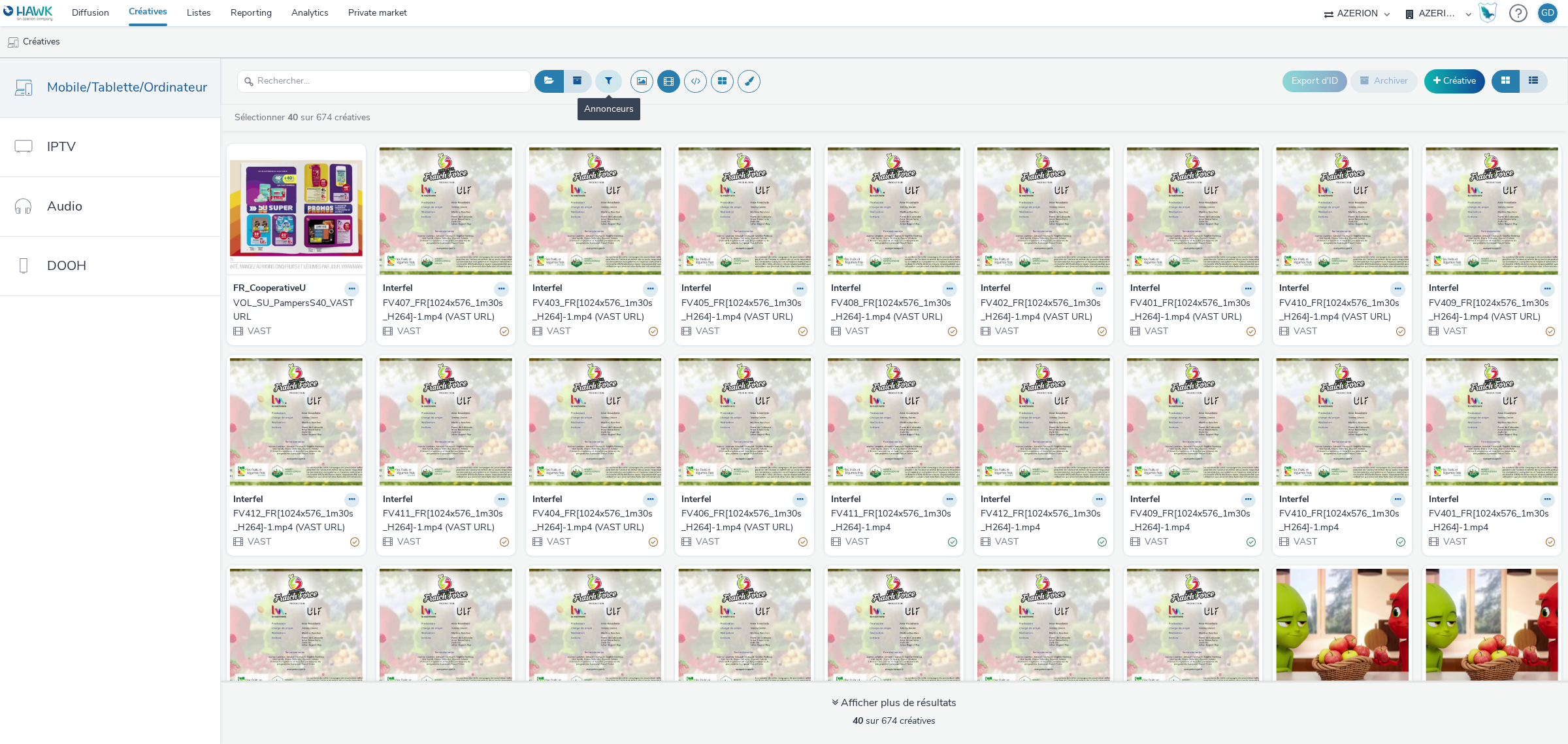
click at [614, 76] on button at bounding box center [608, 81] width 27 height 22
click at [658, 85] on div at bounding box center [676, 85] width 92 height 16
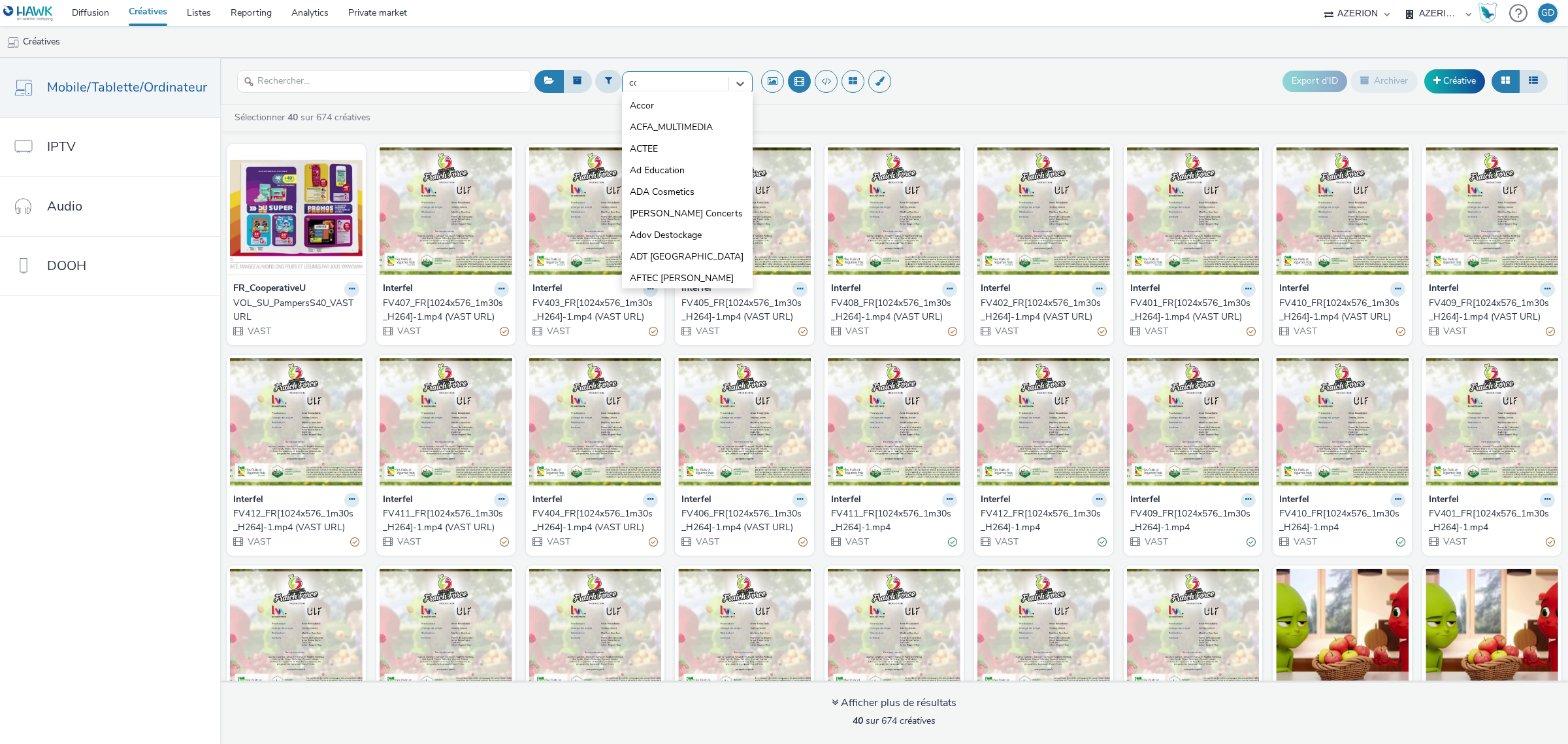
type input "coo"
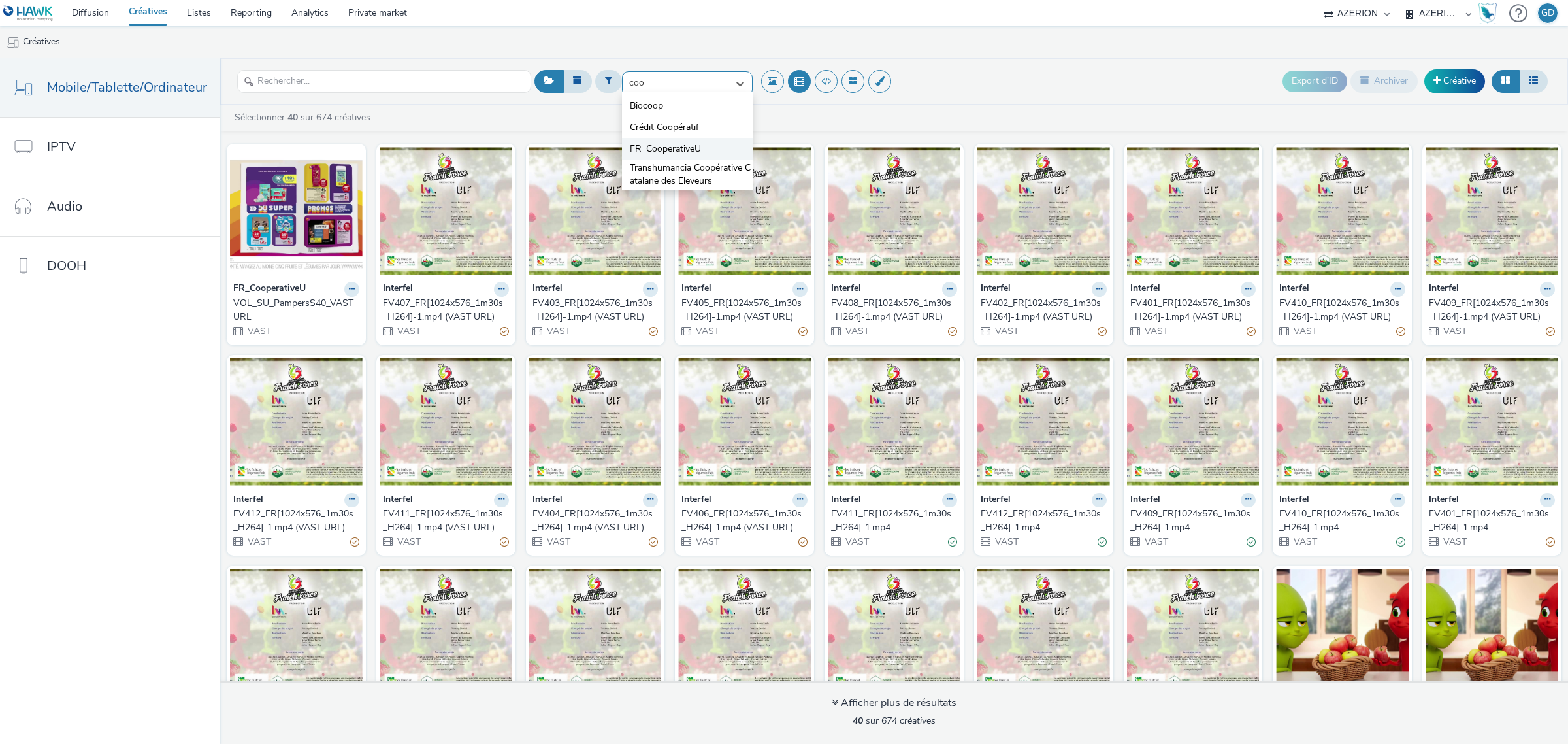
click at [689, 151] on span "FR_CooperativeU" at bounding box center [665, 149] width 71 height 13
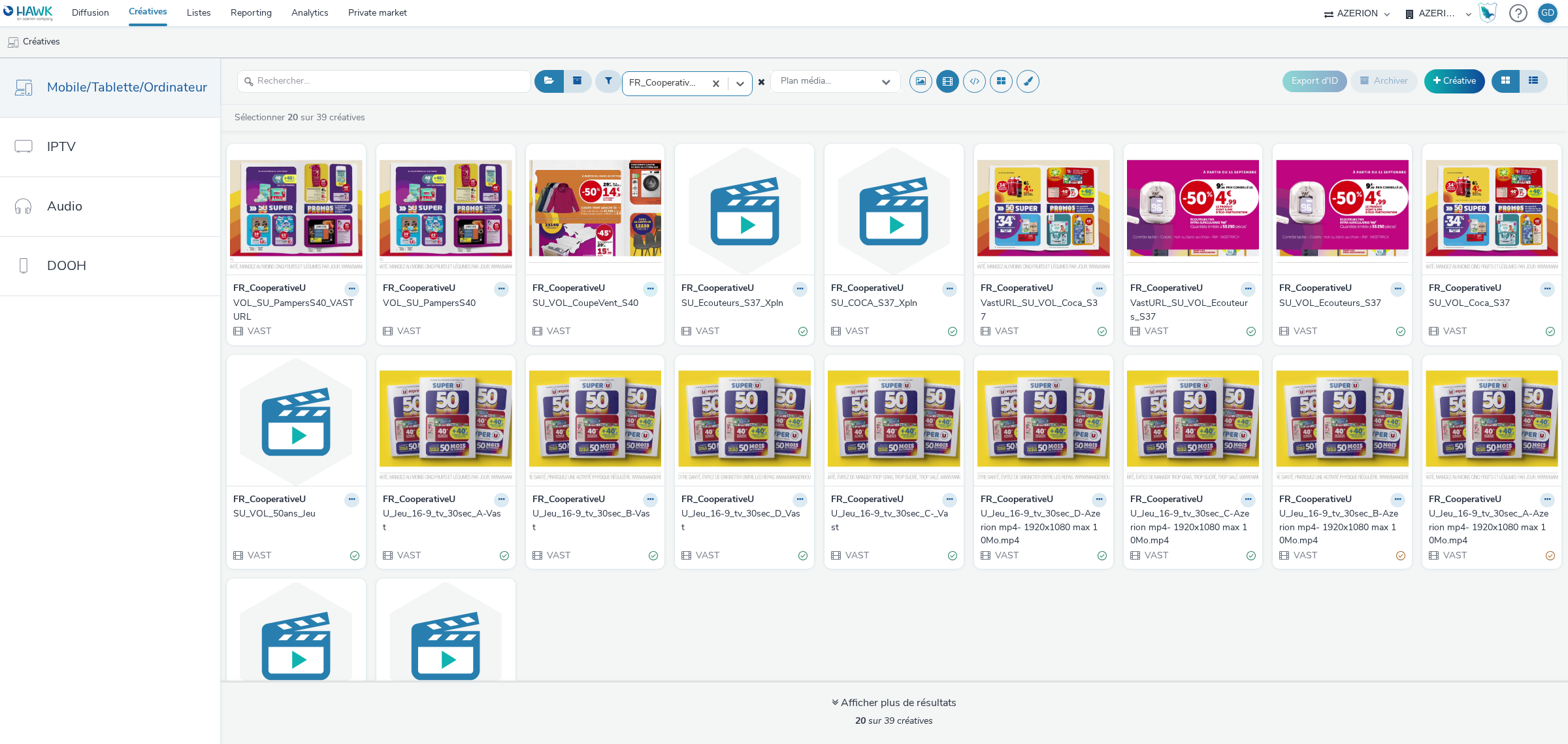
click at [645, 285] on button at bounding box center [650, 289] width 15 height 15
click at [611, 317] on link "Modifier" at bounding box center [608, 312] width 98 height 26
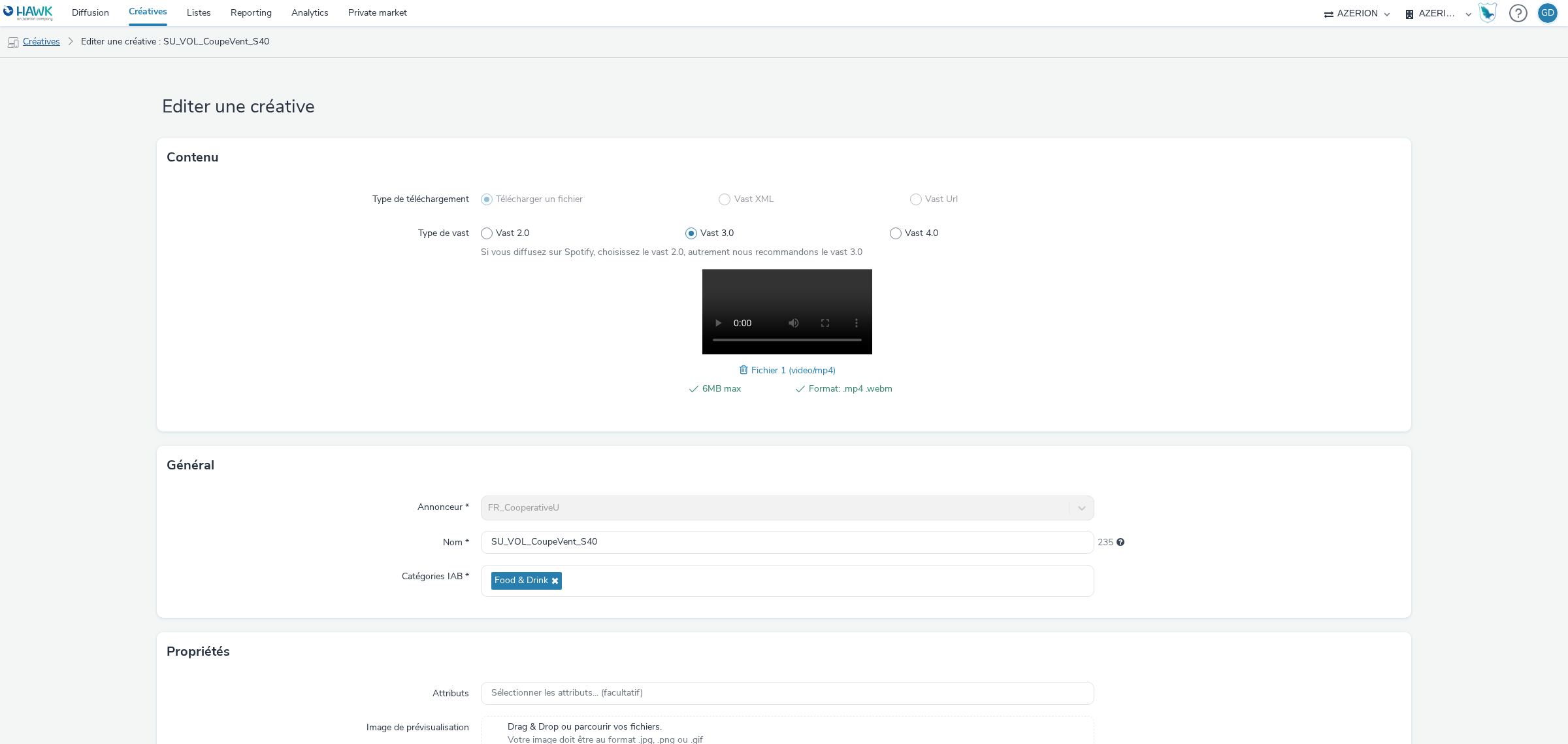
click at [57, 53] on link "Créatives" at bounding box center [33, 42] width 67 height 31
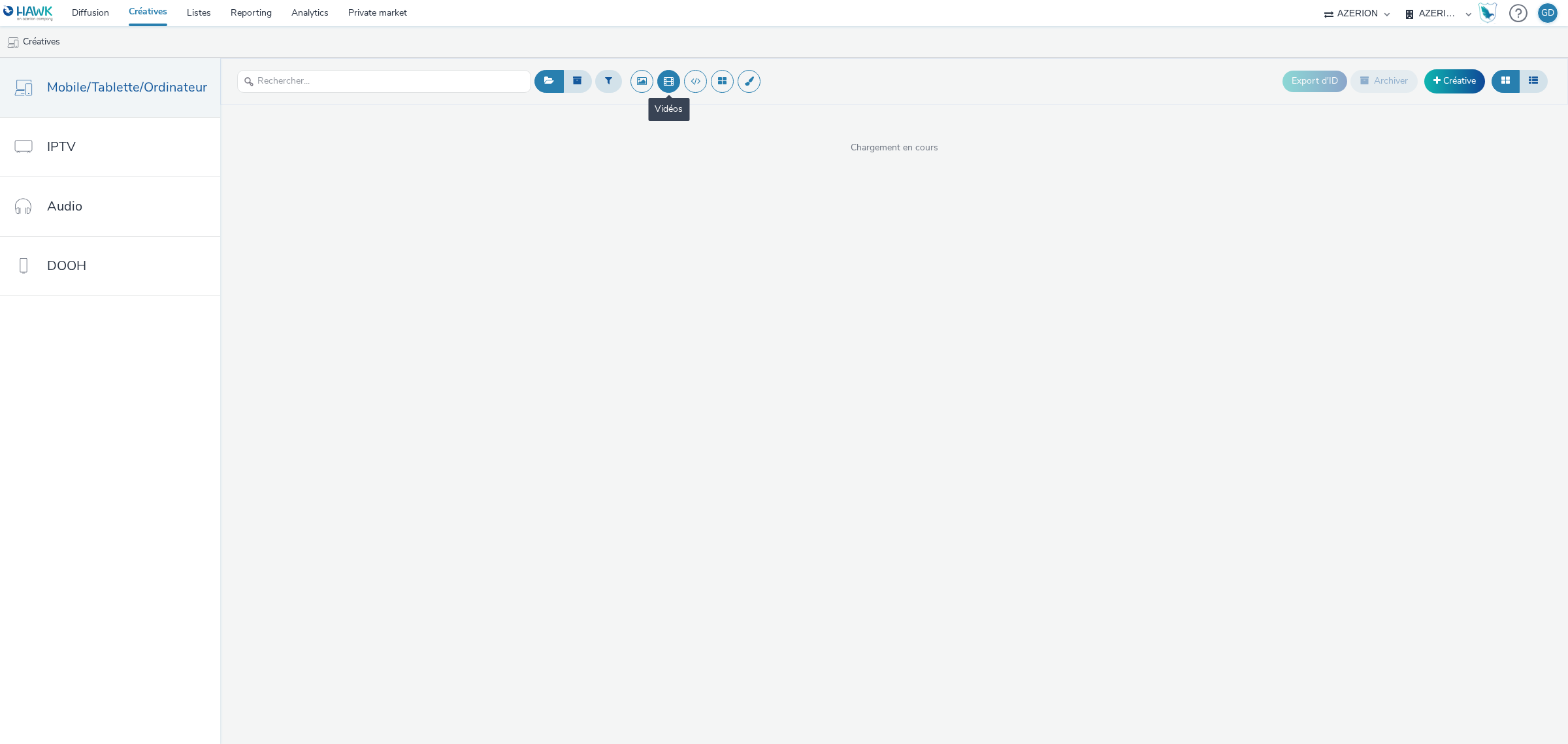
click at [671, 82] on button at bounding box center [669, 81] width 23 height 23
click at [608, 86] on button at bounding box center [608, 81] width 27 height 22
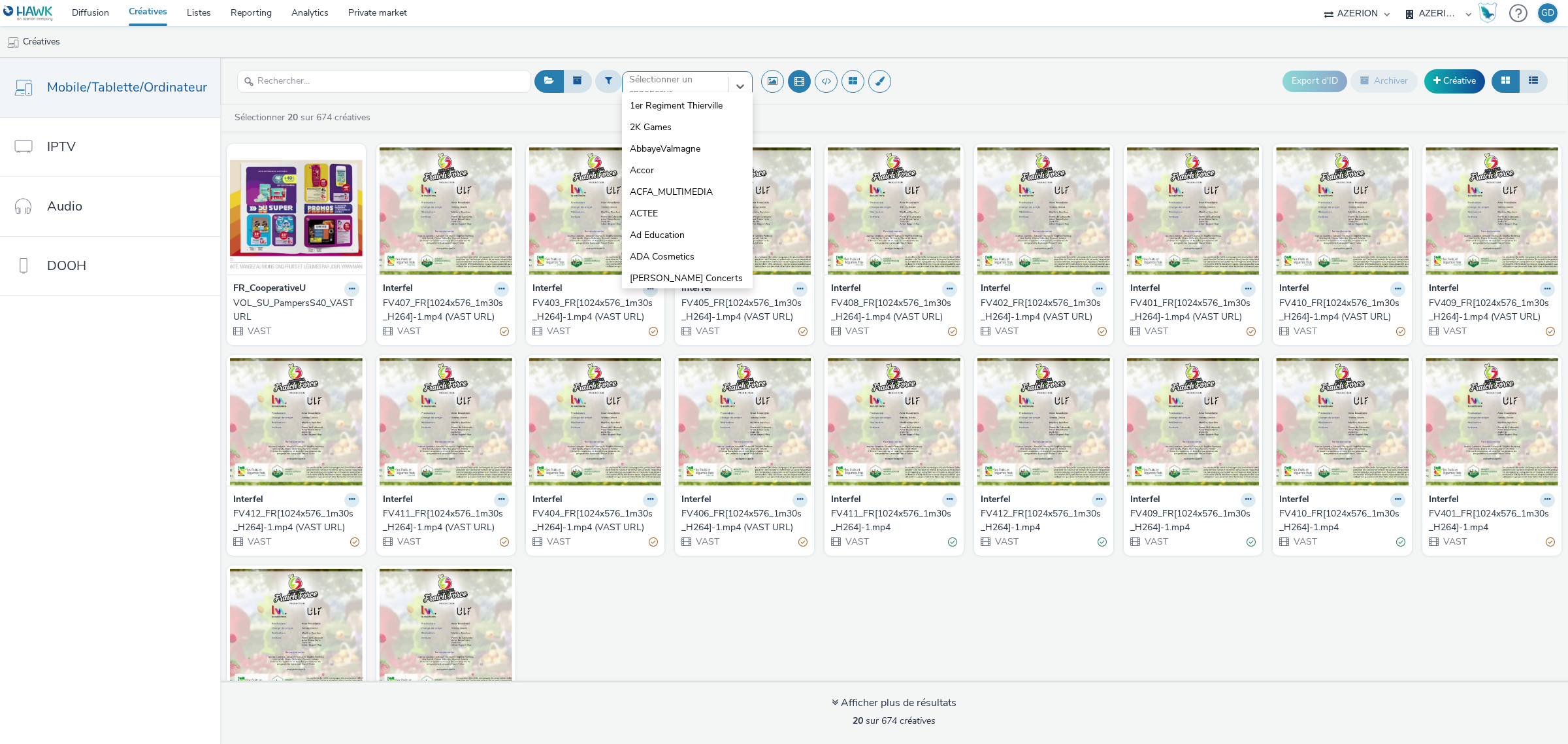
click at [640, 91] on div "option 1er Regiment Thierville focused, 1 of 10. 10 results available. Use Up a…" at bounding box center [687, 81] width 131 height 21
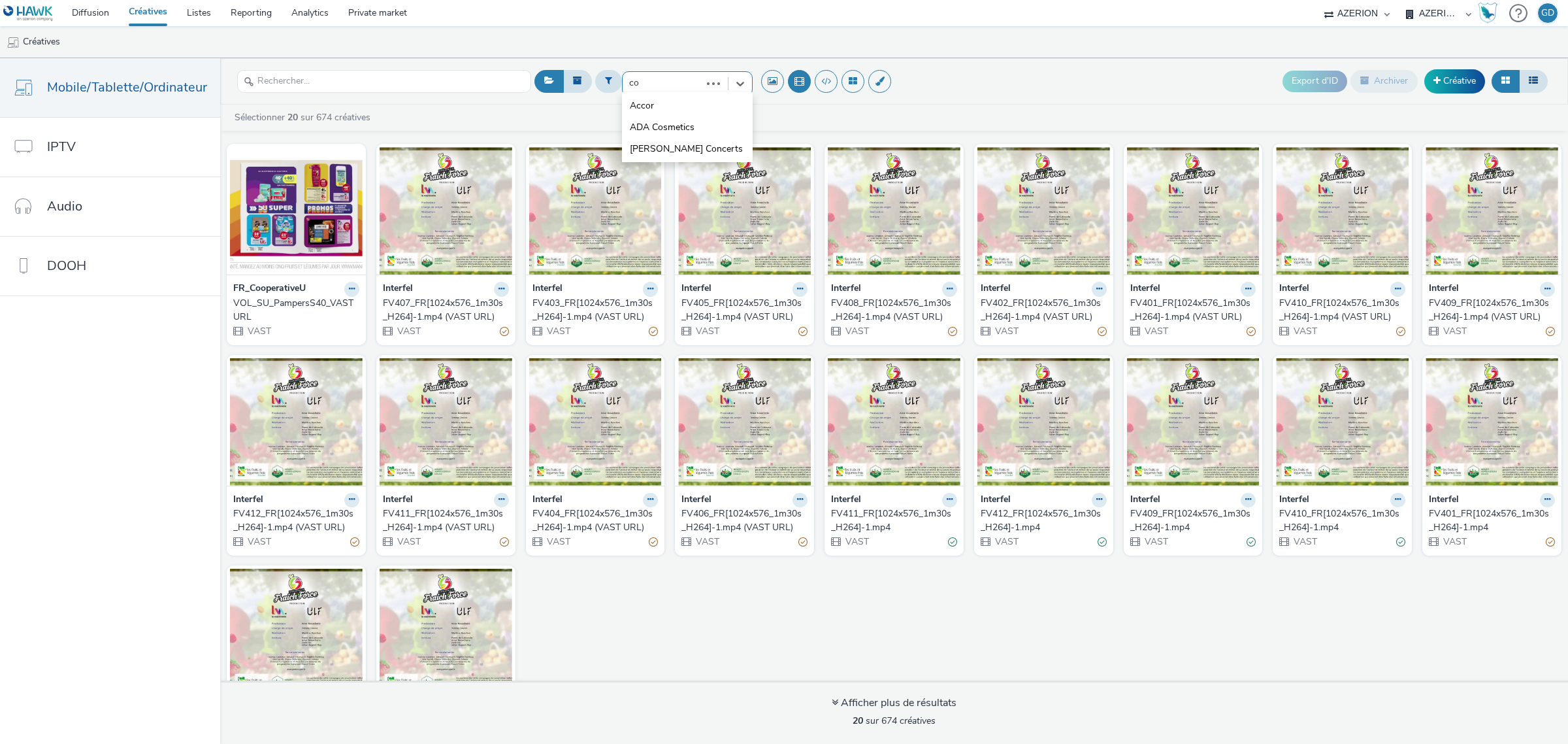
type input "coo"
click at [665, 141] on li "FR_CooperativeU" at bounding box center [687, 149] width 131 height 21
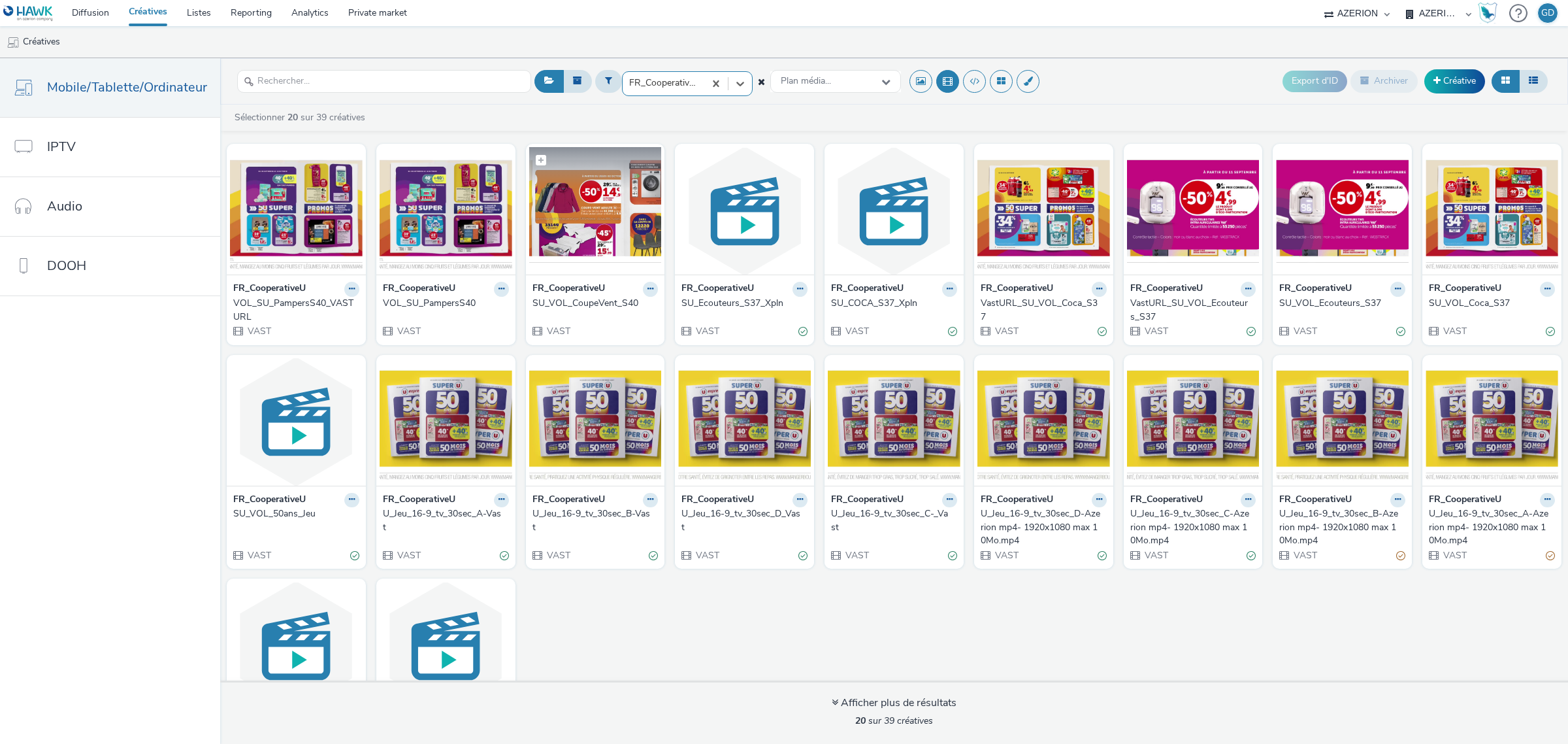
click at [596, 246] on img at bounding box center [595, 210] width 132 height 127
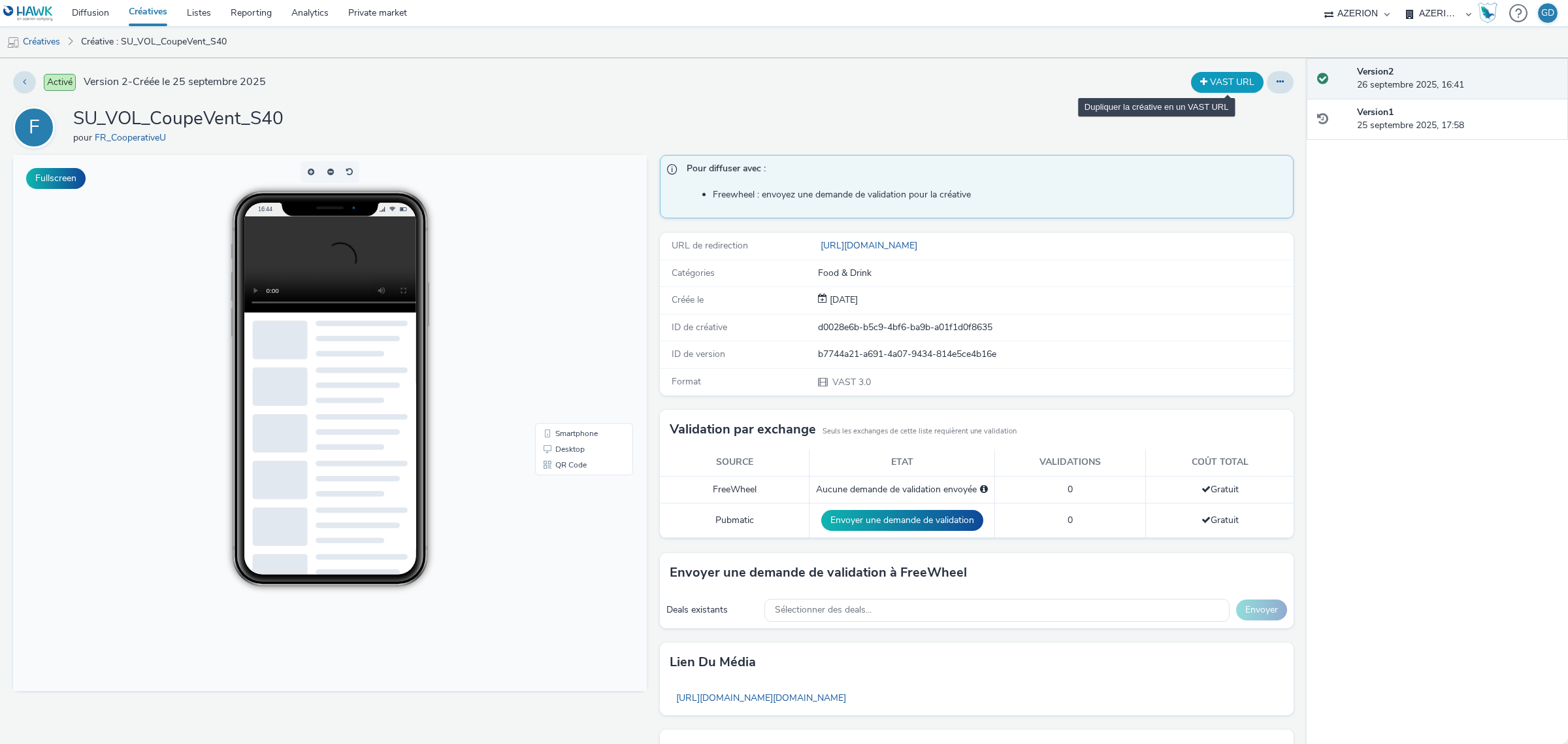
click at [1207, 76] on button "VAST URL" at bounding box center [1227, 81] width 72 height 21
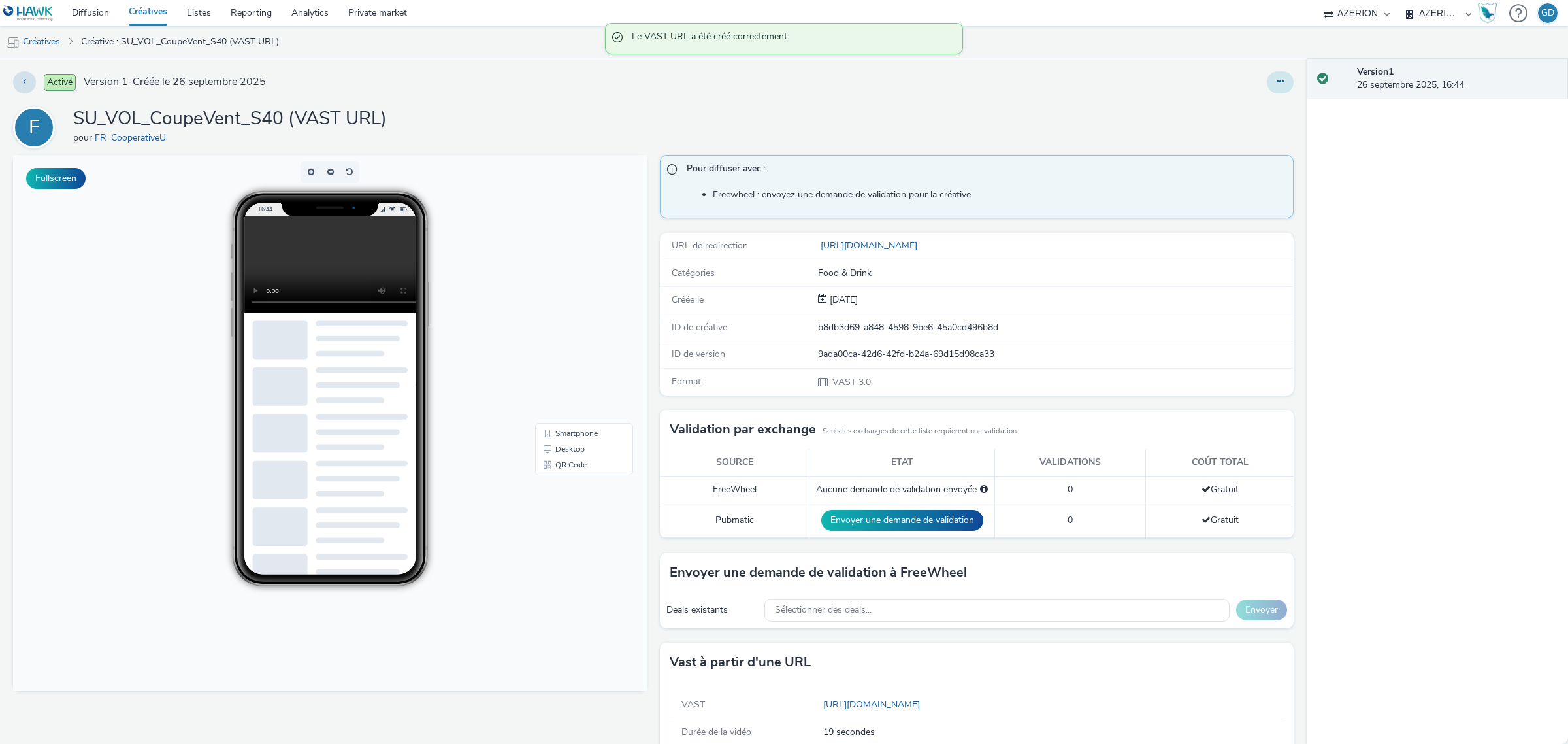
click at [1277, 77] on icon at bounding box center [1280, 81] width 7 height 9
click at [1255, 99] on link "Modifier" at bounding box center [1244, 109] width 98 height 26
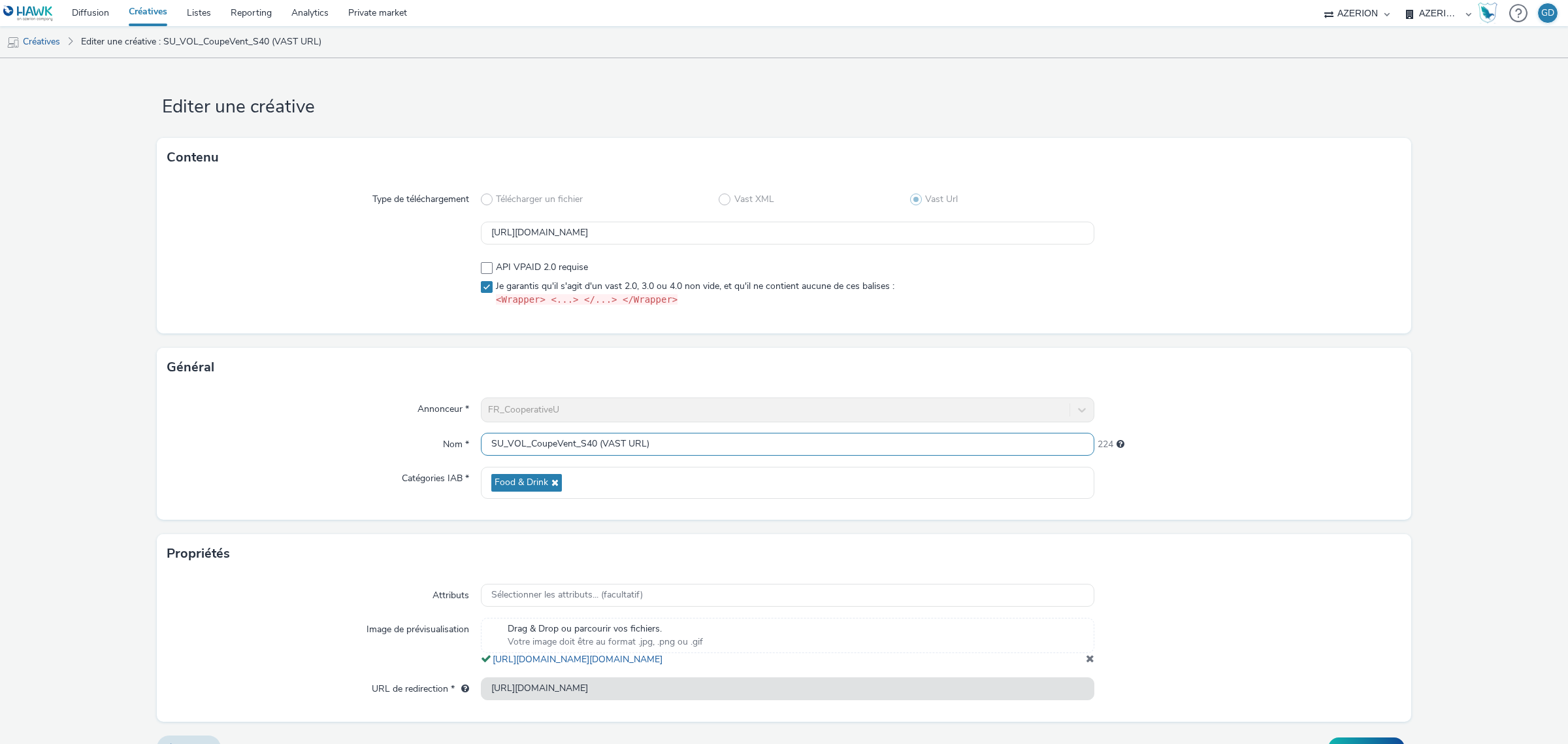
click at [599, 446] on input "SU_VOL_CoupeVent_S40 (VAST URL)" at bounding box center [787, 444] width 614 height 23
click at [732, 436] on input "SU_VOL_CoupeVent_S40_VAST URL)" at bounding box center [787, 444] width 614 height 23
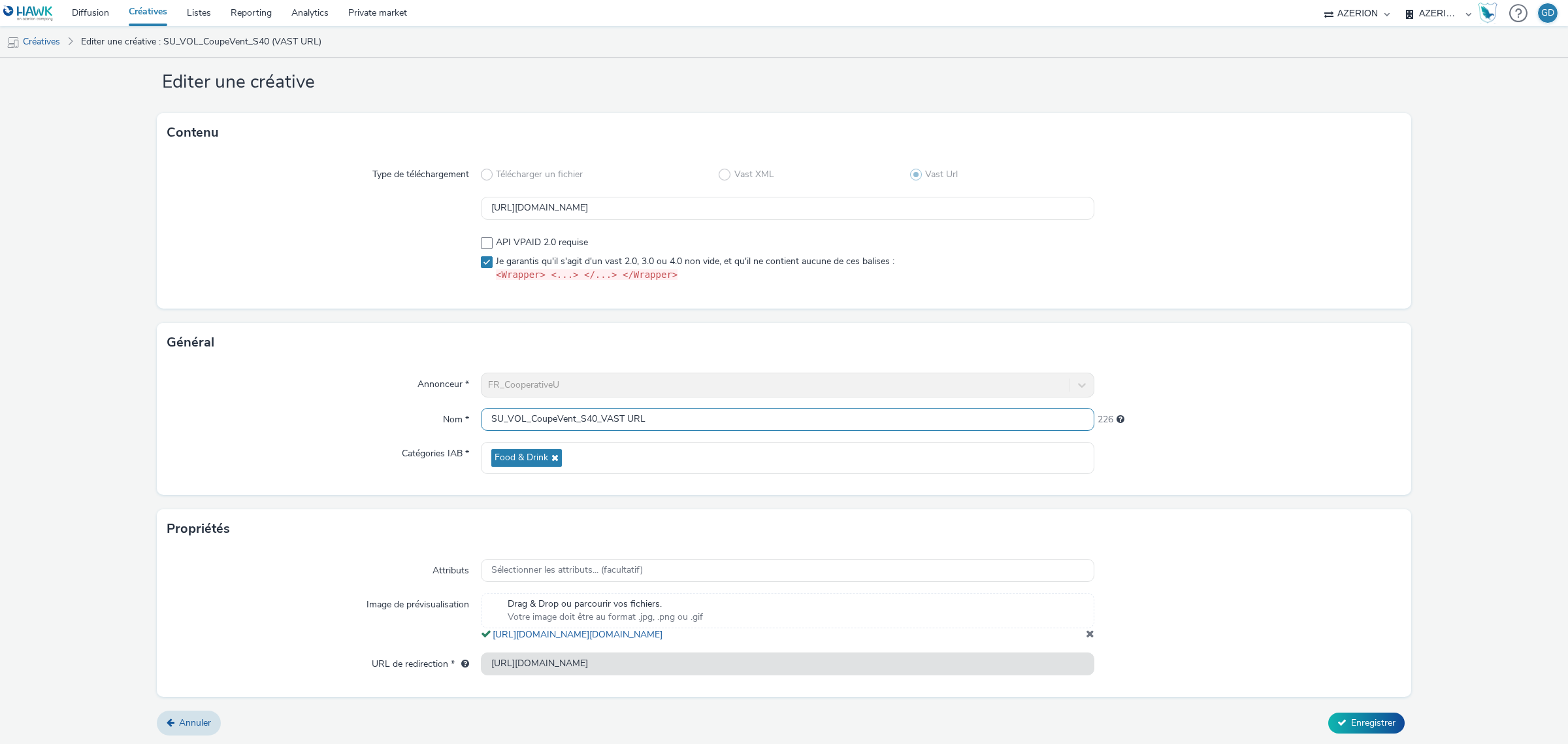
scroll to position [39, 0]
type input "SU_VOL_CoupeVent_S40_VAST URL"
click at [1336, 723] on button "Enregistrer" at bounding box center [1366, 721] width 76 height 21
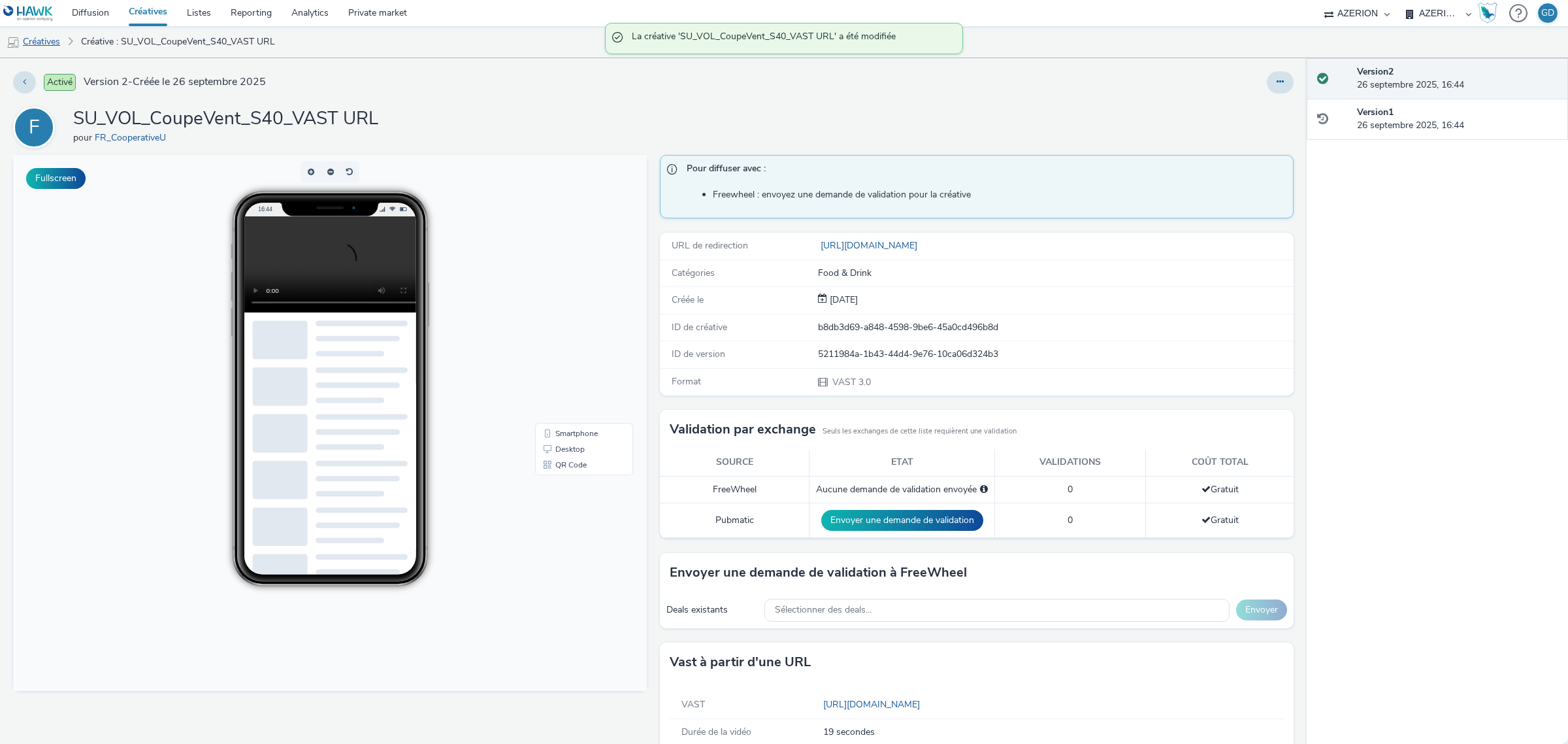
click at [46, 44] on link "Créatives" at bounding box center [33, 42] width 67 height 31
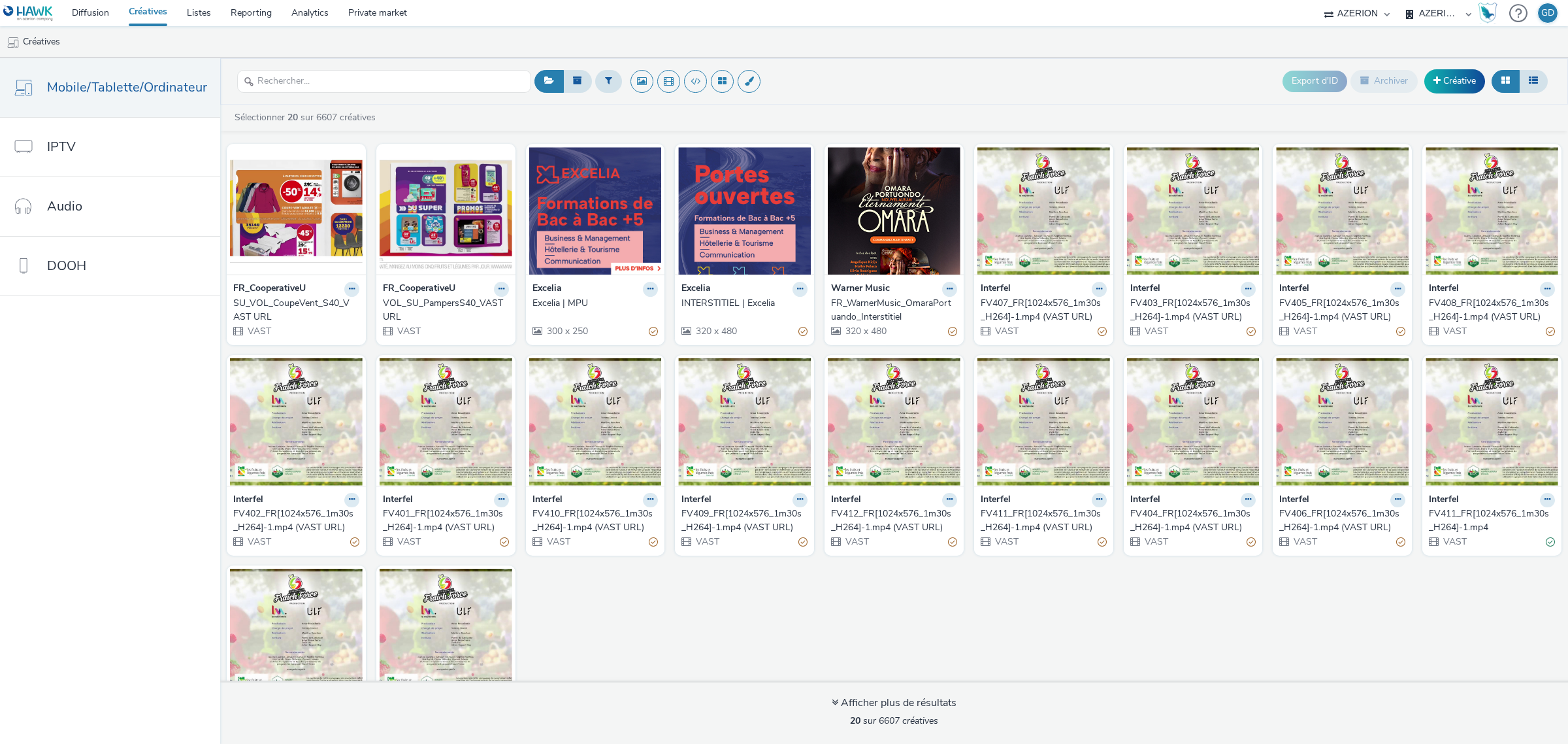
click at [292, 304] on div "SU_VOL_CoupeVent_S40_VAST URL" at bounding box center [293, 310] width 121 height 27
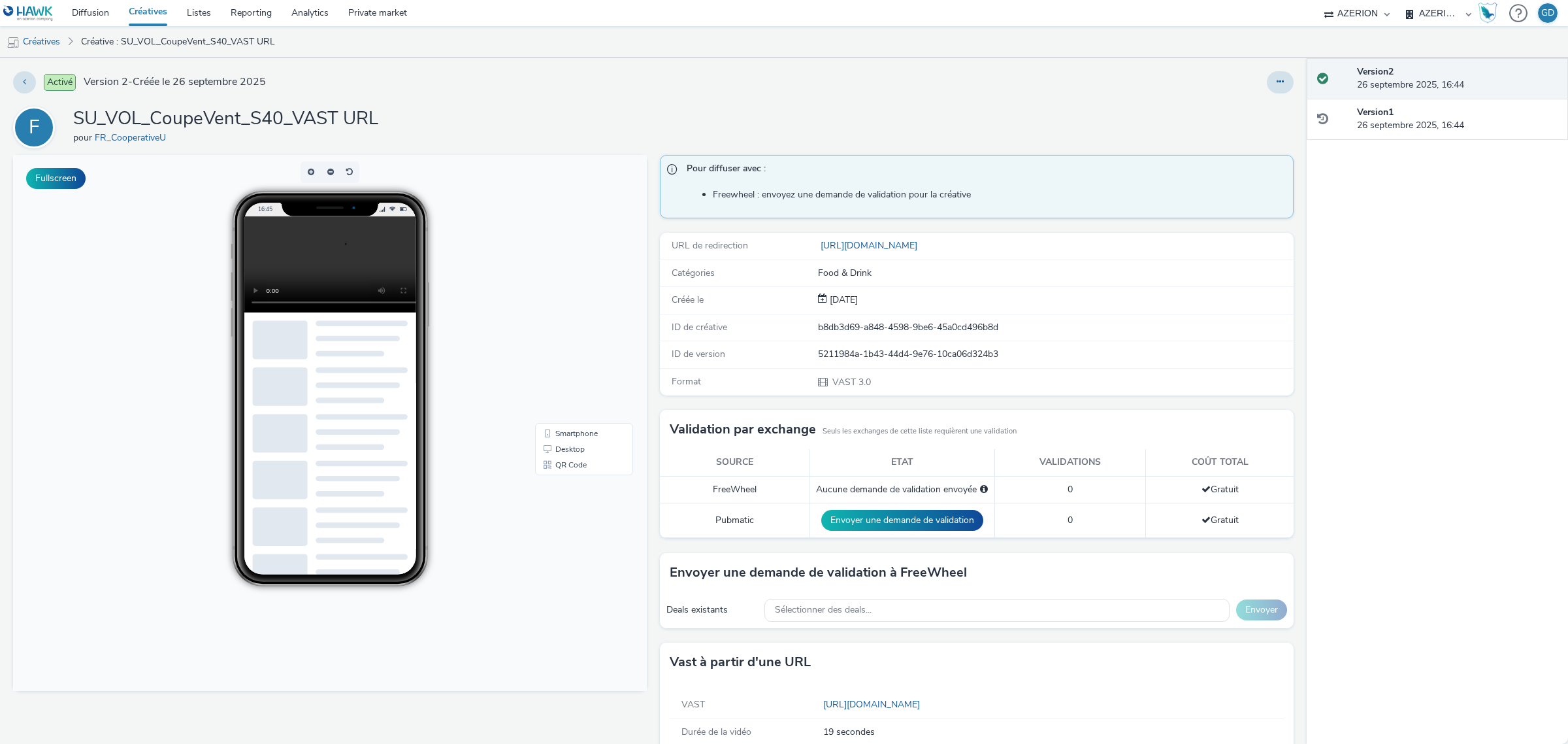
scroll to position [27, 0]
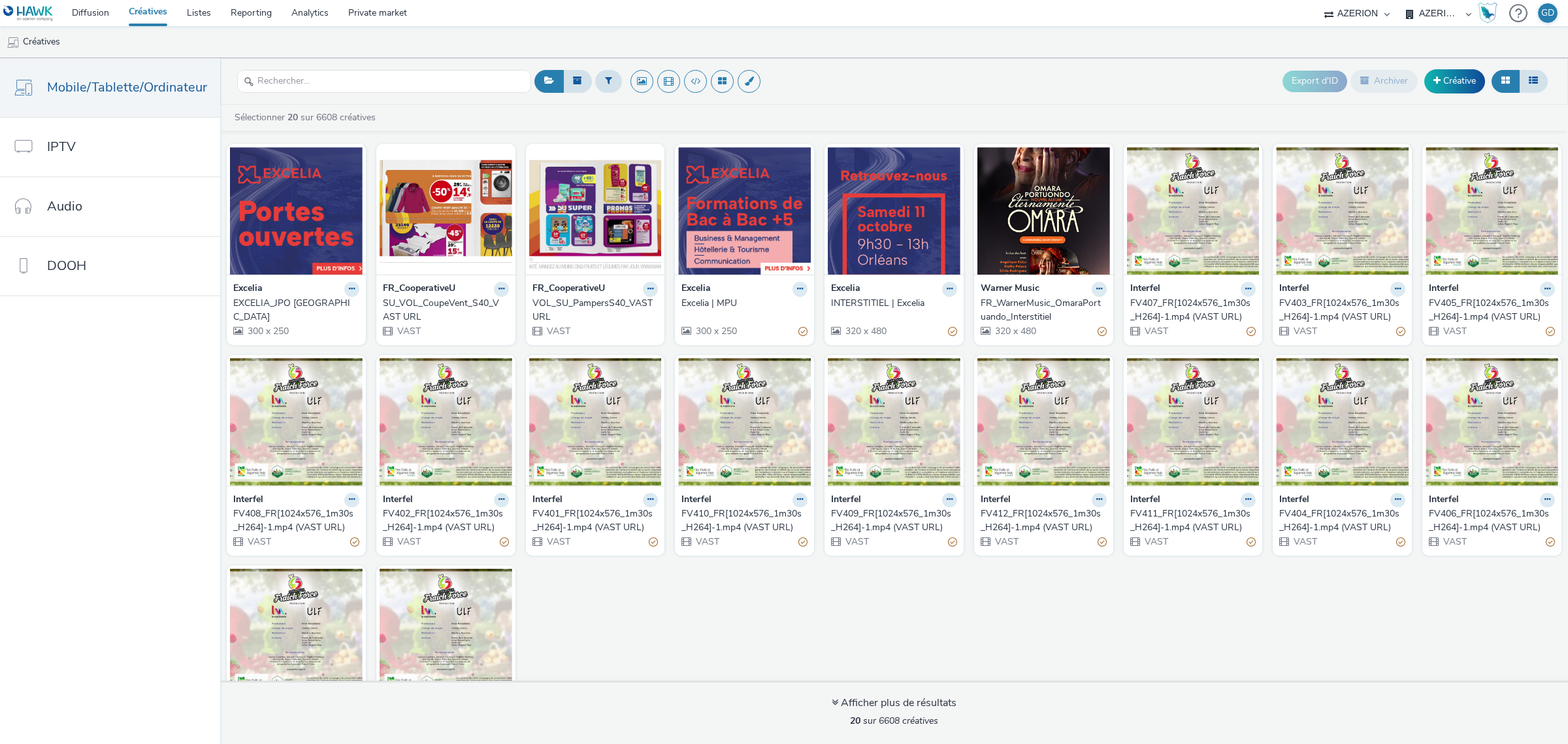
click at [579, 295] on strong "FR_CooperativeU" at bounding box center [569, 289] width 72 height 15
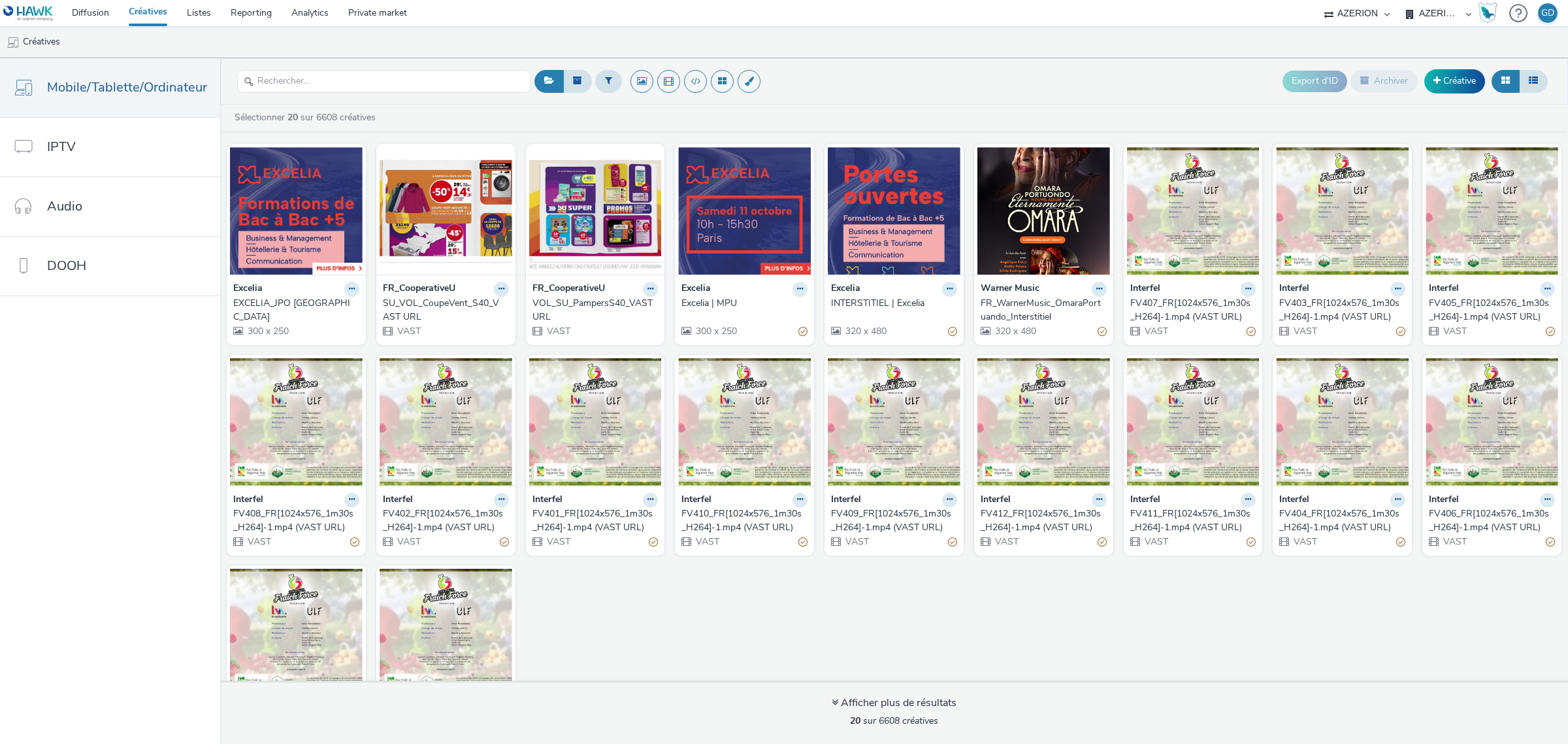
click at [575, 304] on div "VOL_SU_PampersS40_VAST URL" at bounding box center [593, 310] width 121 height 27
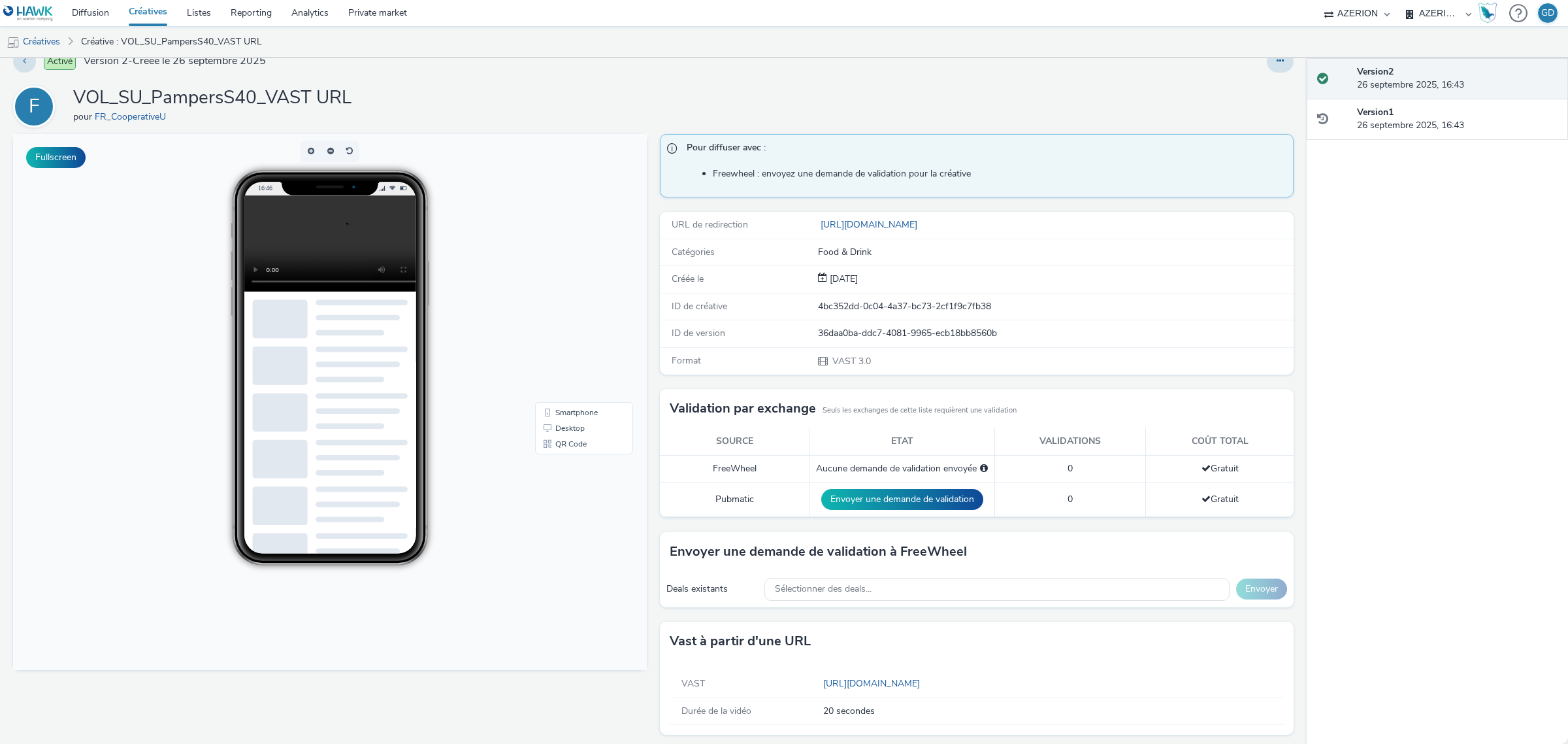
scroll to position [27, 0]
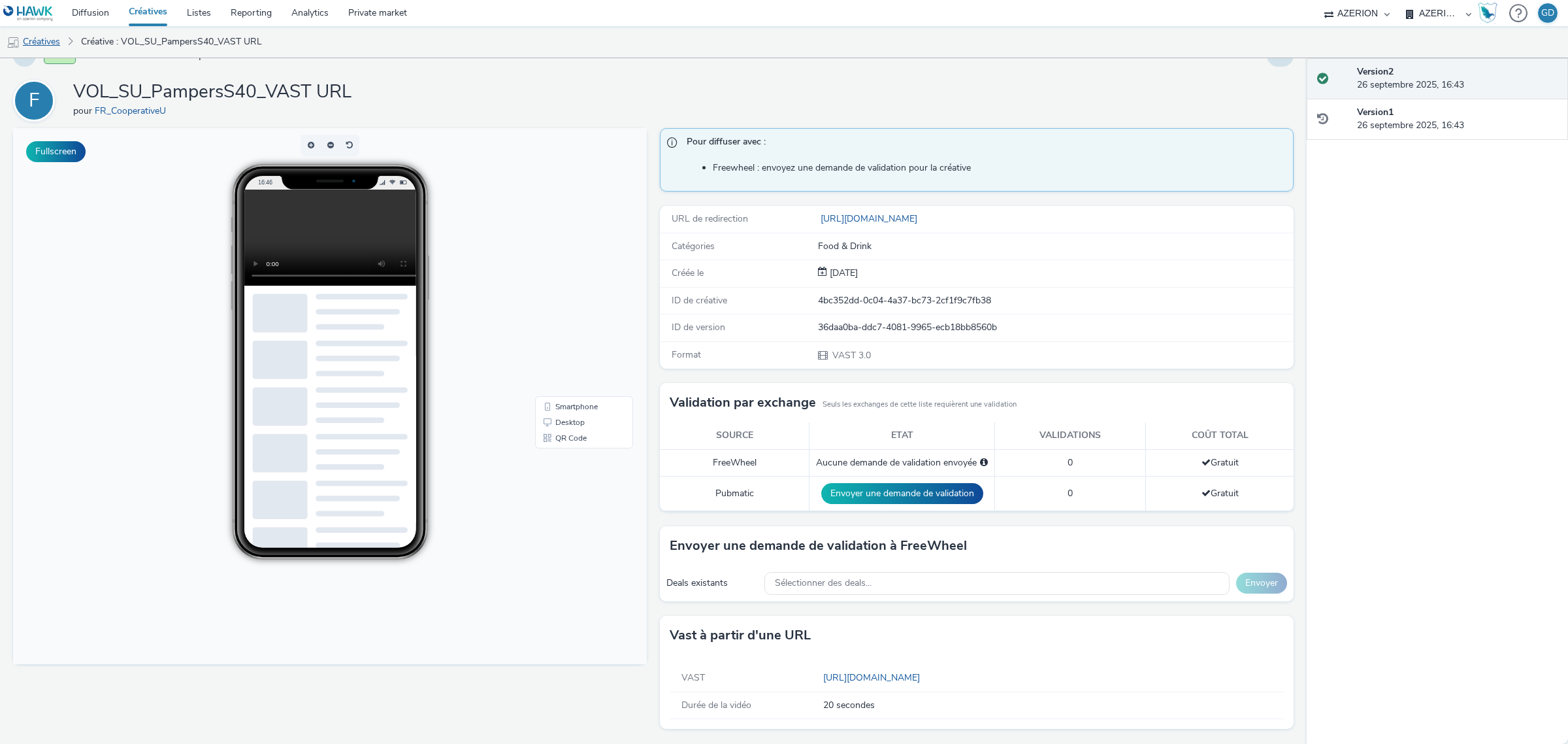
click at [44, 37] on link "Créatives" at bounding box center [33, 42] width 67 height 31
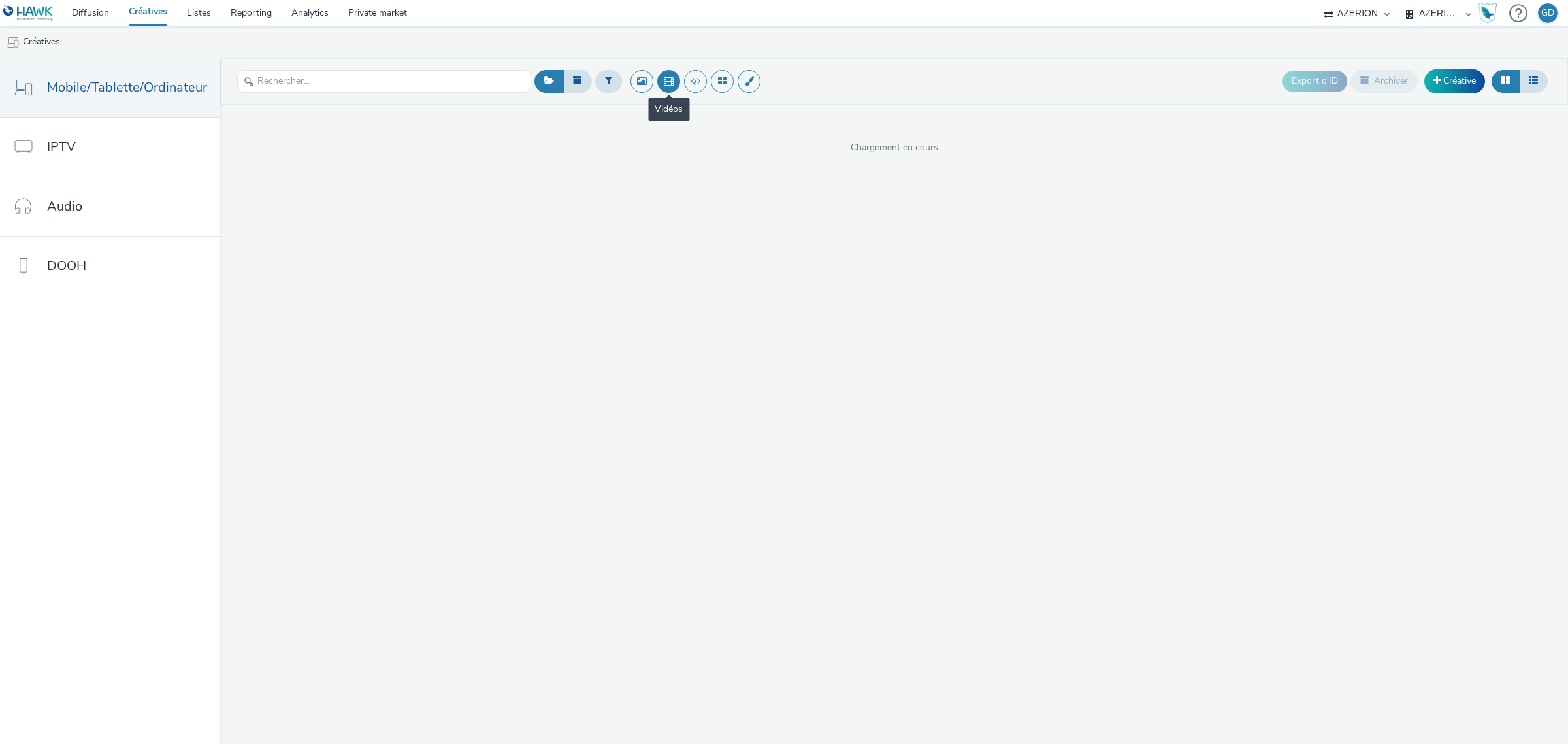
click at [671, 85] on button at bounding box center [669, 81] width 23 height 23
click at [610, 86] on button at bounding box center [608, 81] width 27 height 22
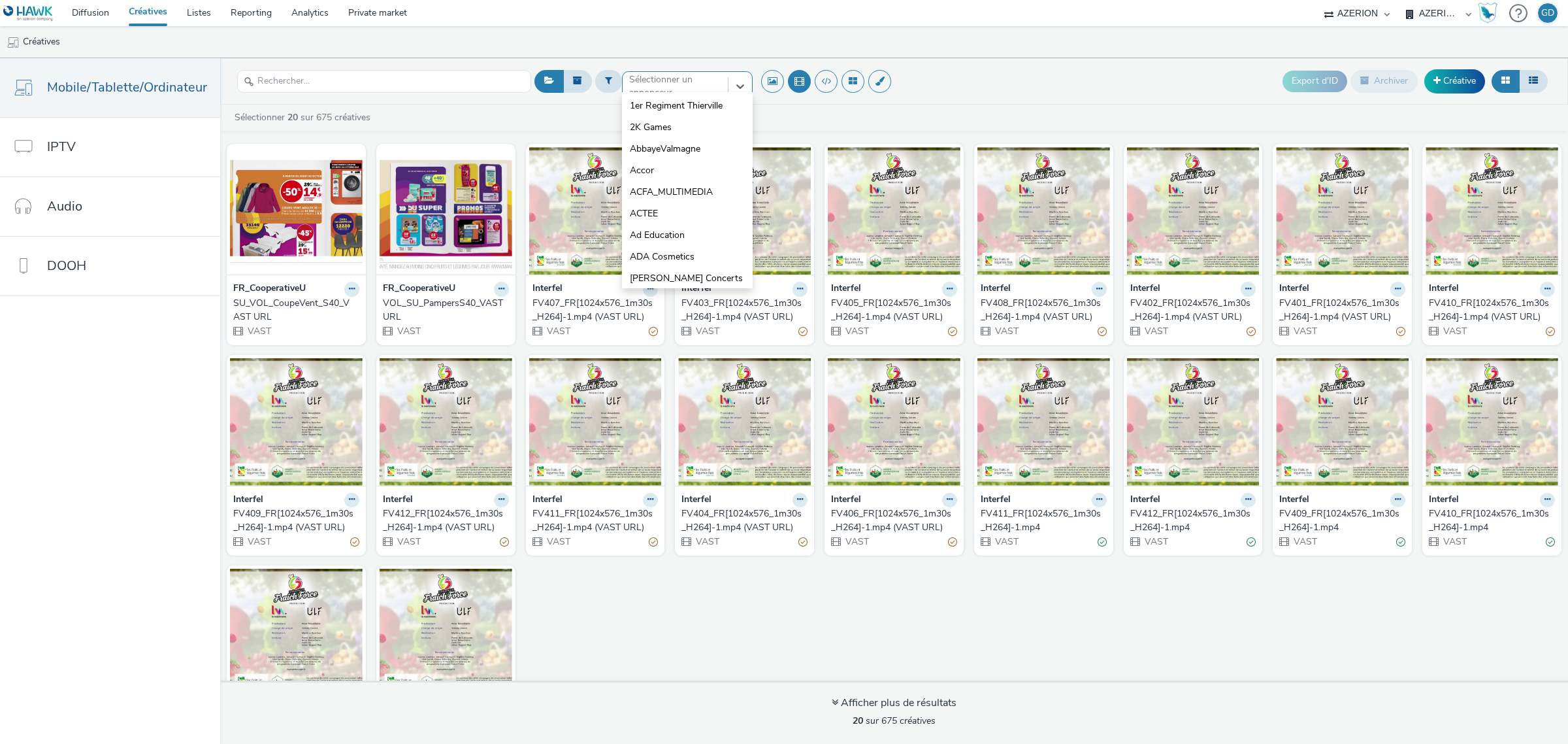
click at [698, 90] on div at bounding box center [676, 85] width 92 height 16
type input "coo"
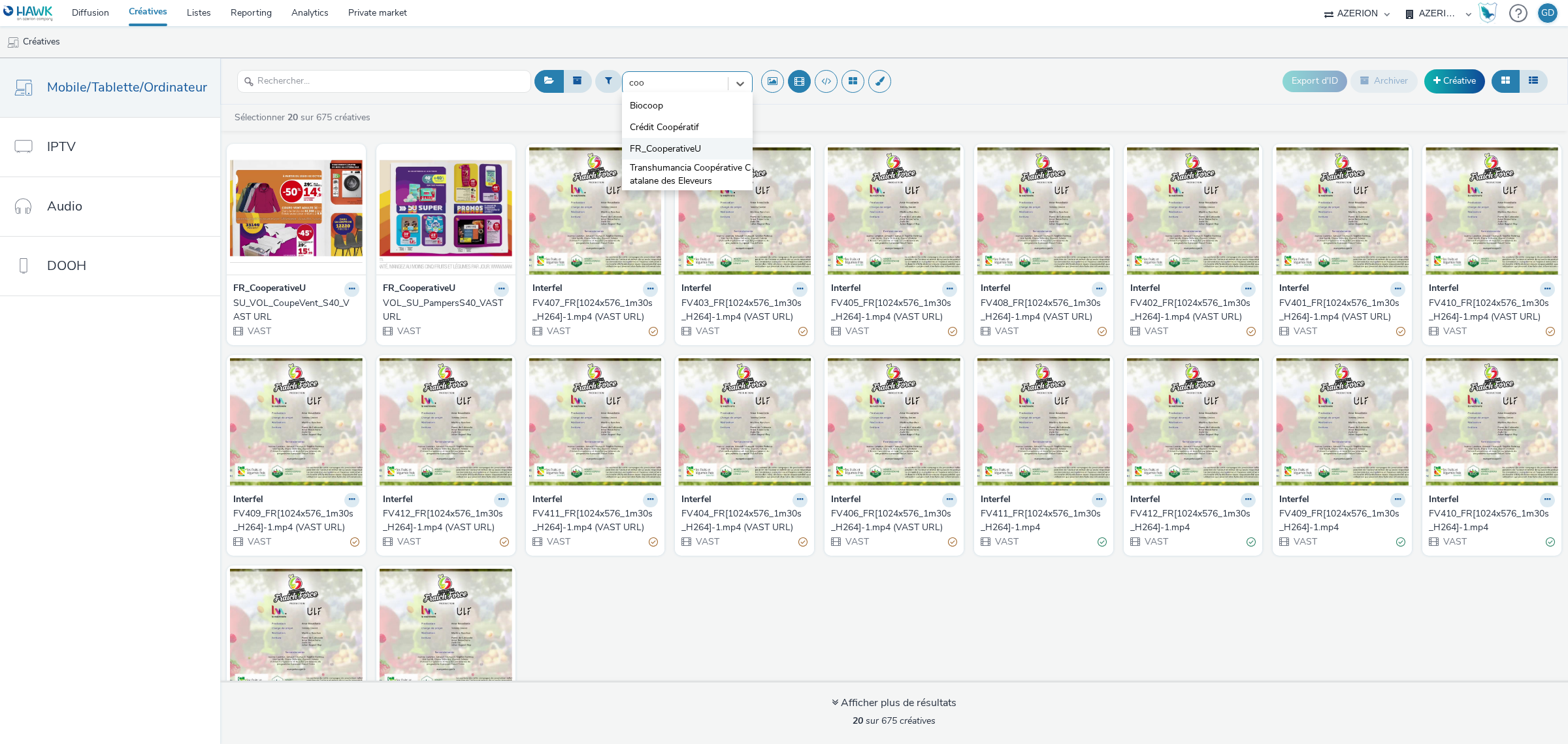
click at [711, 144] on li "FR_CooperativeU" at bounding box center [687, 149] width 131 height 21
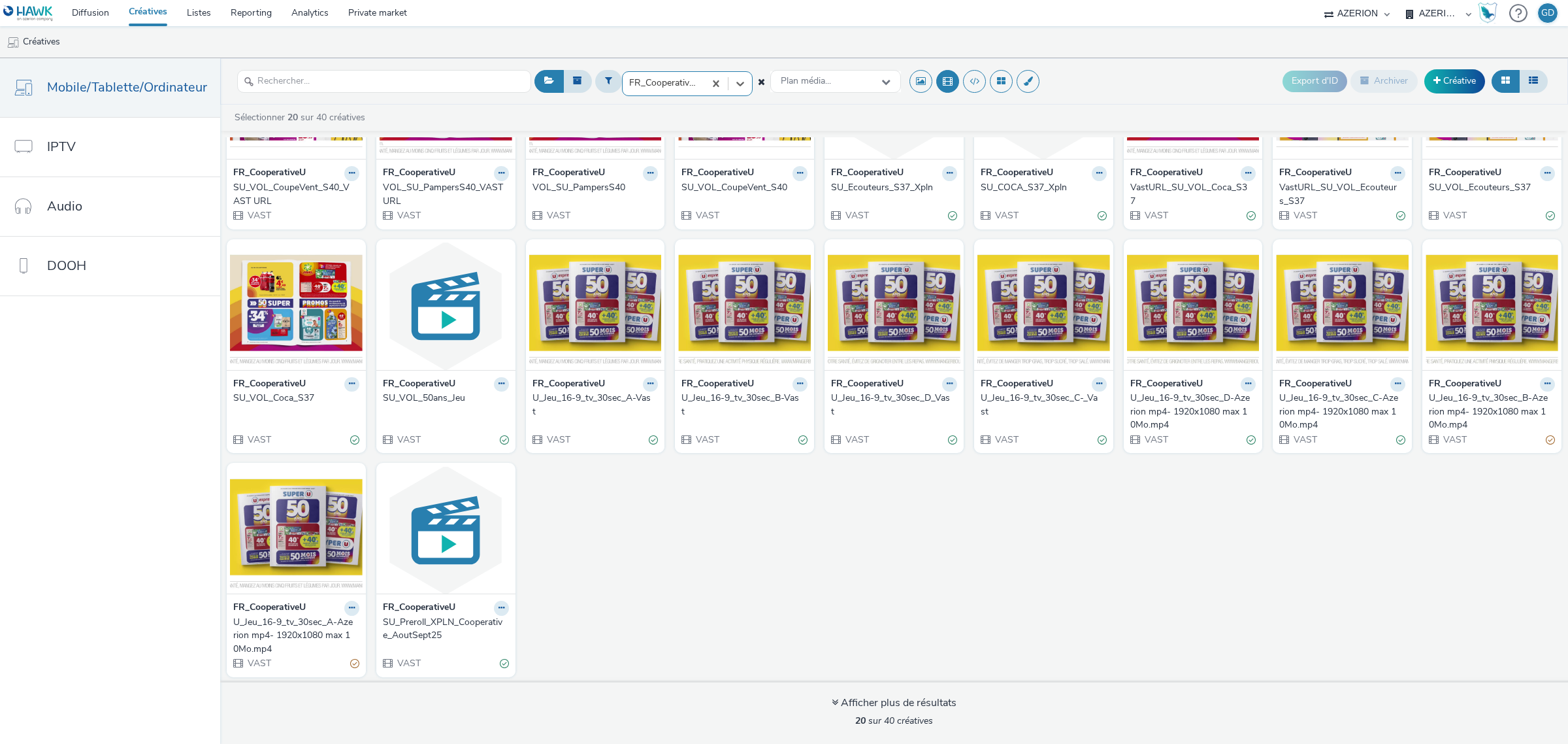
scroll to position [118, 0]
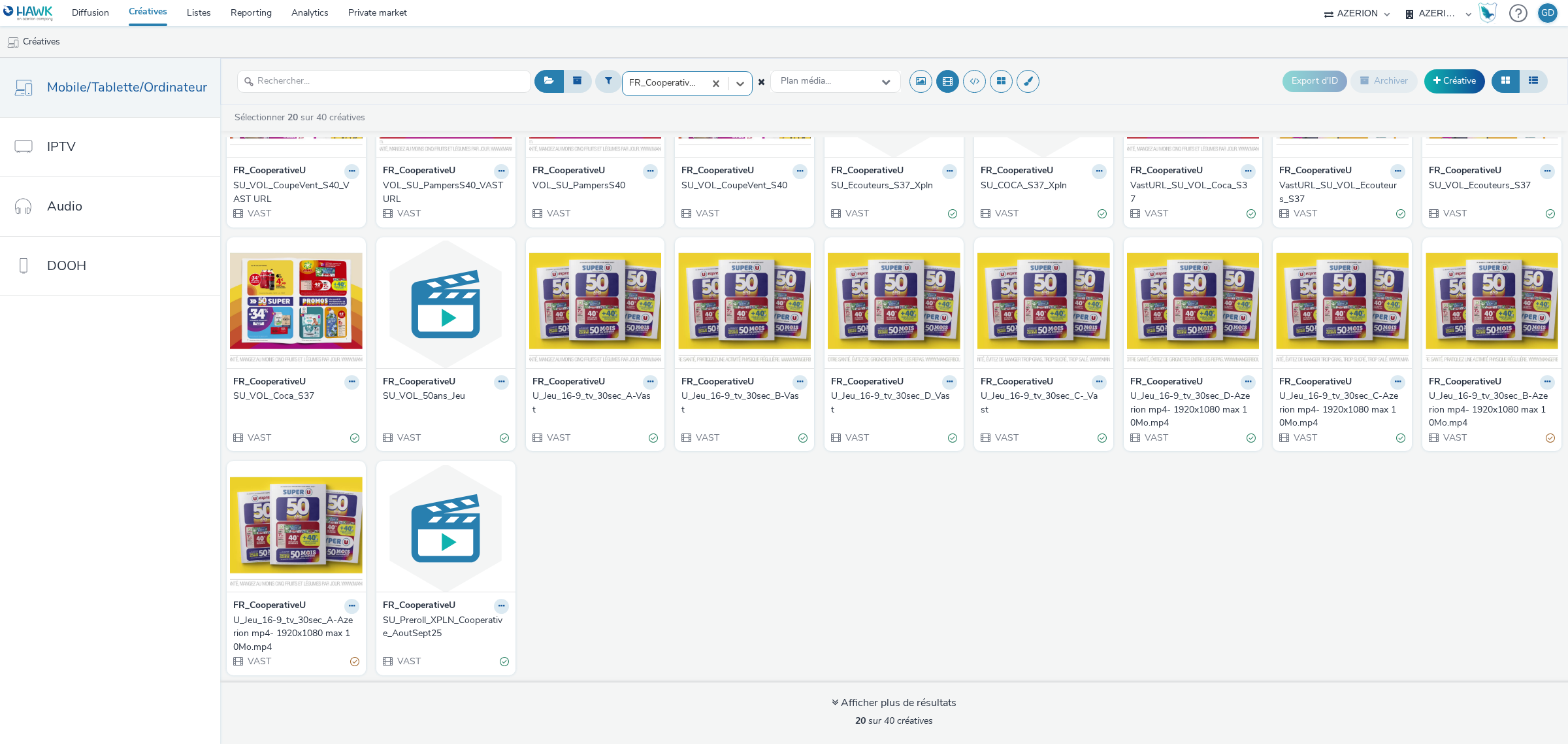
click at [592, 396] on div "U_Jeu_16-9_tv_30sec_A-Vast" at bounding box center [593, 403] width 121 height 27
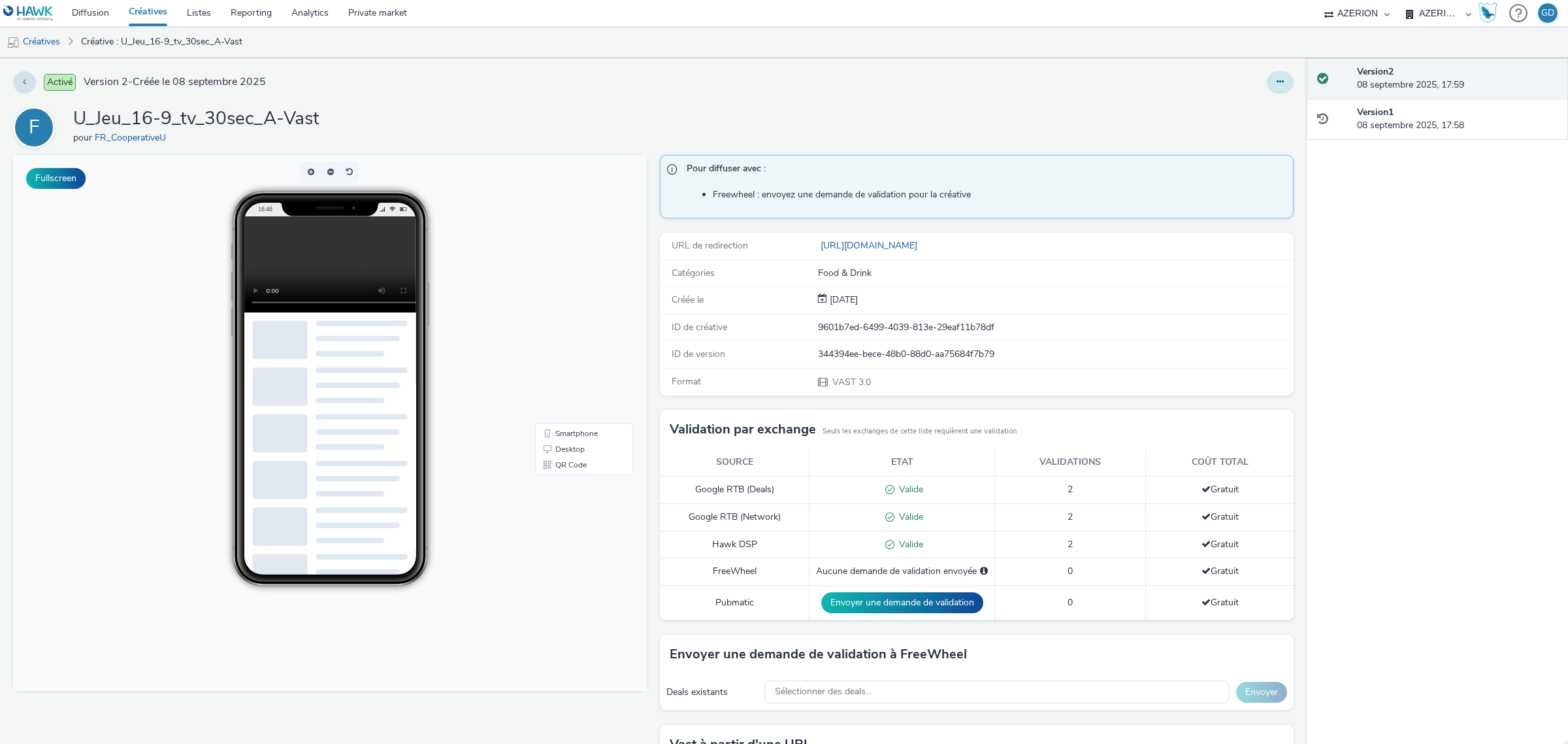
click at [1277, 81] on icon at bounding box center [1280, 81] width 7 height 9
click at [1237, 102] on link "Modifier" at bounding box center [1244, 109] width 98 height 26
click at [37, 38] on link "Créatives" at bounding box center [33, 42] width 67 height 31
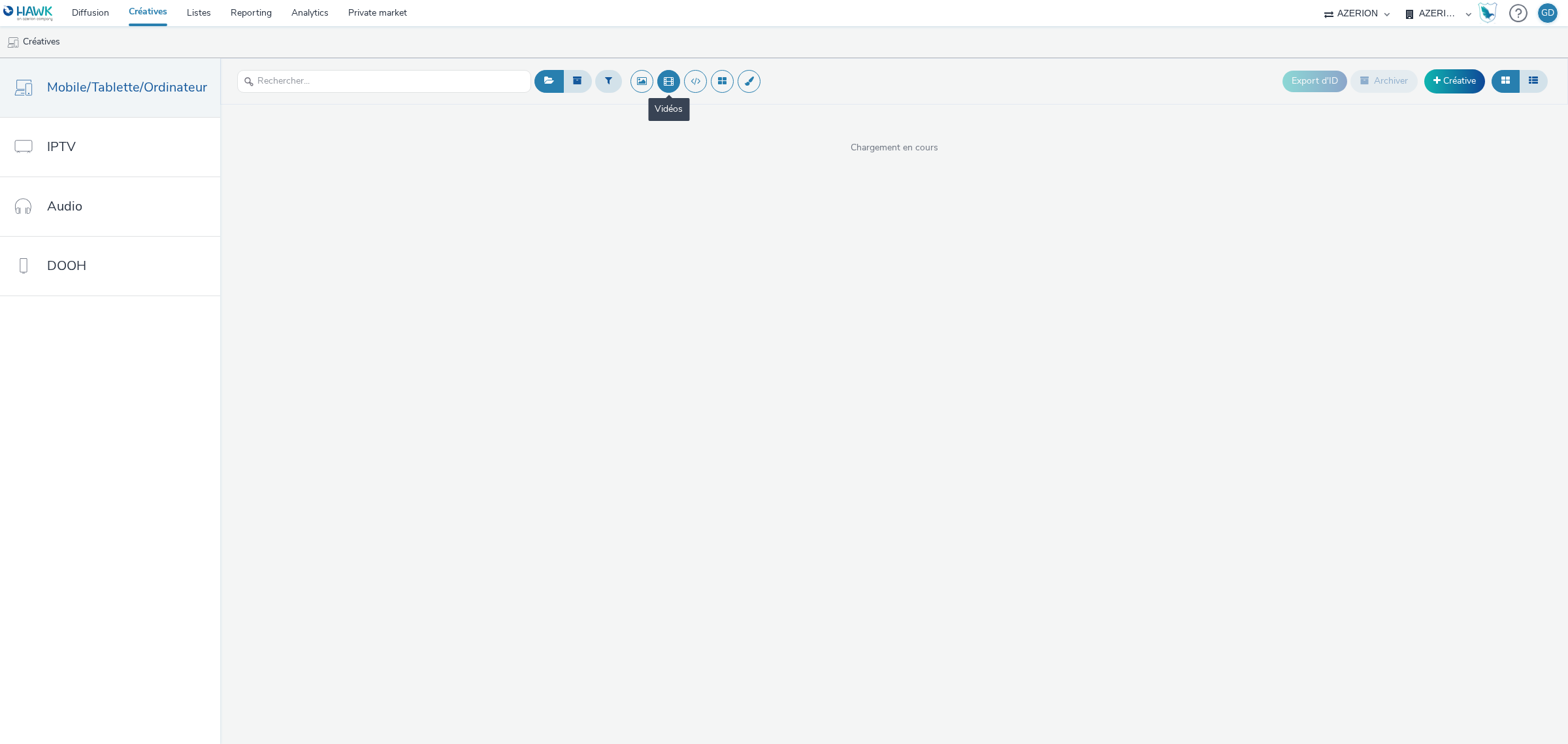
click at [675, 85] on button at bounding box center [669, 81] width 23 height 23
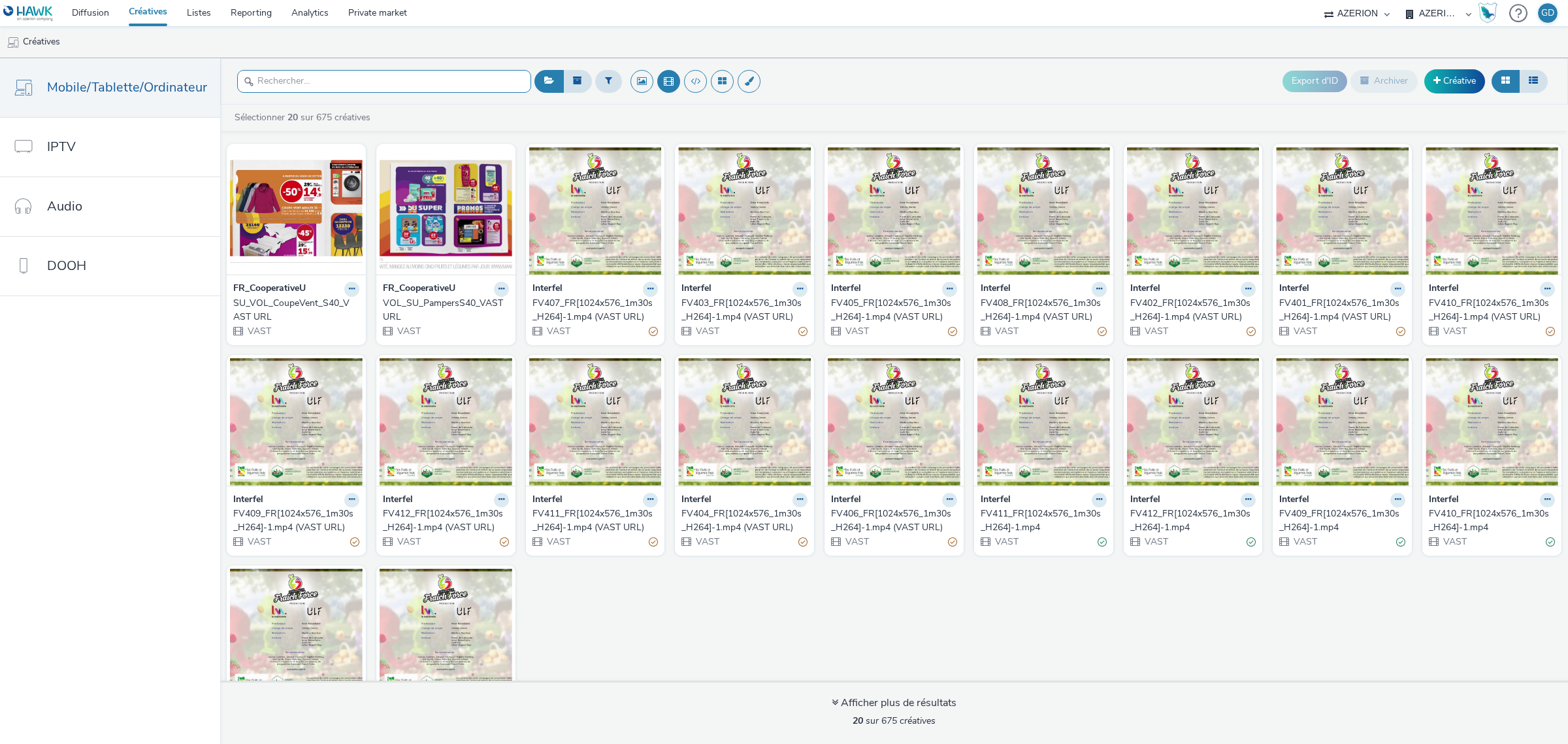
click at [465, 77] on input "text" at bounding box center [385, 81] width 294 height 23
click at [599, 81] on button at bounding box center [608, 81] width 27 height 22
click at [643, 87] on div at bounding box center [676, 85] width 92 height 16
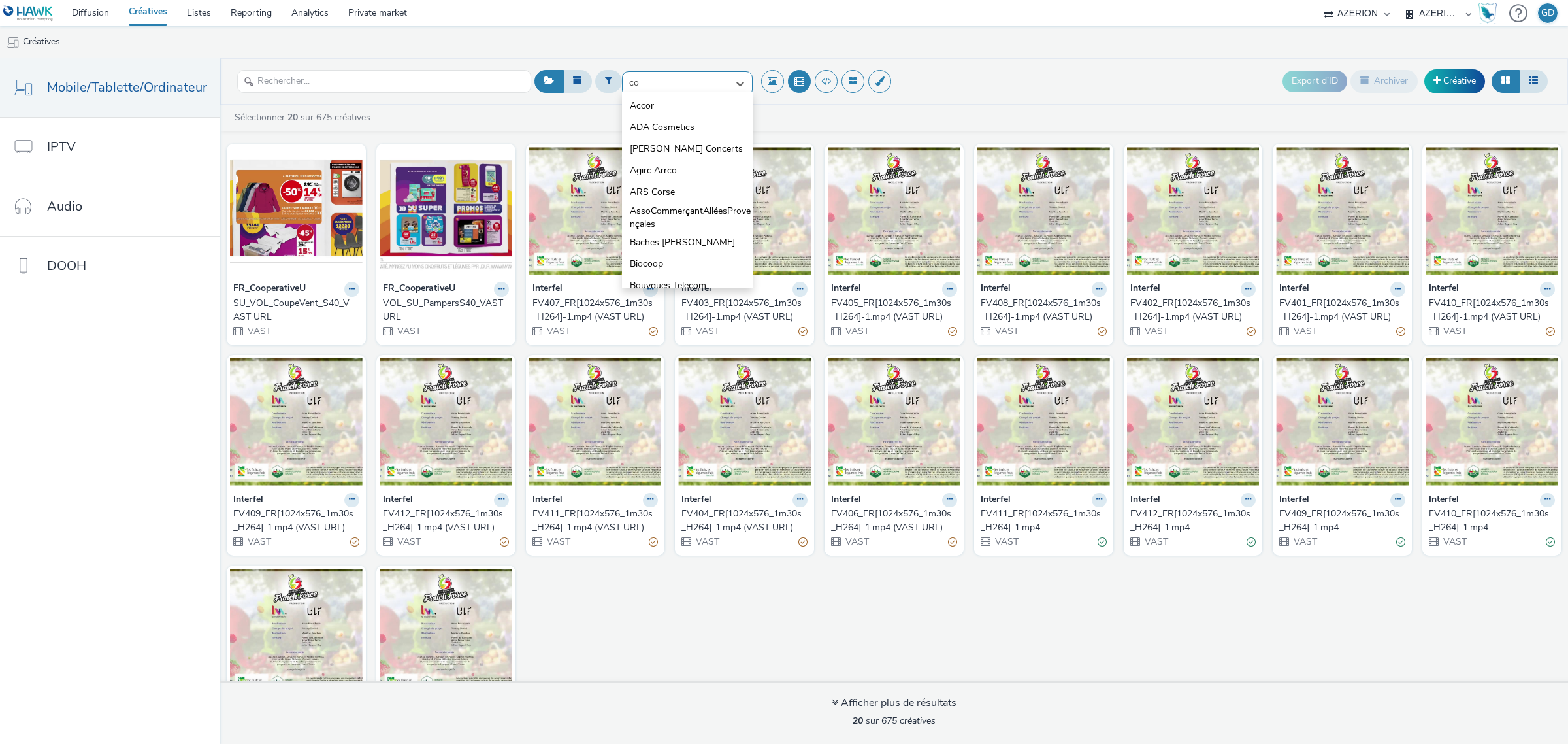
type input "coo"
click at [642, 141] on li "FR_CooperativeU" at bounding box center [687, 149] width 131 height 21
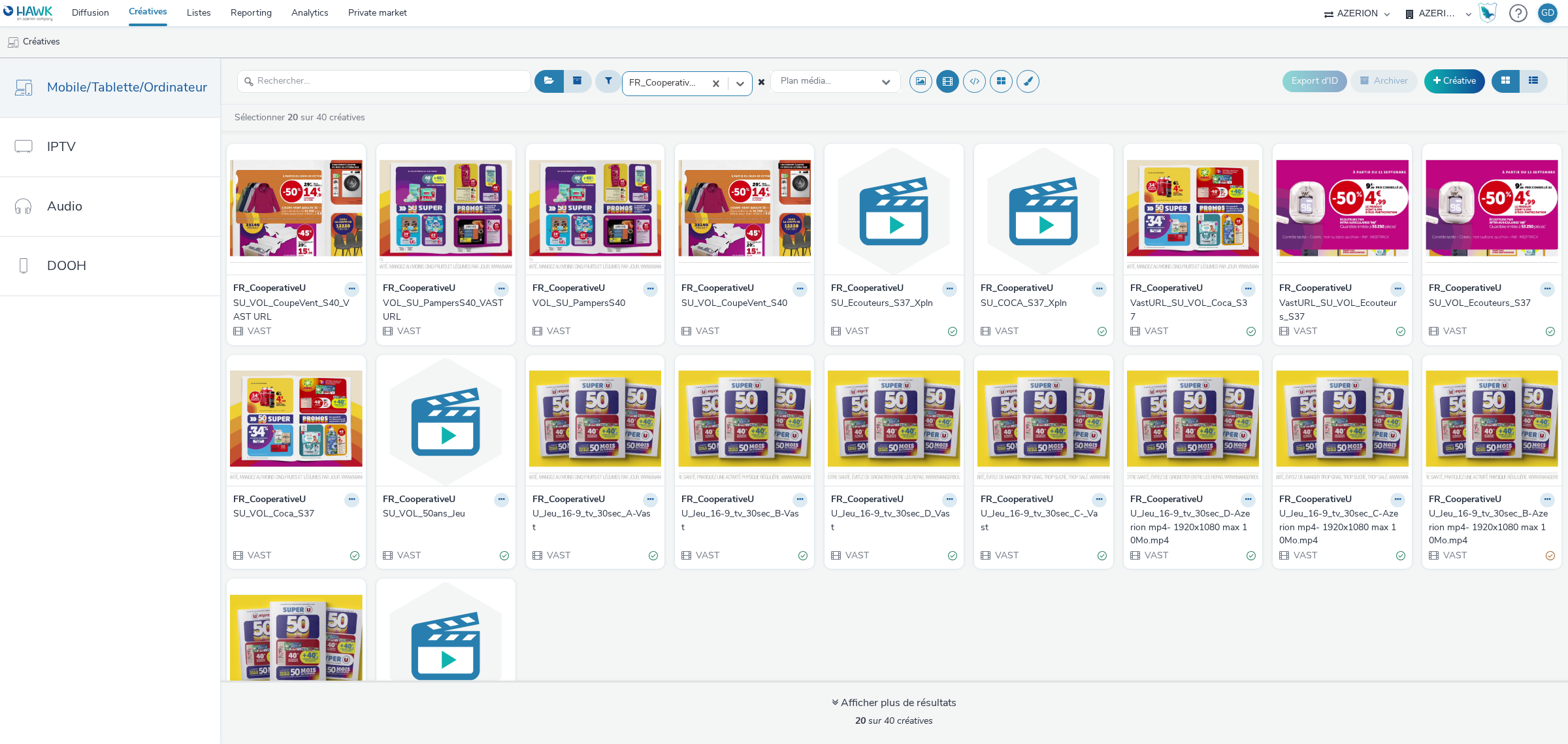
click at [1179, 527] on div "U_Jeu_16-9_tv_30sec_D-Azerion mp4- 1920x1080 max 10Mo.mp4" at bounding box center [1190, 527] width 121 height 39
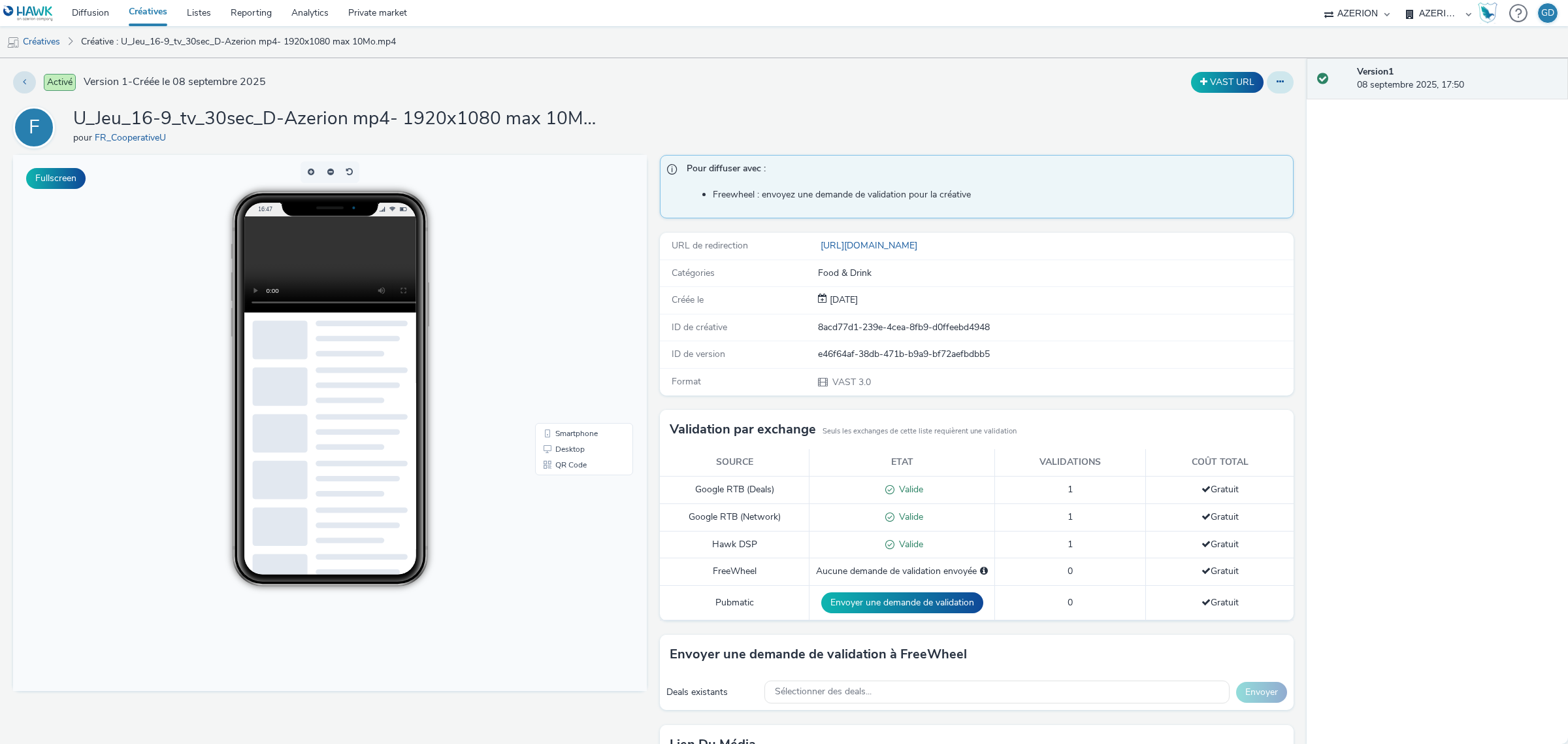
click at [1267, 80] on button at bounding box center [1280, 82] width 27 height 22
click at [1248, 103] on link "Modifier" at bounding box center [1244, 109] width 98 height 26
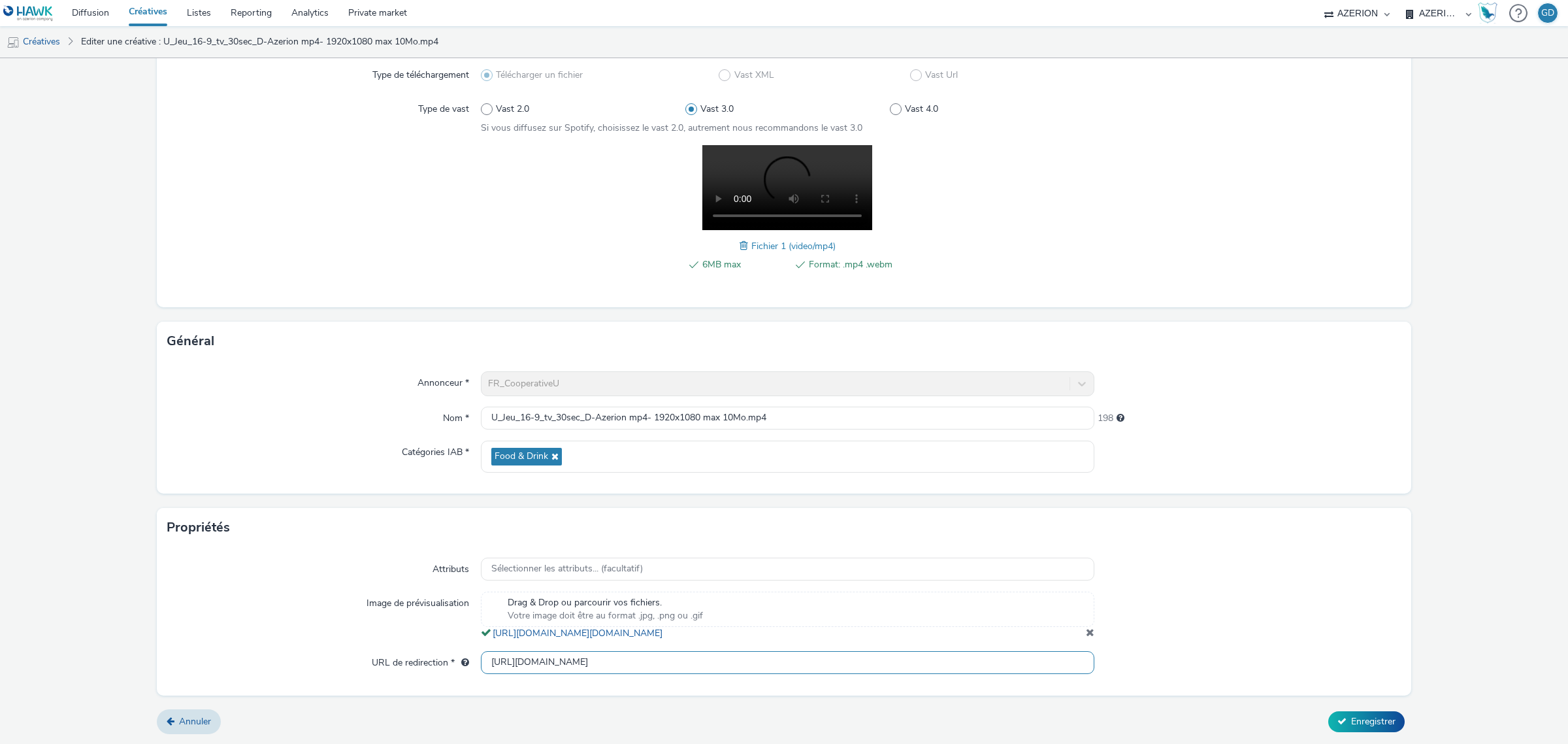
scroll to position [1, 0]
click at [697, 652] on input "[URL][DOMAIN_NAME]" at bounding box center [787, 663] width 614 height 23
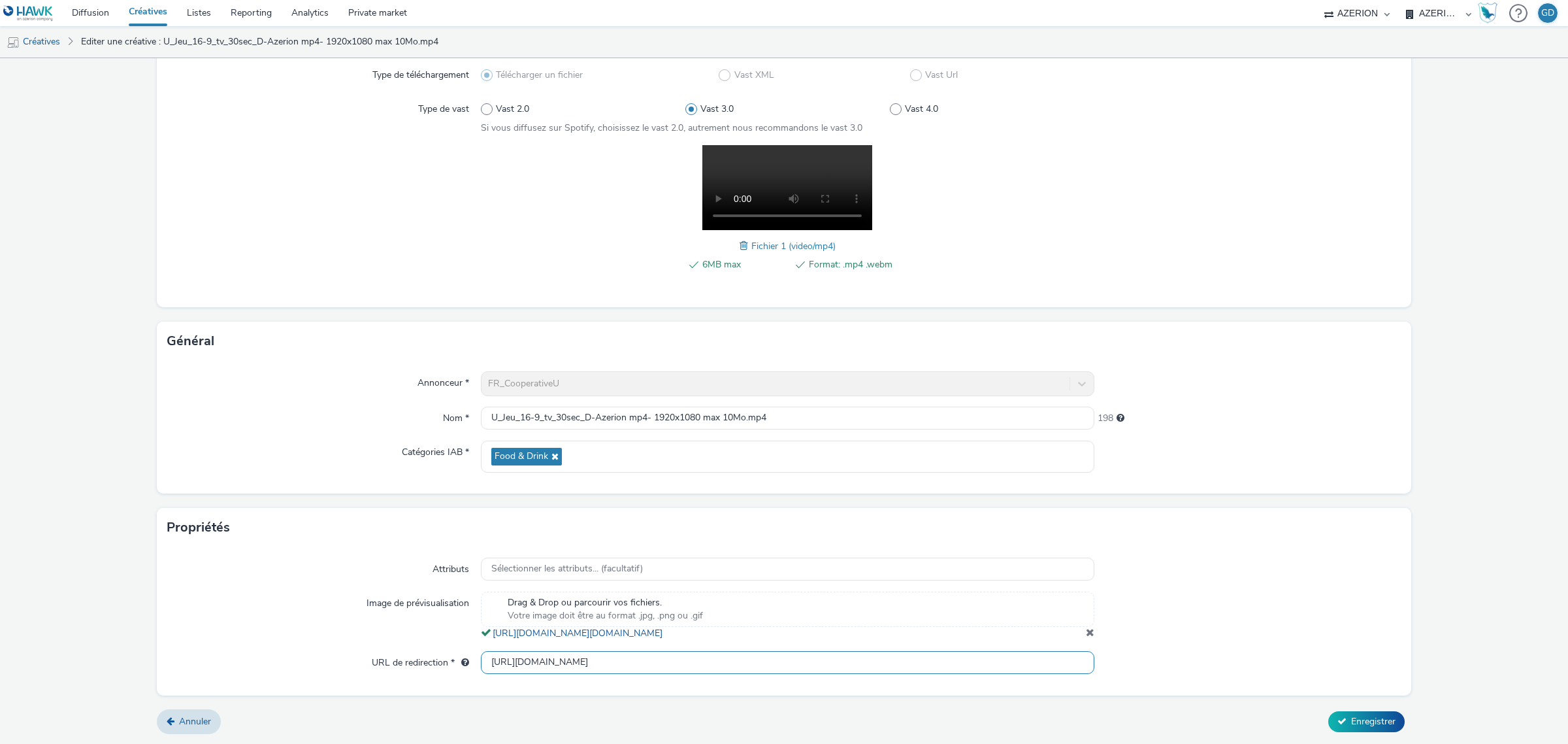
paste input "s://[DOMAIN_NAME][URL]"
type input "[URL][DOMAIN_NAME]"
click at [1373, 732] on button "Enregistrer" at bounding box center [1366, 721] width 76 height 21
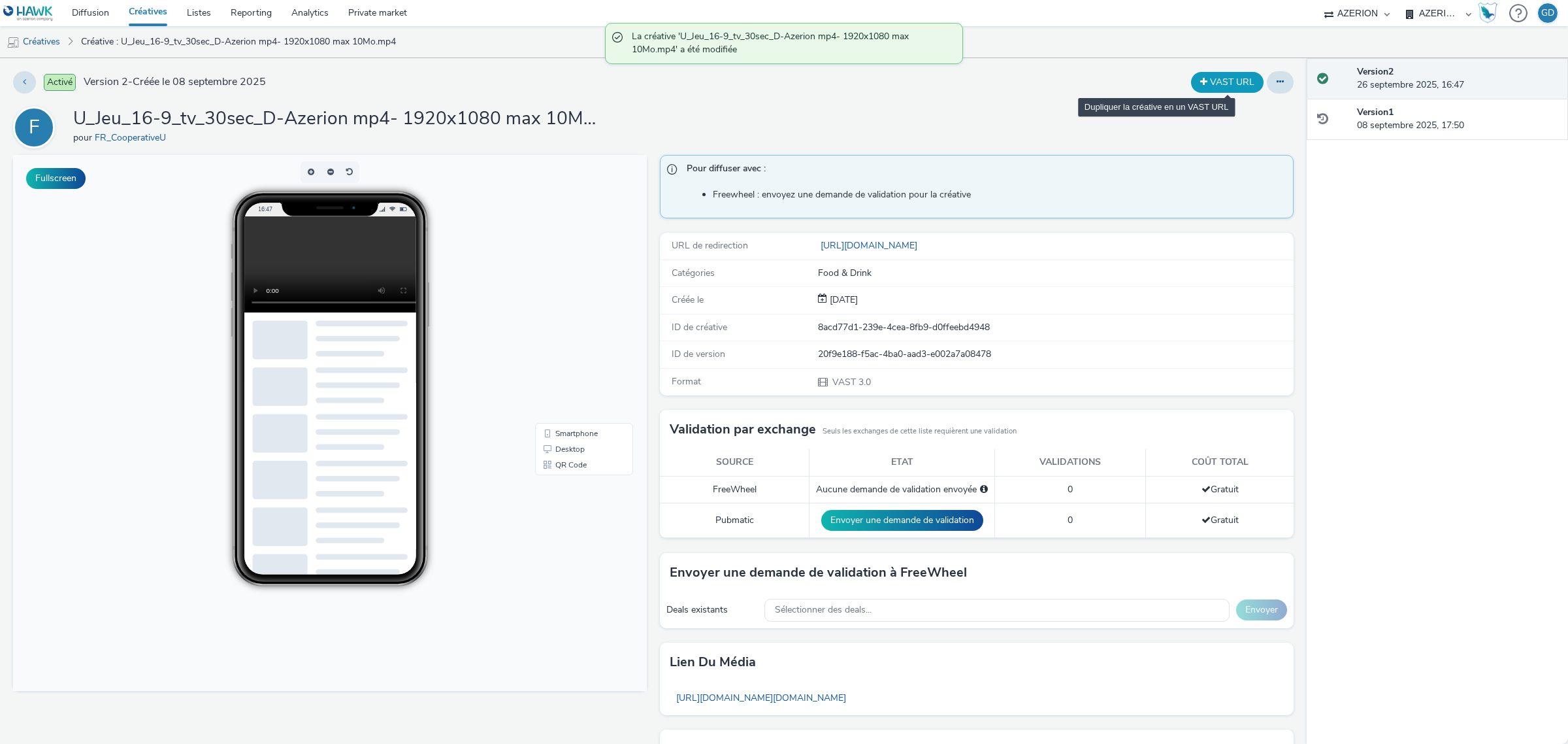
click at [1220, 91] on button "VAST URL" at bounding box center [1227, 81] width 72 height 21
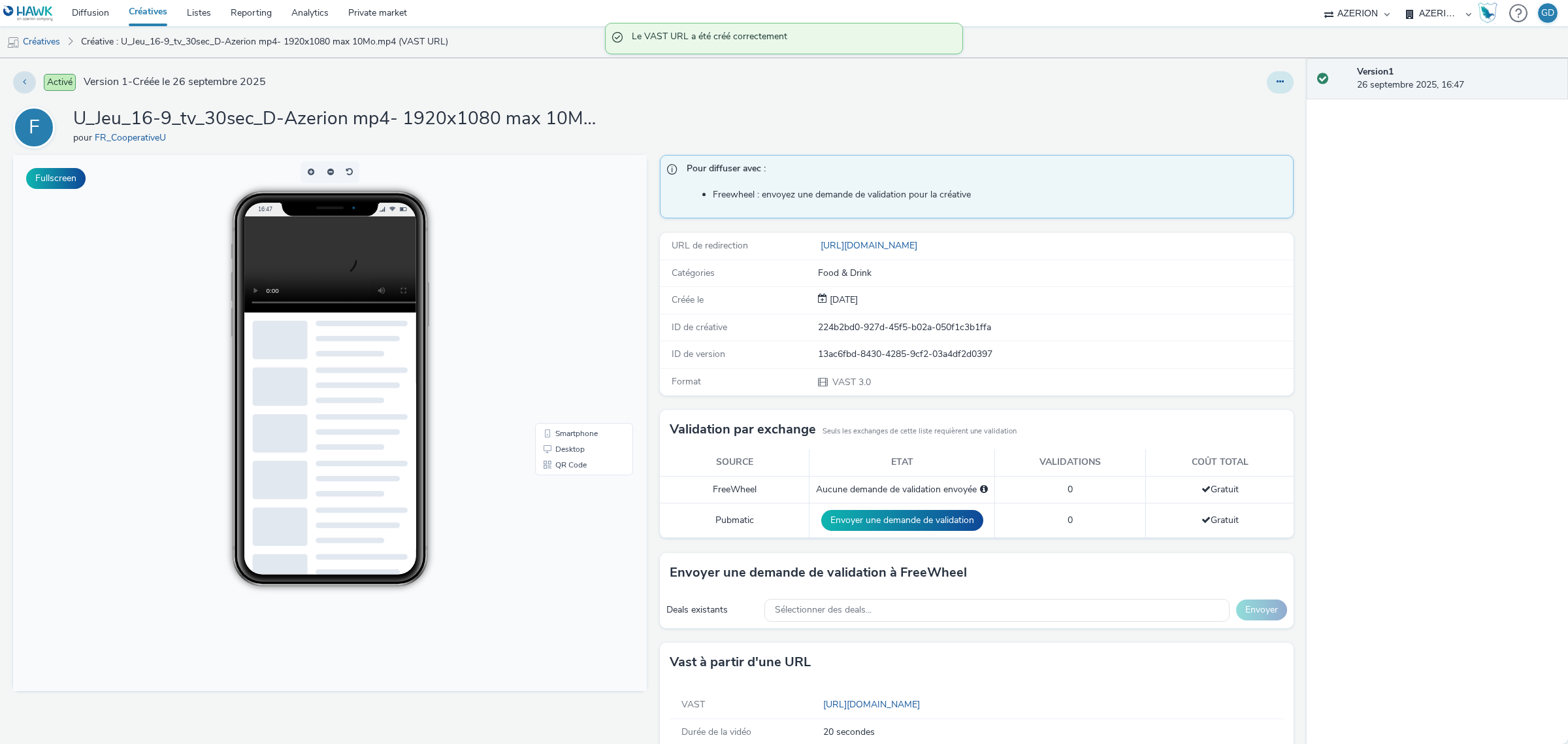
click at [1267, 78] on button at bounding box center [1280, 82] width 27 height 22
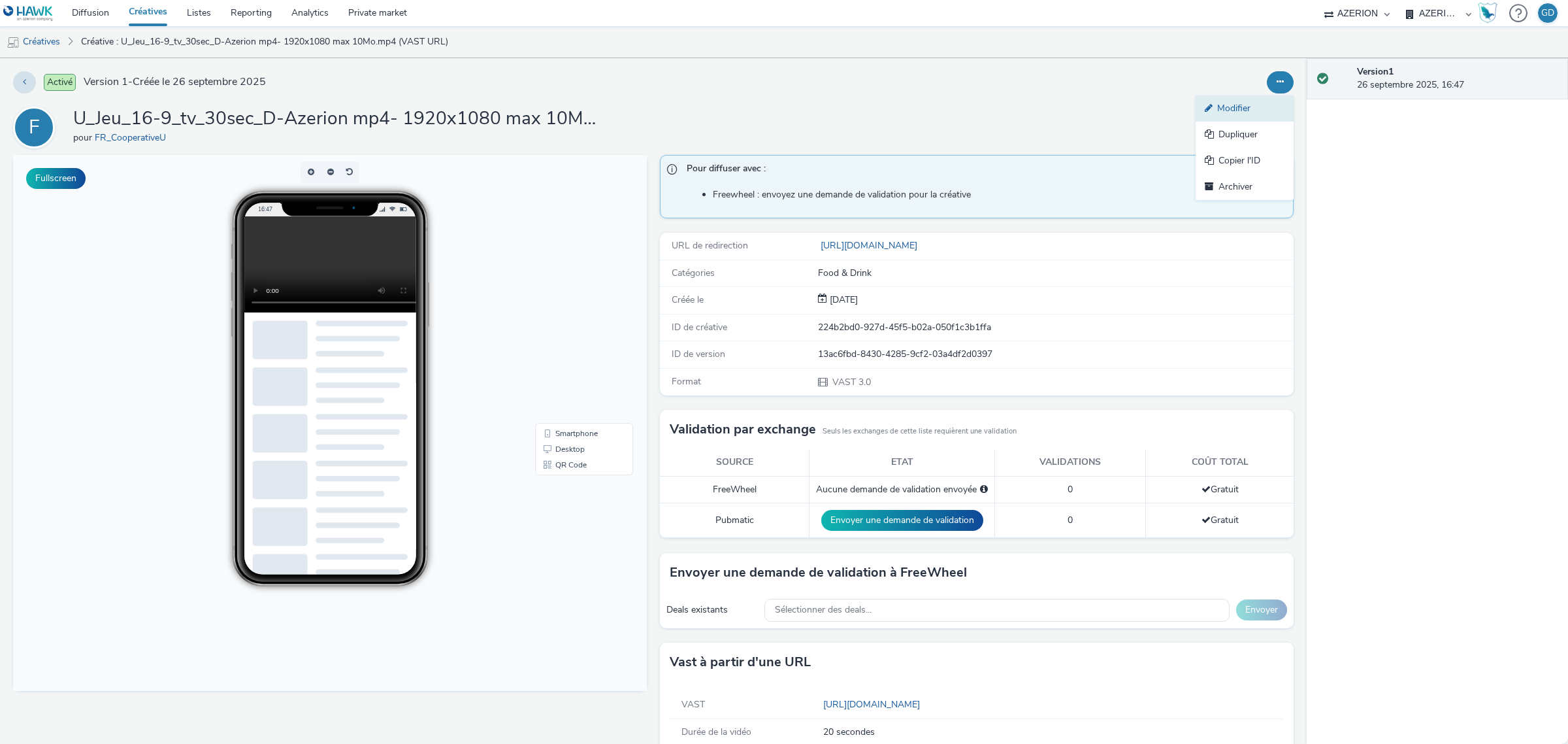
click at [1223, 108] on link "Modifier" at bounding box center [1244, 109] width 98 height 26
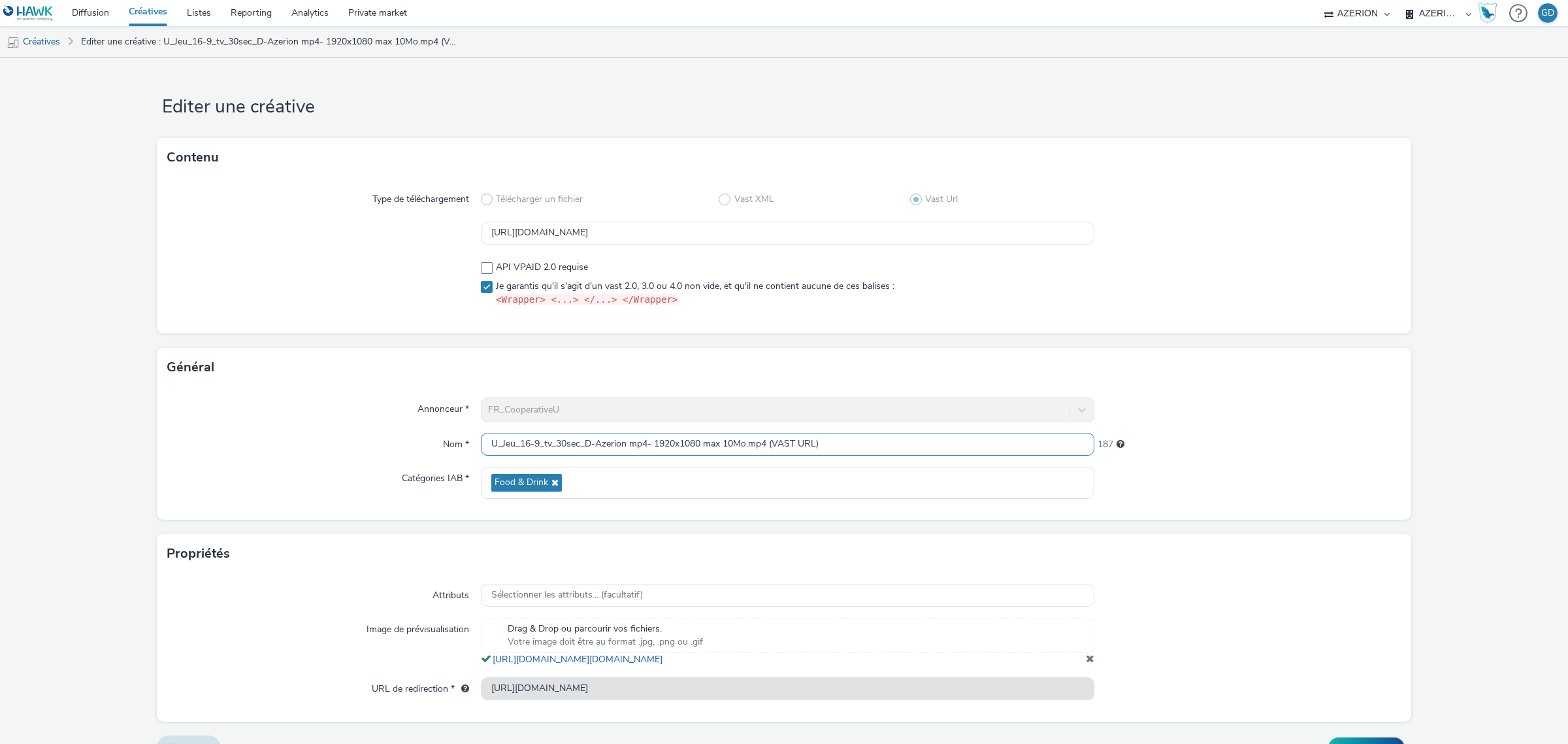
click at [496, 445] on input "U_Jeu_16-9_tv_30sec_D-Azerion mp4- 1920x1080 max 10Mo.mp4 (VAST URL)" at bounding box center [787, 444] width 614 height 23
click at [763, 452] on input "U_Jeu_16-9_tv_30sec_D-Azerion mp4- 1920x1080 max 10Mo.mp4 (VAST URL)" at bounding box center [787, 444] width 614 height 23
drag, startPoint x: 768, startPoint y: 446, endPoint x: 480, endPoint y: 429, distance: 288.5
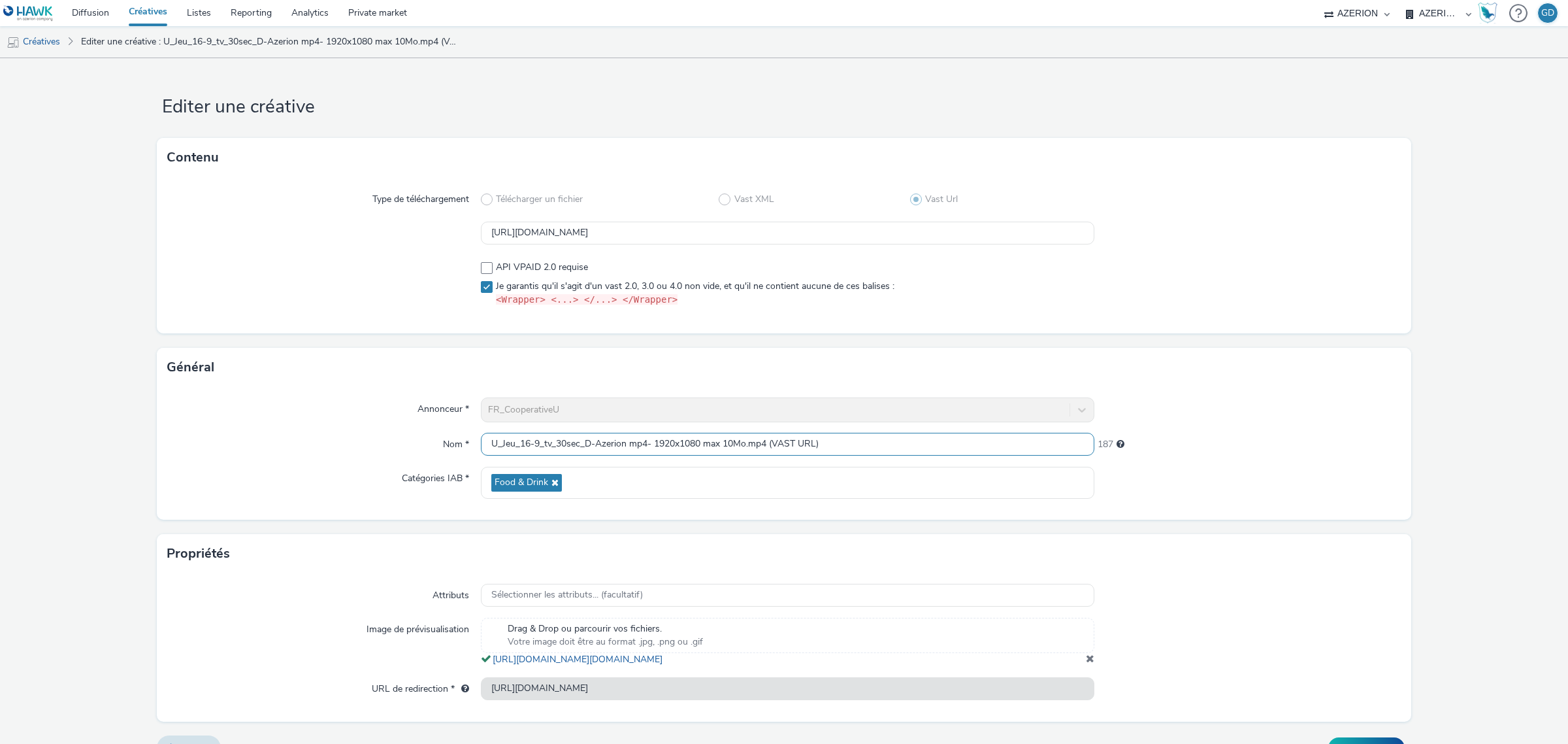
click at [482, 429] on div "Annonceur * FR_CooperativeU Nom * U_Jeu_16-9_tv_30sec_D-Azerion mp4- 1920x1080 …" at bounding box center [784, 453] width 1254 height 132
click at [667, 451] on input "Jeu_S40_VAST URL)" at bounding box center [787, 444] width 614 height 23
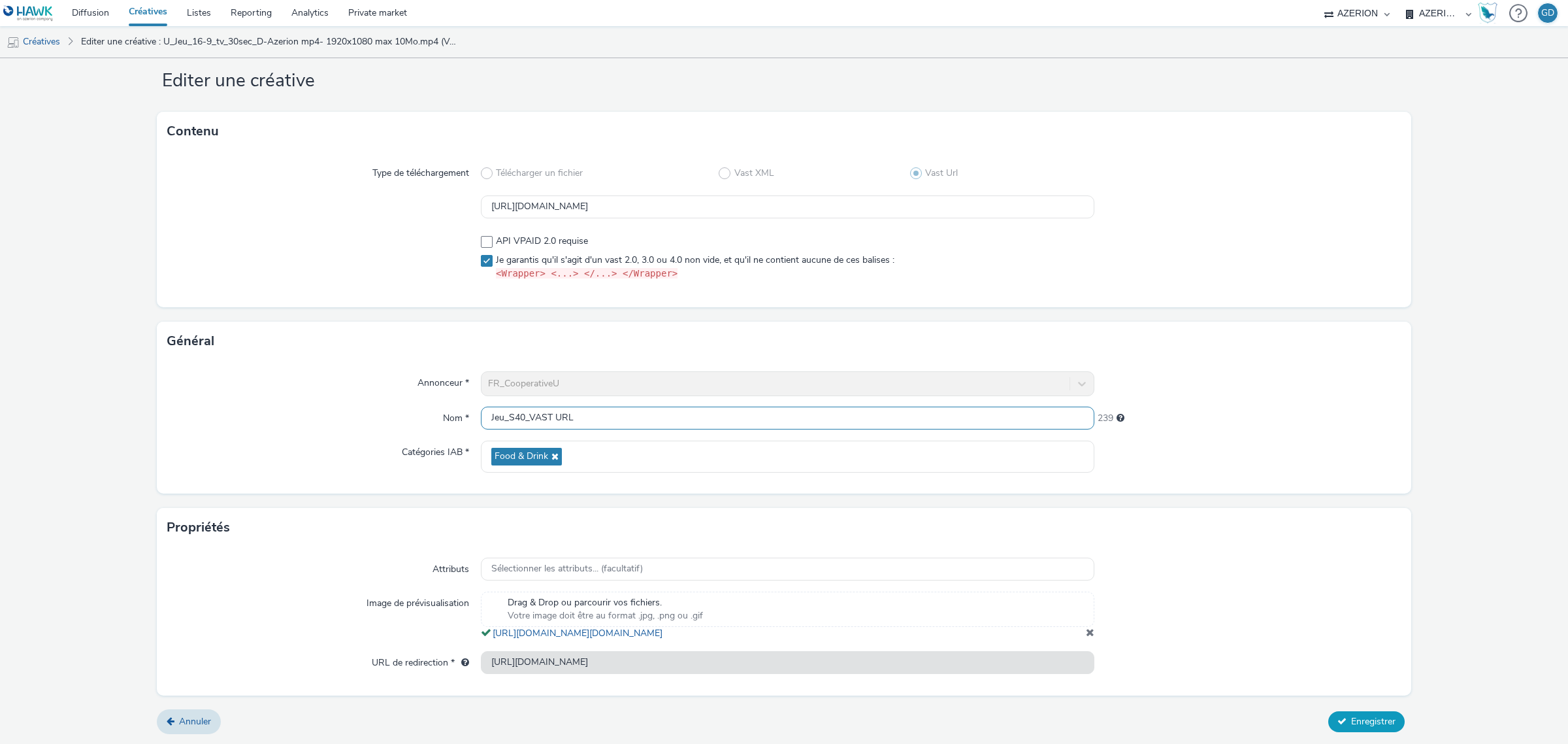
type input "Jeu_S40_VAST URL"
click at [1337, 719] on button "Enregistrer" at bounding box center [1366, 721] width 76 height 21
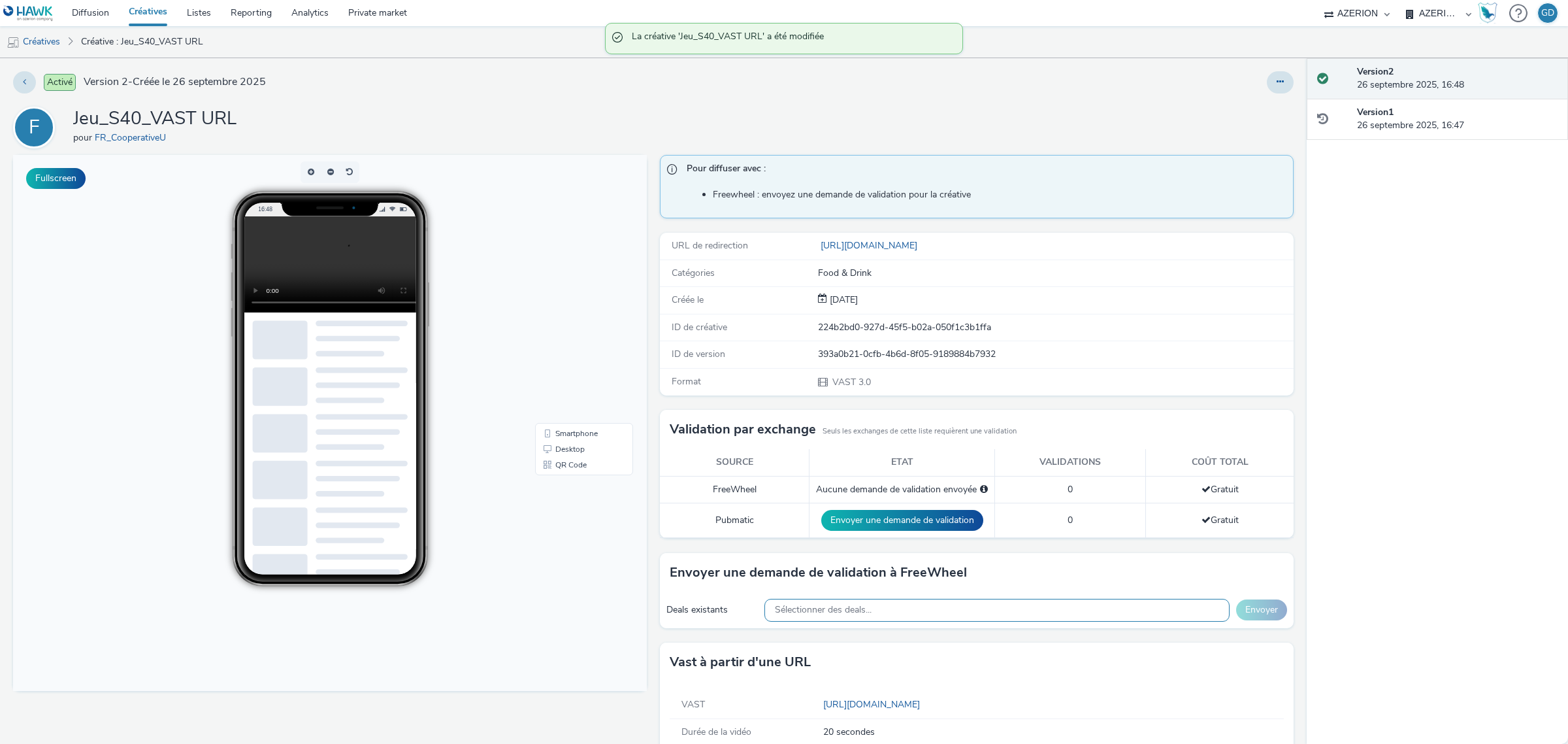
scroll to position [27, 0]
